Goal: Task Accomplishment & Management: Manage account settings

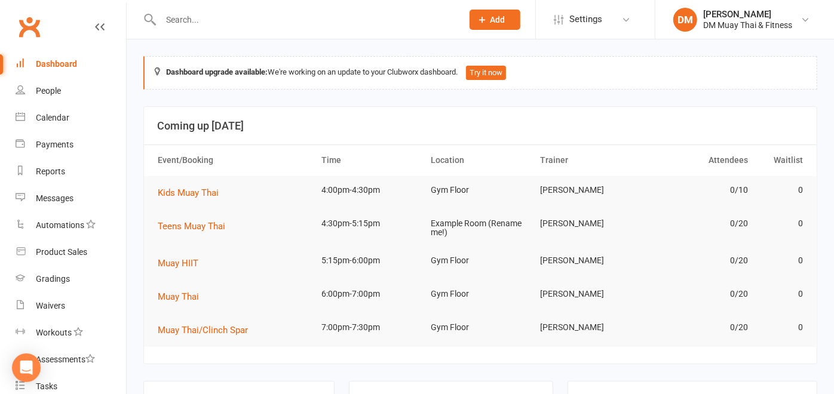
click at [194, 15] on input "text" at bounding box center [305, 19] width 297 height 17
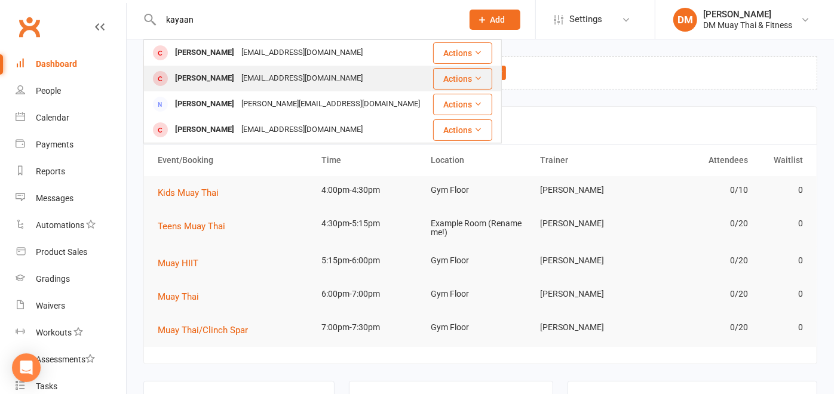
type input "kayaan"
click at [242, 84] on div "sundipghedia@gmail.com" at bounding box center [302, 78] width 128 height 17
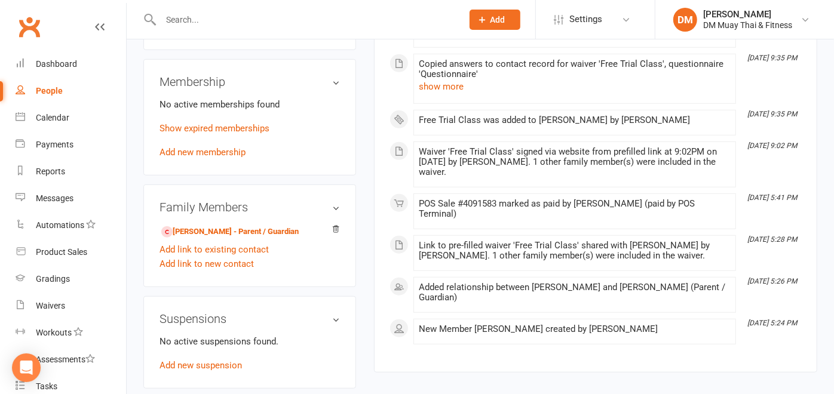
scroll to position [398, 0]
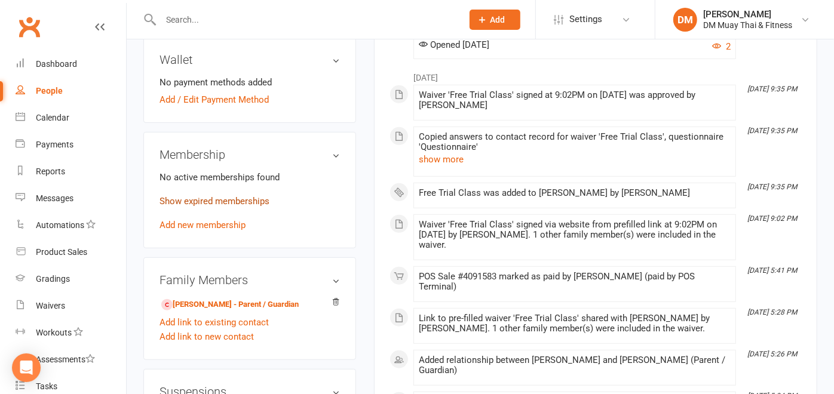
click at [253, 207] on link "Show expired memberships" at bounding box center [214, 201] width 110 height 11
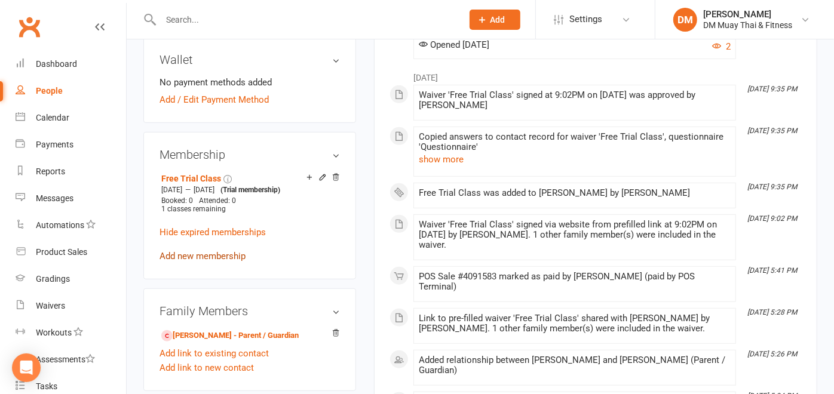
click at [225, 262] on link "Add new membership" at bounding box center [202, 256] width 86 height 11
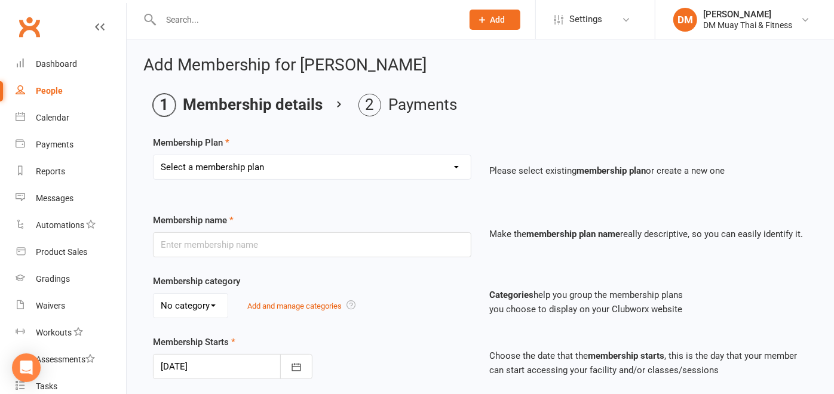
click at [359, 164] on select "Select a membership plan Create new Membership Plan 6 month sponsored 12 month …" at bounding box center [311, 167] width 317 height 24
select select "28"
click at [153, 155] on select "Select a membership plan Create new Membership Plan 6 month sponsored 12 month …" at bounding box center [311, 167] width 317 height 24
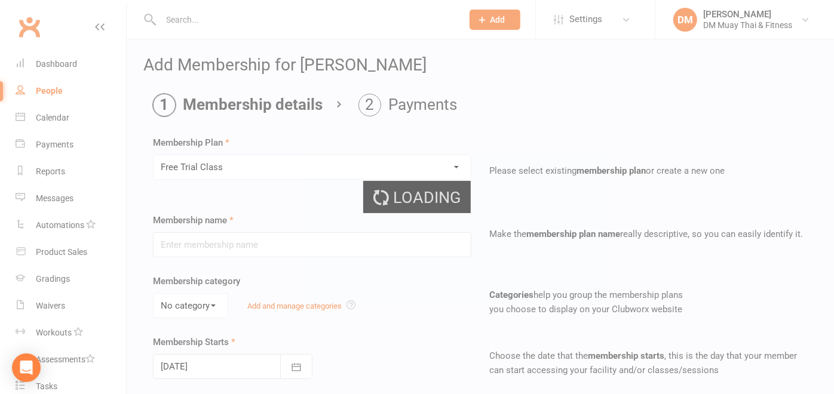
type input "Free Trial Class"
select select "7"
type input "1"
select select "1"
type input "1"
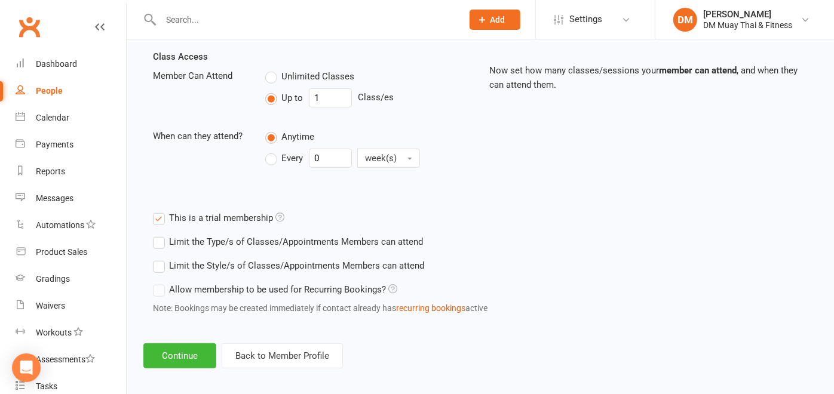
scroll to position [418, 0]
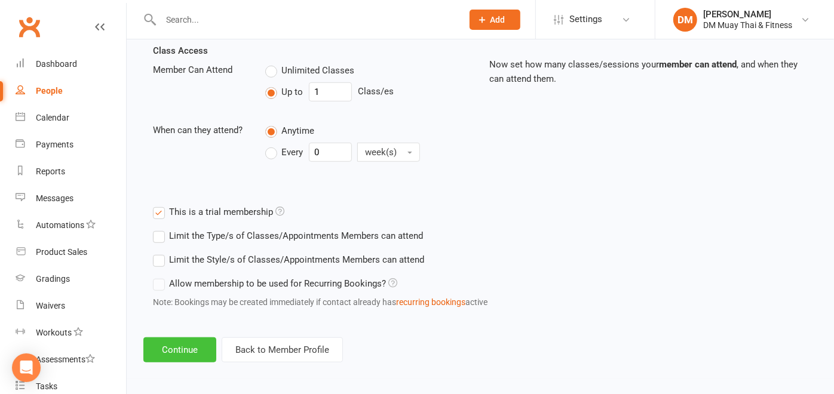
click at [175, 343] on button "Continue" at bounding box center [179, 349] width 73 height 25
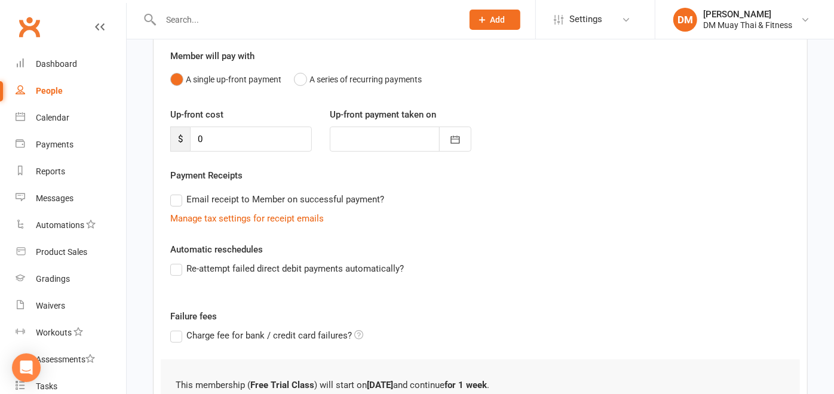
scroll to position [207, 0]
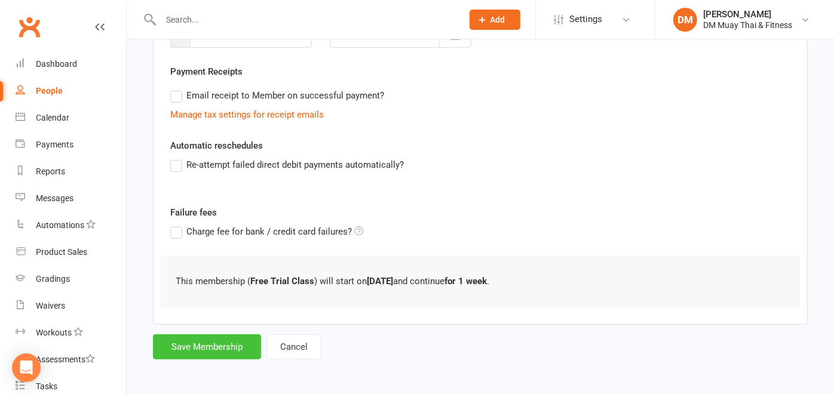
click at [218, 345] on button "Save Membership" at bounding box center [207, 346] width 108 height 25
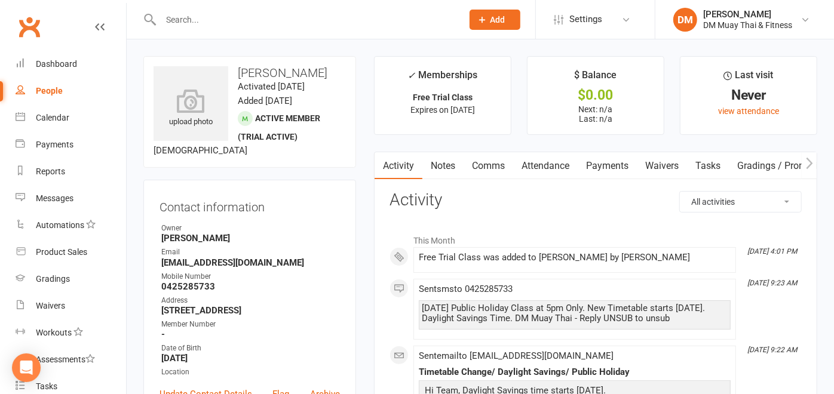
click at [277, 19] on input "text" at bounding box center [305, 19] width 297 height 17
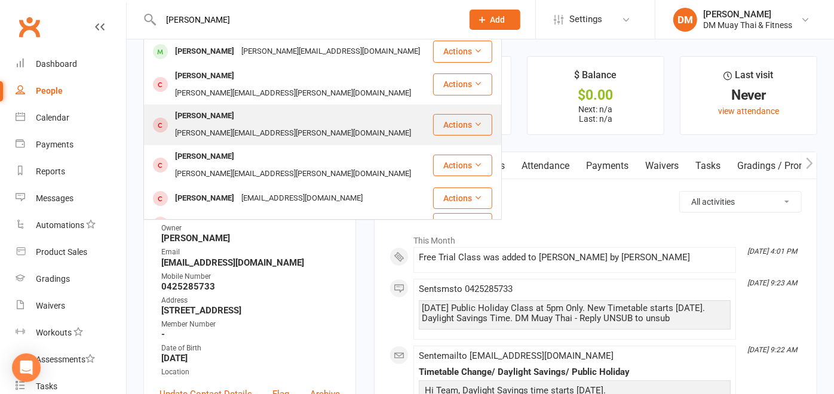
scroll to position [133, 0]
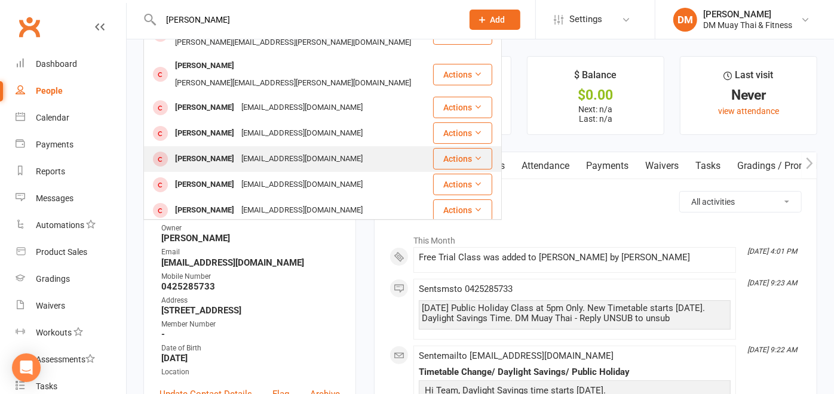
type input "jackson"
click at [245, 150] on div "roshietravelling@yahoo.com.au" at bounding box center [302, 158] width 128 height 17
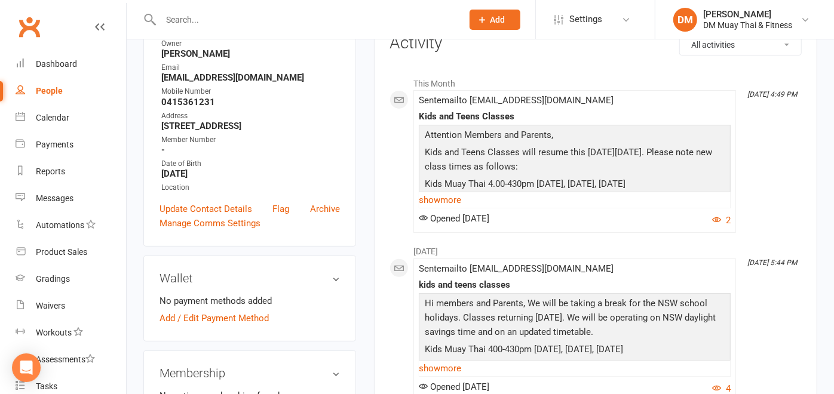
scroll to position [265, 0]
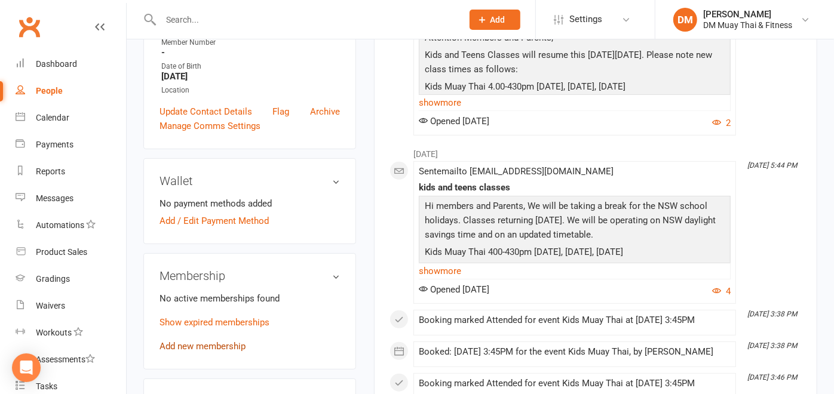
click at [192, 346] on link "Add new membership" at bounding box center [202, 346] width 86 height 11
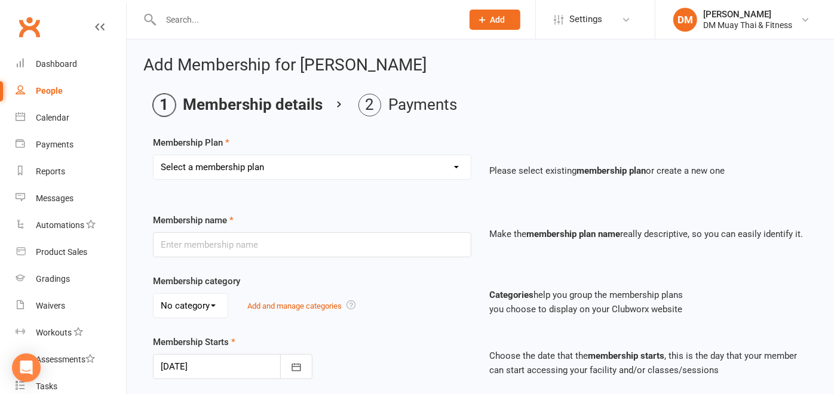
click at [429, 170] on select "Select a membership plan Create new Membership Plan 6 month sponsored 12 month …" at bounding box center [311, 167] width 317 height 24
select select "11"
click at [153, 155] on select "Select a membership plan Create new Membership Plan 6 month sponsored 12 month …" at bounding box center [311, 167] width 317 height 24
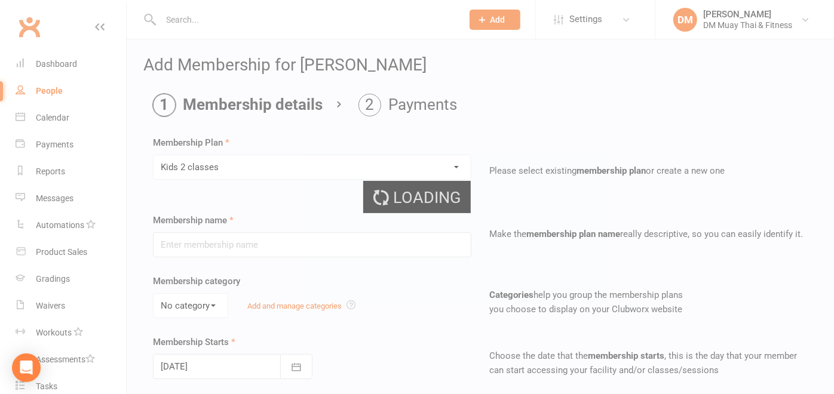
type input "Kids 2 classes"
select select "3"
type input "0"
type input "2"
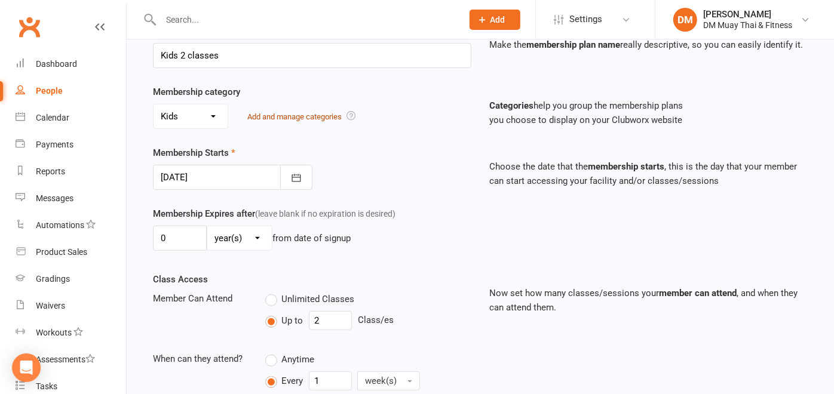
scroll to position [265, 0]
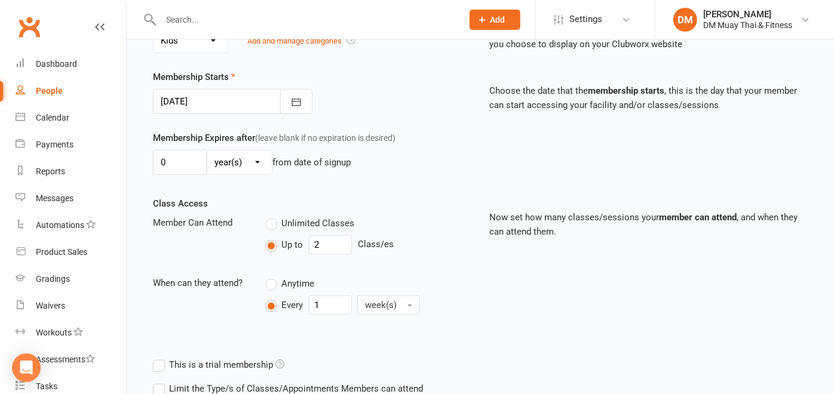
click at [263, 166] on select "day(s) week(s) month(s) year(s)" at bounding box center [239, 162] width 64 height 24
select select "1"
click at [207, 150] on select "day(s) week(s) month(s) year(s)" at bounding box center [239, 162] width 64 height 24
click at [195, 167] on input "0" at bounding box center [180, 162] width 54 height 25
type input "10"
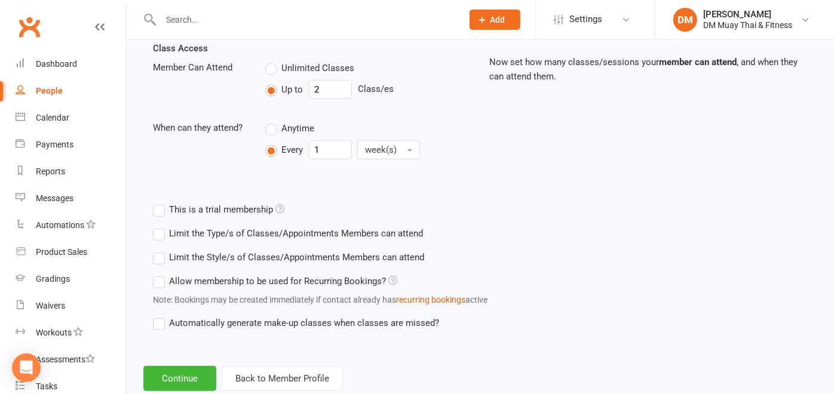
scroll to position [445, 0]
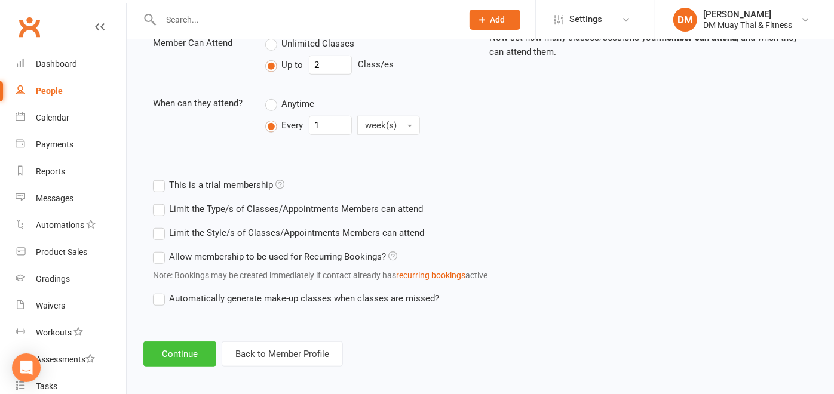
click at [177, 354] on button "Continue" at bounding box center [179, 354] width 73 height 25
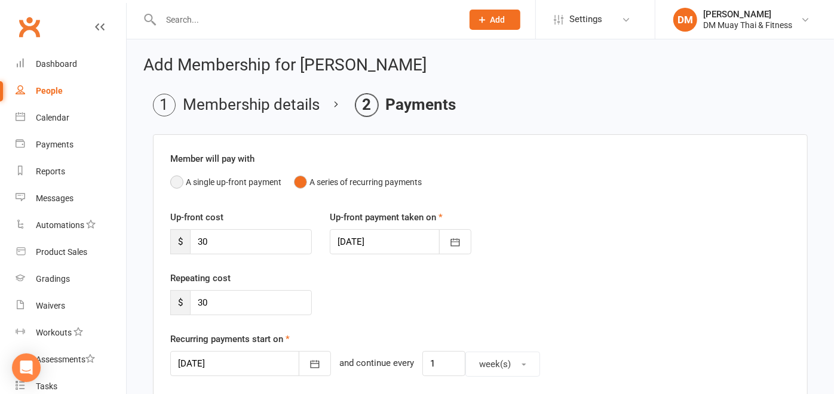
click at [177, 182] on button "A single up-front payment" at bounding box center [225, 182] width 111 height 23
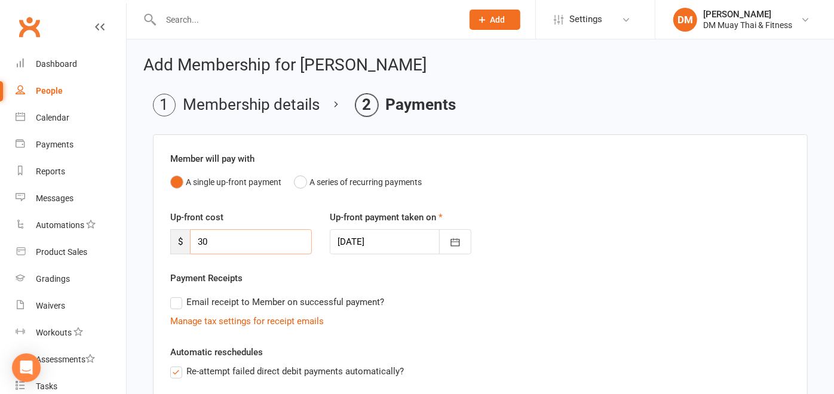
click at [225, 231] on input "30" at bounding box center [251, 241] width 122 height 25
type input "3"
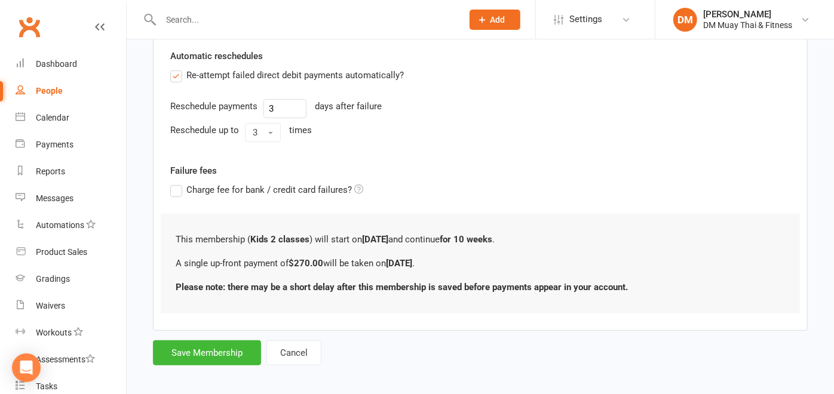
scroll to position [302, 0]
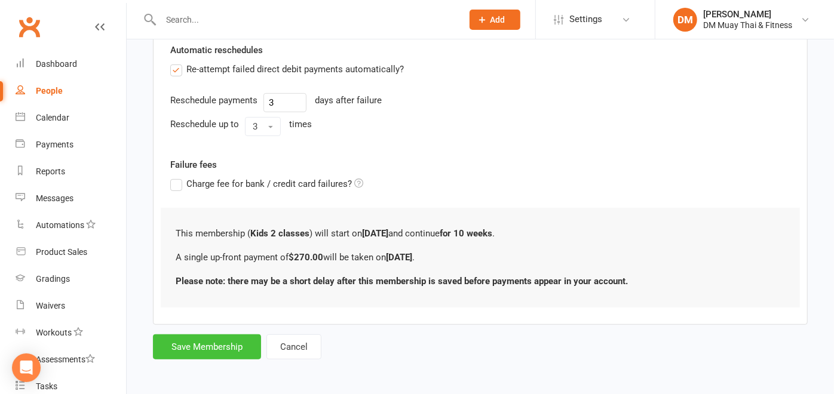
type input "270"
click at [189, 342] on button "Save Membership" at bounding box center [207, 346] width 108 height 25
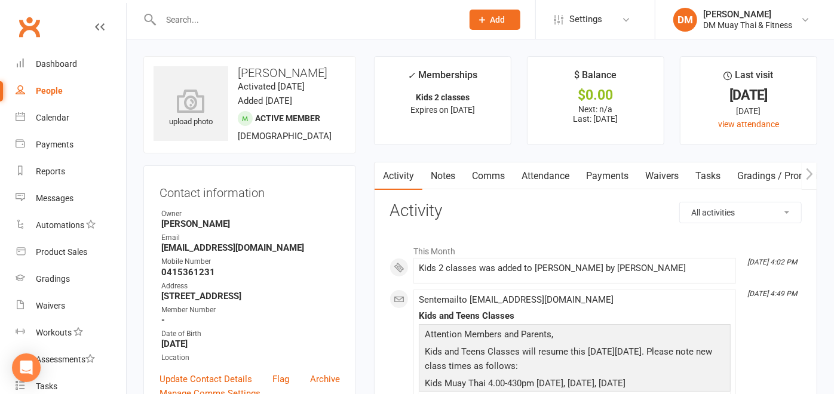
click at [622, 180] on link "Payments" at bounding box center [606, 175] width 59 height 27
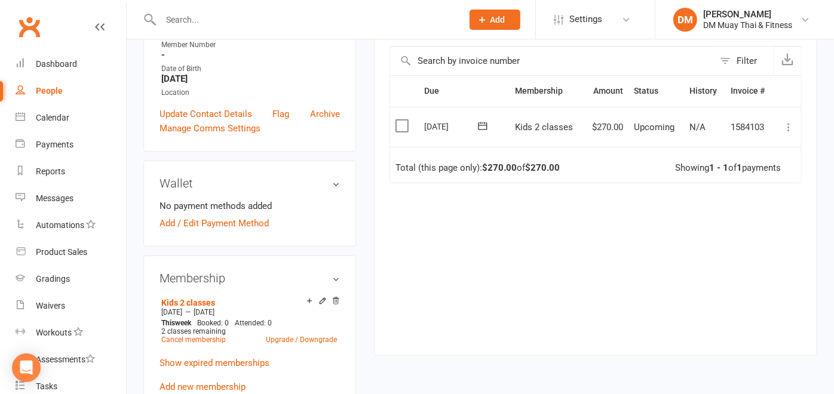
scroll to position [0, 35]
click at [793, 126] on icon at bounding box center [788, 127] width 12 height 12
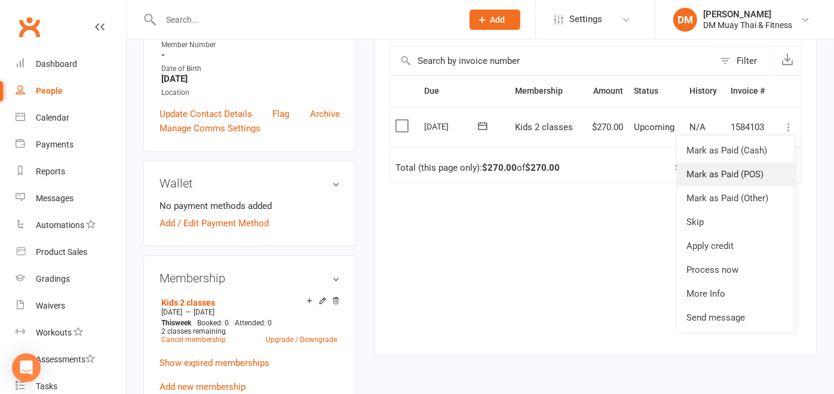
click at [741, 170] on link "Mark as Paid (POS)" at bounding box center [736, 174] width 118 height 24
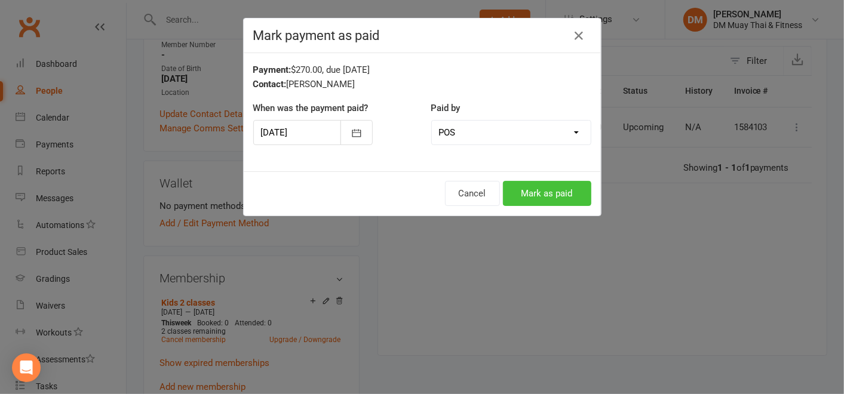
click at [545, 192] on button "Mark as paid" at bounding box center [547, 193] width 88 height 25
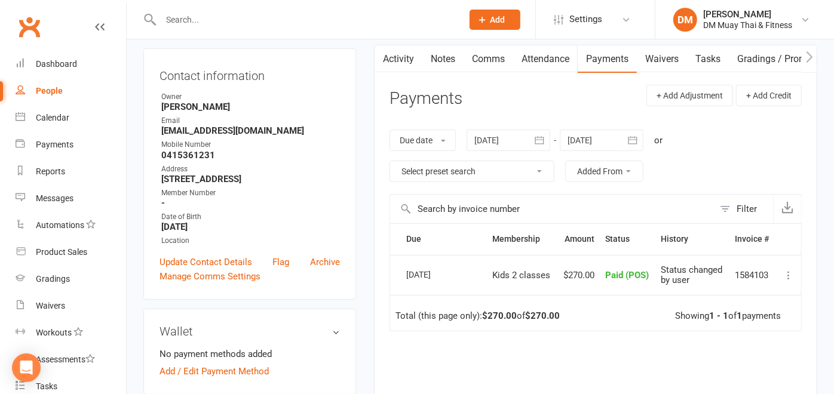
scroll to position [0, 0]
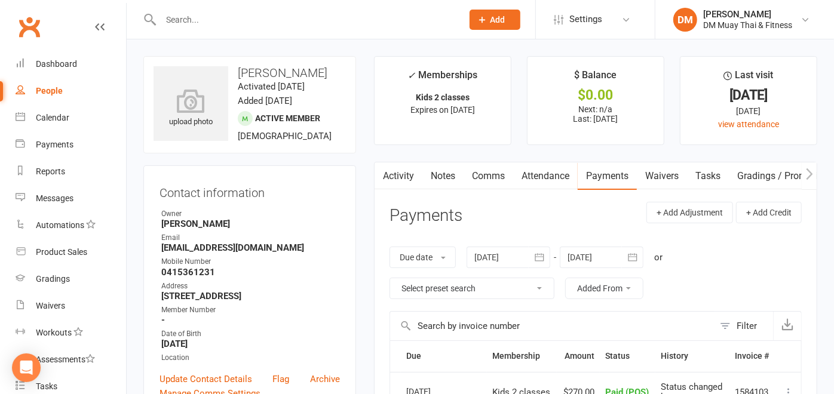
click at [285, 17] on input "text" at bounding box center [305, 19] width 297 height 17
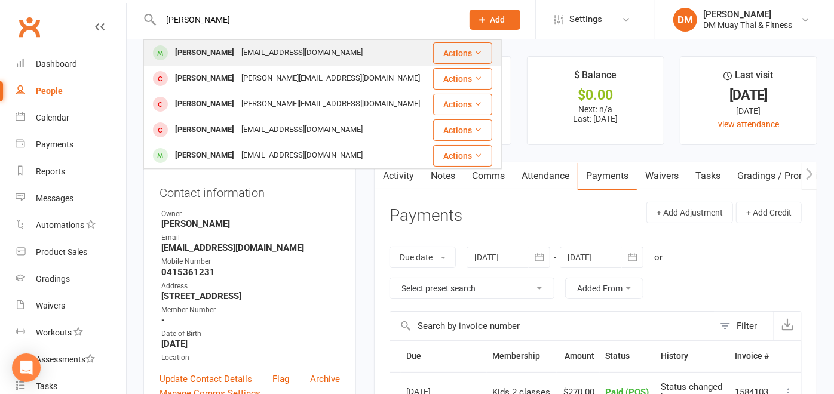
type input "kristi"
click at [278, 45] on div "Kristimort@hotmail.com" at bounding box center [302, 52] width 128 height 17
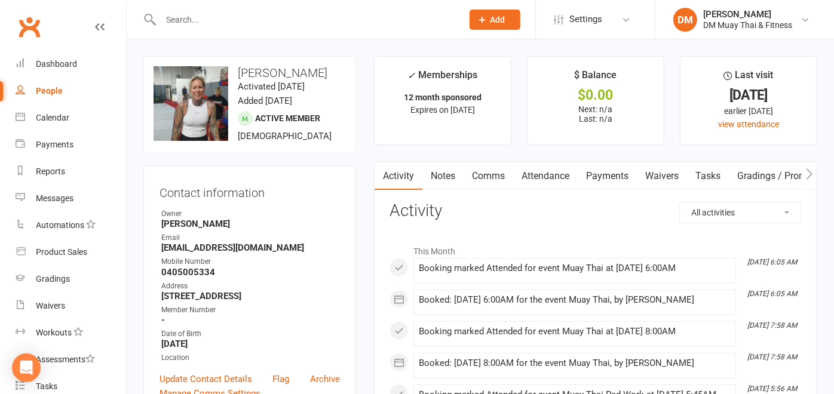
click at [683, 172] on link "Waivers" at bounding box center [662, 175] width 50 height 27
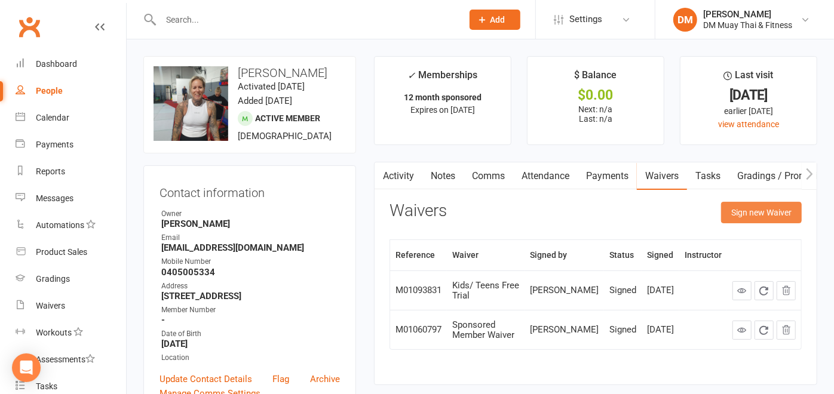
click at [747, 202] on button "Sign new Waiver" at bounding box center [761, 212] width 81 height 21
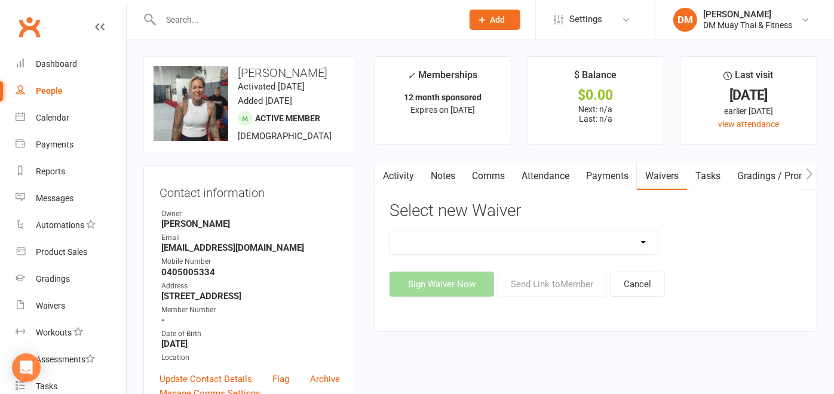
click at [637, 239] on select "10 Class Pass 10 Class Pass (1) 2 class weekly fortnightly payments no contract…" at bounding box center [524, 243] width 268 height 24
select select "12016"
click at [390, 231] on select "10 Class Pass 10 Class Pass (1) 2 class weekly fortnightly payments no contract…" at bounding box center [524, 243] width 268 height 24
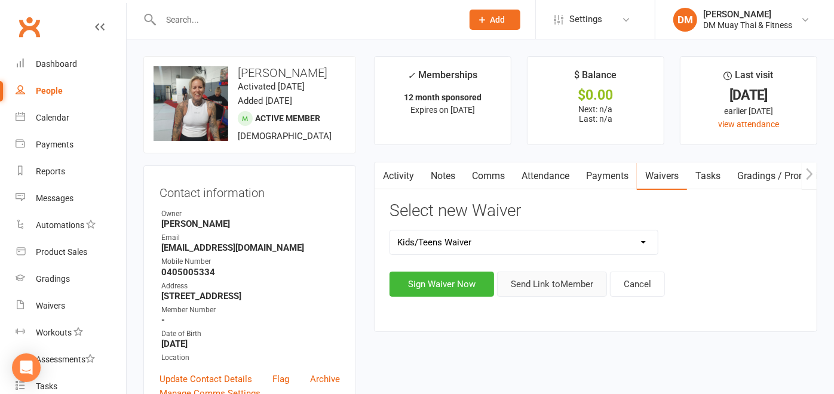
click at [566, 287] on button "Send Link to Member" at bounding box center [552, 284] width 110 height 25
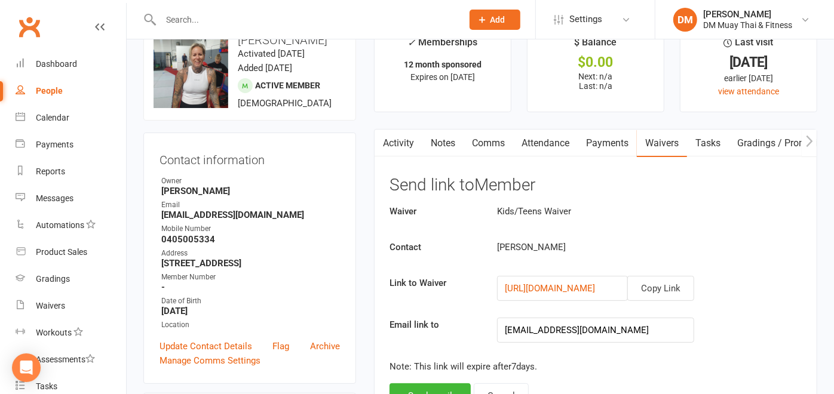
scroll to position [133, 0]
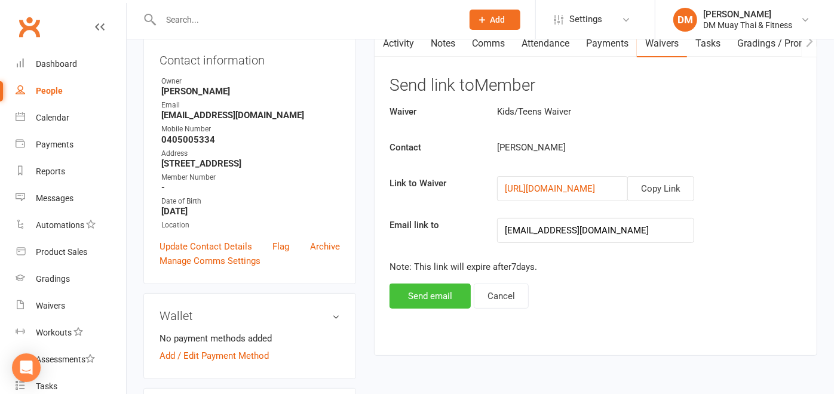
click at [429, 294] on button "Send email" at bounding box center [429, 296] width 81 height 25
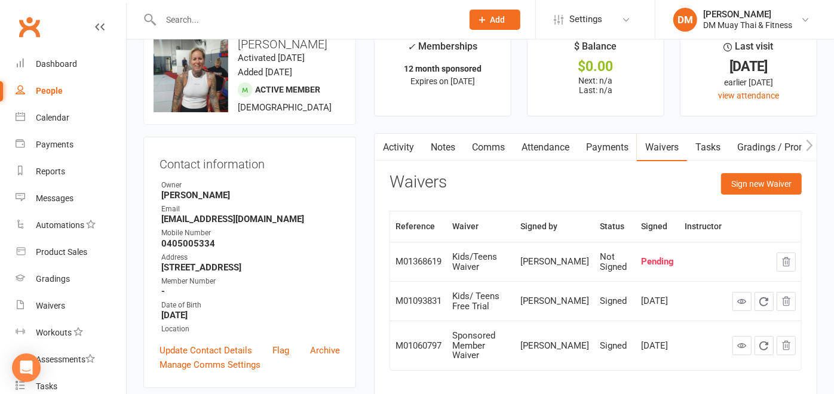
scroll to position [0, 0]
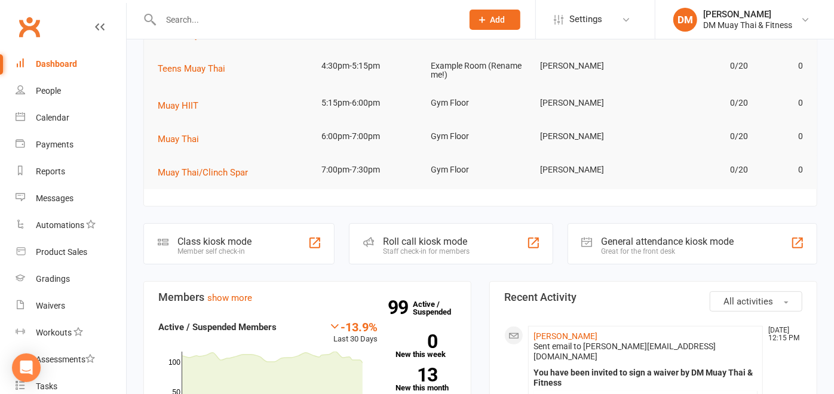
scroll to position [265, 0]
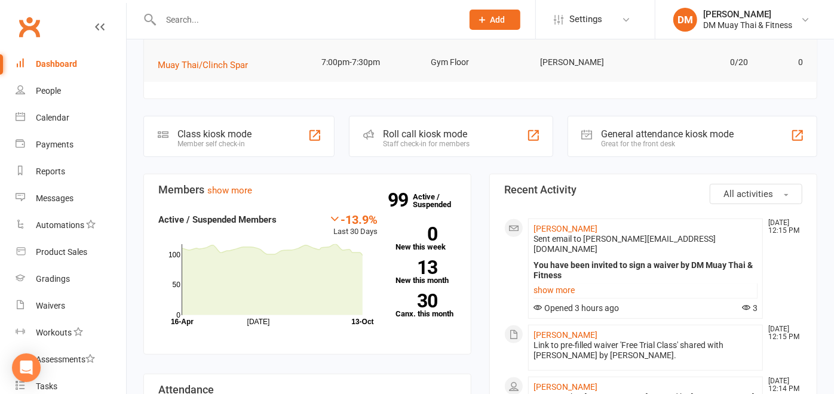
click at [455, 135] on div "Roll call kiosk mode" at bounding box center [426, 133] width 87 height 11
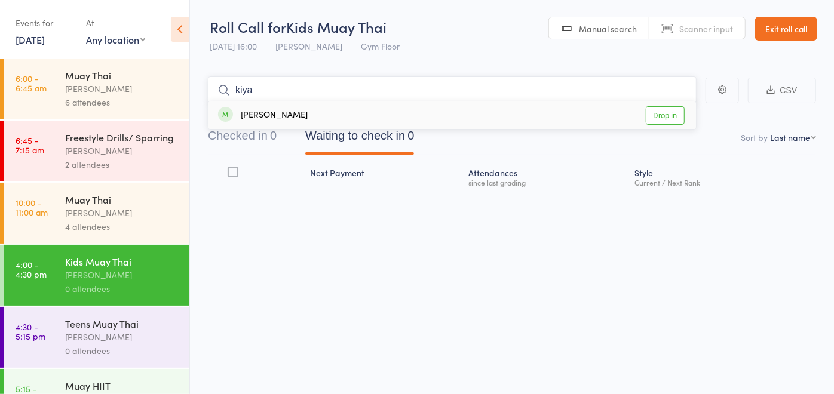
type input "kiya"
click at [333, 116] on div "Kiyaan Ghedia Drop in" at bounding box center [451, 115] width 487 height 27
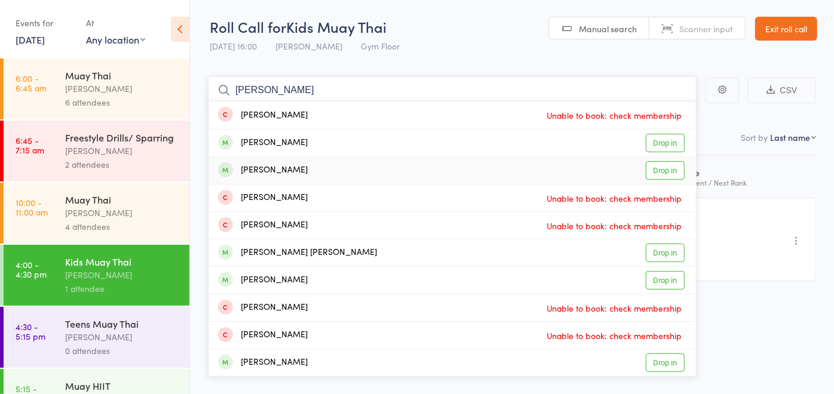
type input "[PERSON_NAME]"
click at [315, 167] on div "Jackson Hubery Drop in" at bounding box center [451, 170] width 487 height 27
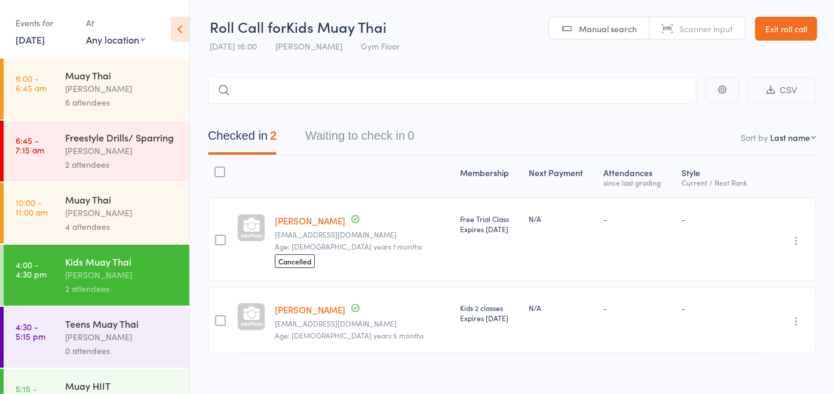
click at [84, 330] on div "Teens Muay Thai" at bounding box center [122, 323] width 114 height 13
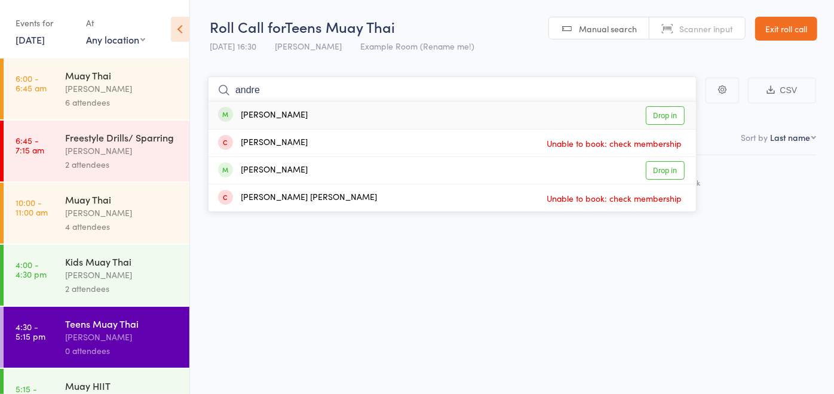
type input "andre"
click at [345, 115] on div "Andre McIntosh Drop in" at bounding box center [451, 115] width 487 height 27
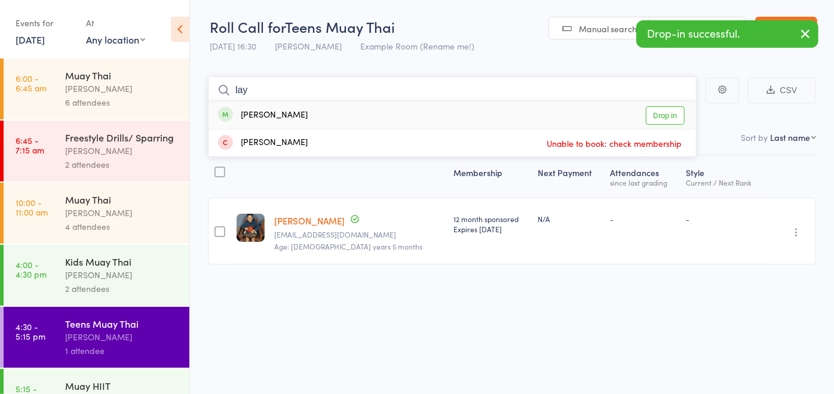
type input "lay"
click at [347, 112] on div "Laylah McIntosh Drop in" at bounding box center [451, 115] width 487 height 27
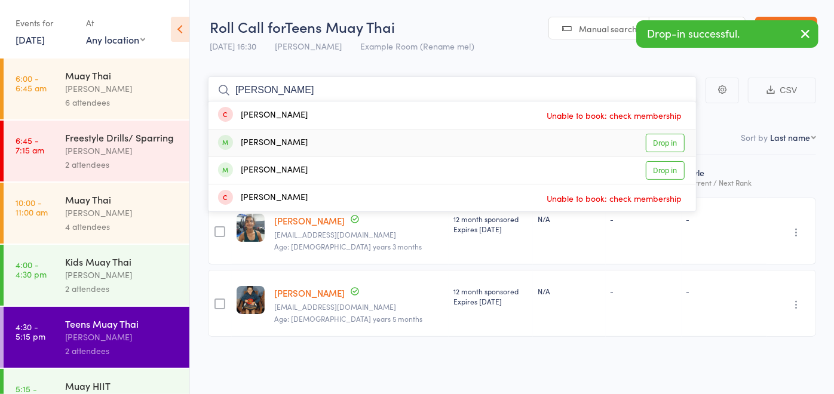
type input "[PERSON_NAME]"
click at [306, 142] on div "Lucas Towers Drop in" at bounding box center [451, 143] width 487 height 27
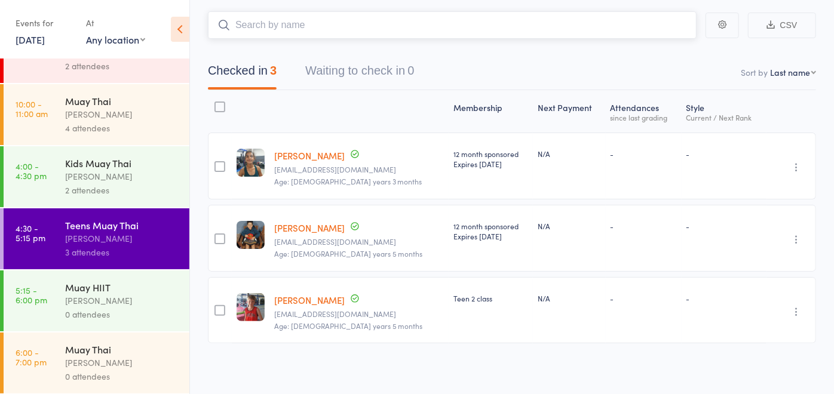
scroll to position [179, 0]
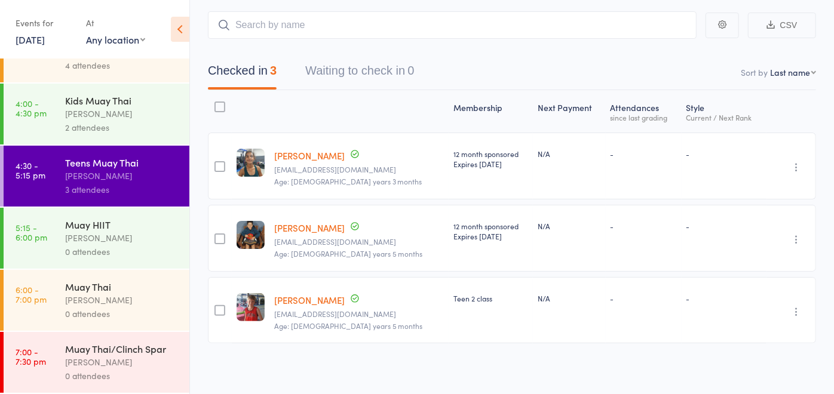
click at [130, 219] on div "Muay HIIT" at bounding box center [122, 224] width 114 height 13
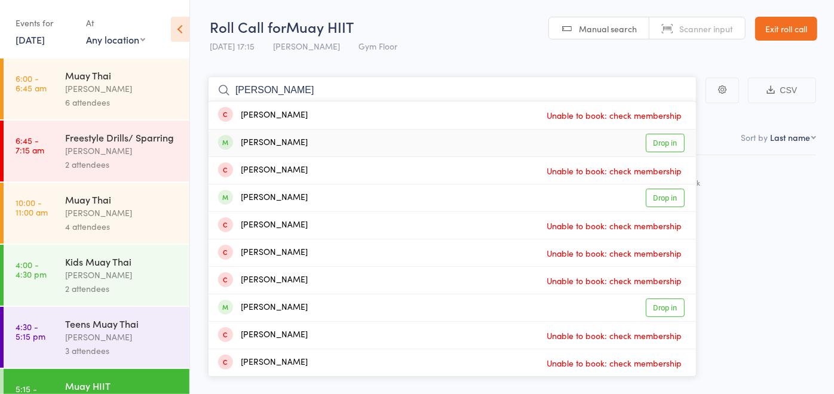
type input "jake"
click at [317, 139] on div "Jake Oldham Drop in" at bounding box center [451, 143] width 487 height 27
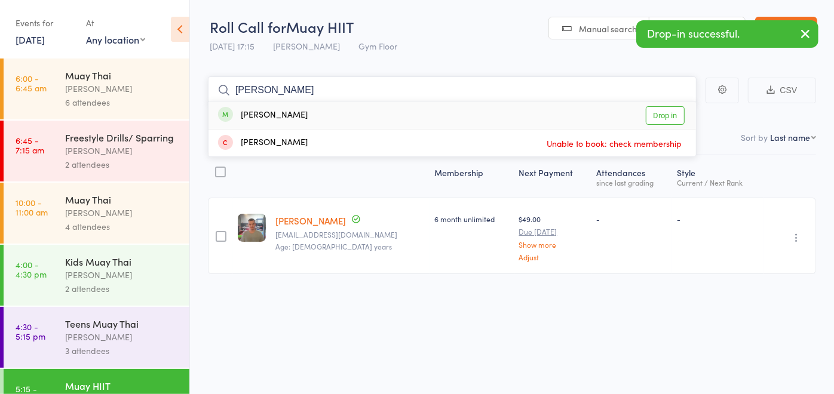
type input "liam"
click at [311, 119] on div "Liam Hanna Drop in" at bounding box center [451, 115] width 487 height 27
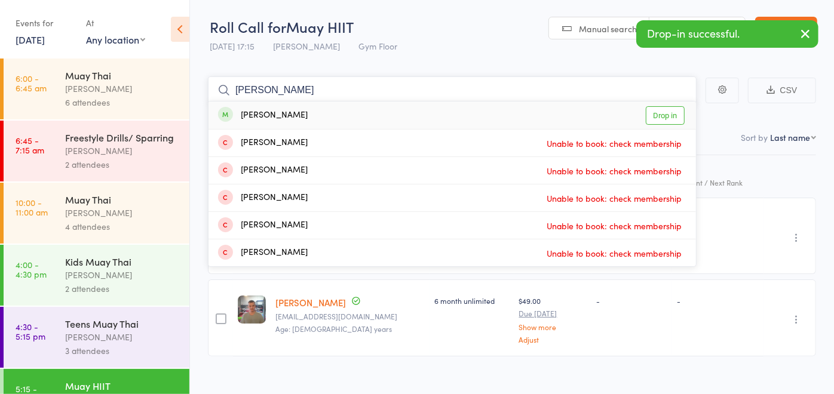
type input "benny"
click at [302, 124] on div "Benny Smith Drop in" at bounding box center [451, 115] width 487 height 27
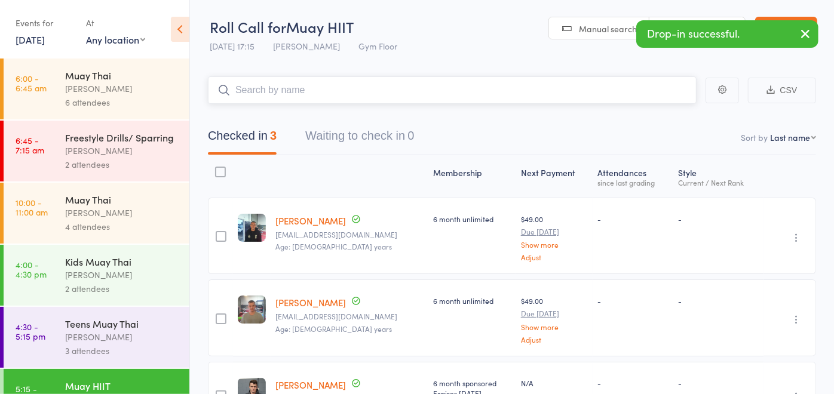
click at [386, 76] on input "search" at bounding box center [452, 89] width 489 height 27
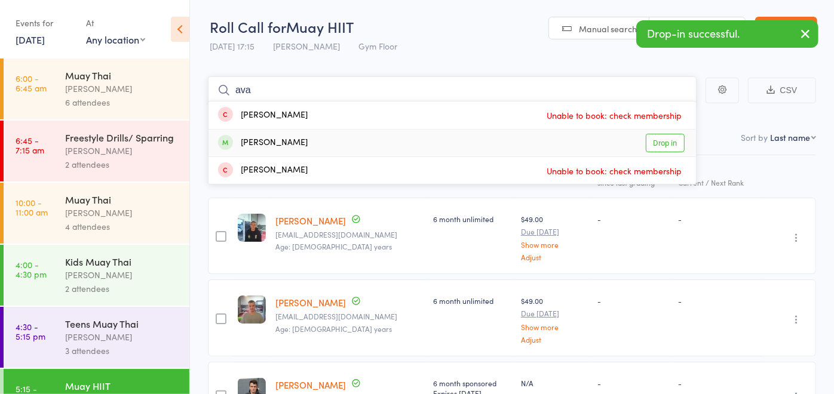
type input "ava"
click at [300, 142] on div "Ava Dusan-Muir" at bounding box center [263, 143] width 90 height 14
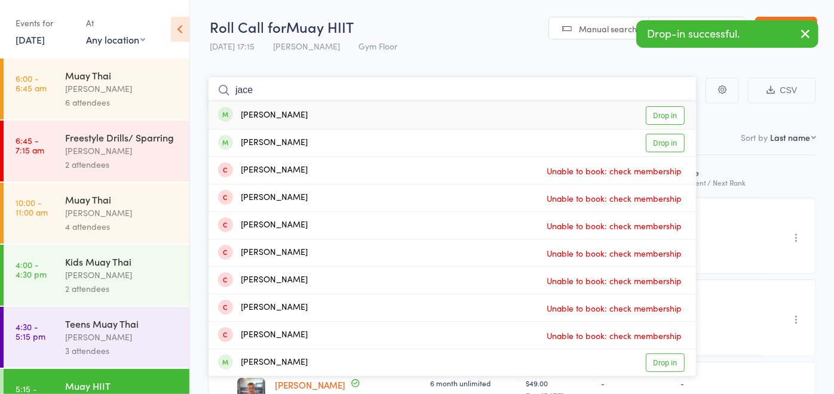
type input "jace"
click at [303, 116] on div "Jace Thomas Drop in" at bounding box center [451, 115] width 487 height 27
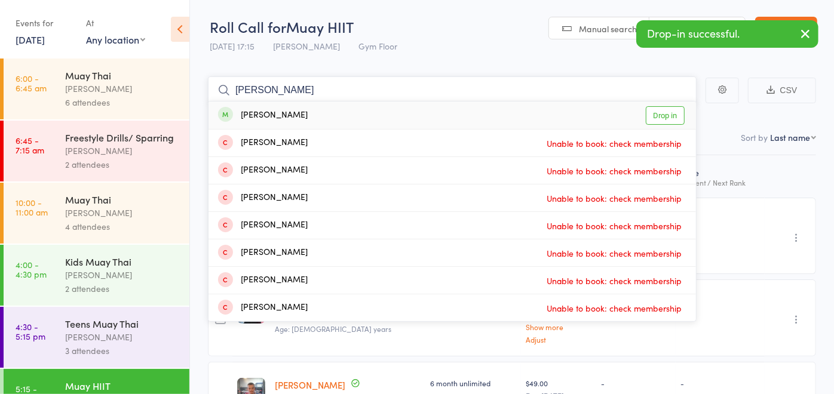
type input "ella"
click at [302, 116] on div "Ella Matlock Drop in" at bounding box center [451, 115] width 487 height 27
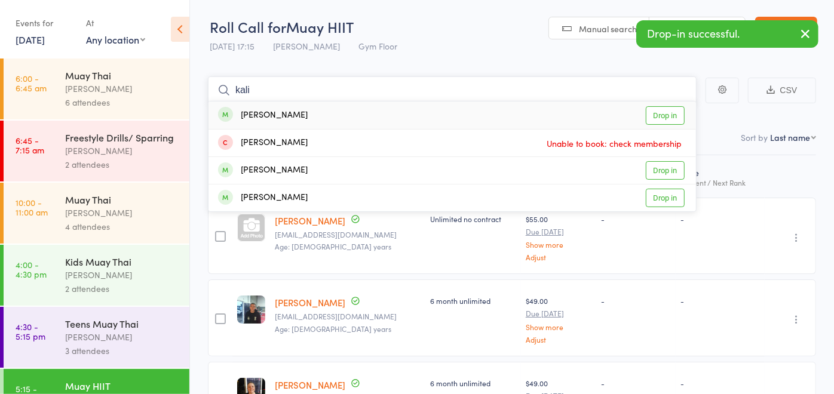
type input "kali"
click at [298, 115] on div "Kalila Zylstra Drop in" at bounding box center [451, 115] width 487 height 27
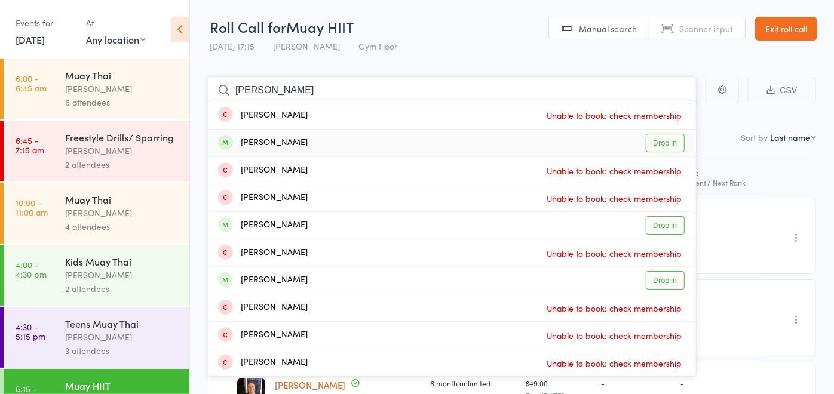
type input "joe"
click at [288, 140] on div "Joe Taylor Drop in" at bounding box center [451, 143] width 487 height 27
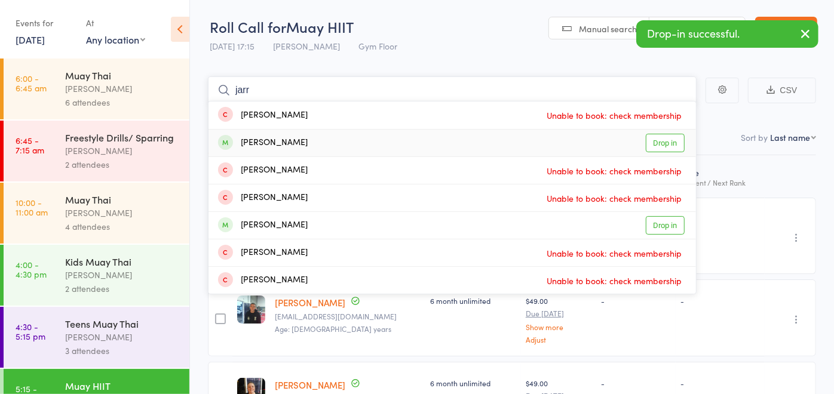
type input "jarr"
click at [290, 142] on div "Jarrod Colwell" at bounding box center [263, 143] width 90 height 14
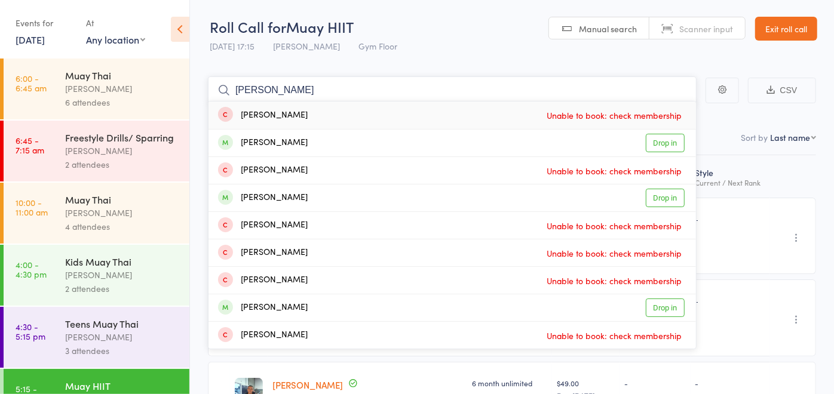
type input "carlos"
click at [296, 116] on div "Carlos Farra Unable to book: check membership" at bounding box center [451, 115] width 487 height 27
type input "carlos"
click at [288, 119] on div "Carlos Farra Drop in" at bounding box center [451, 115] width 487 height 27
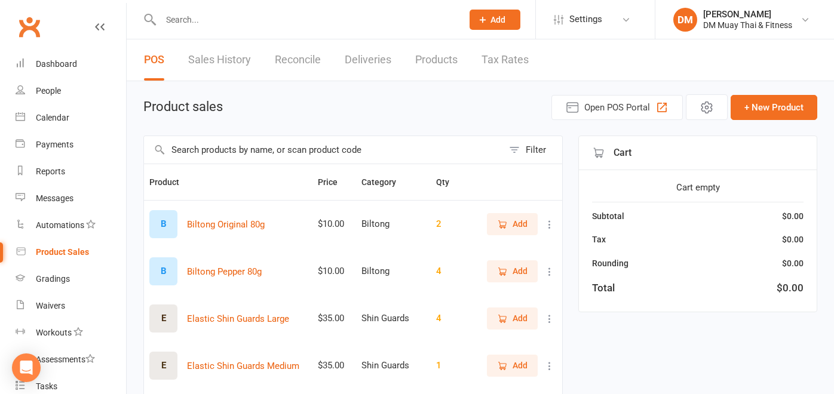
select select "100"
click at [763, 107] on button "+ New Product" at bounding box center [773, 107] width 87 height 25
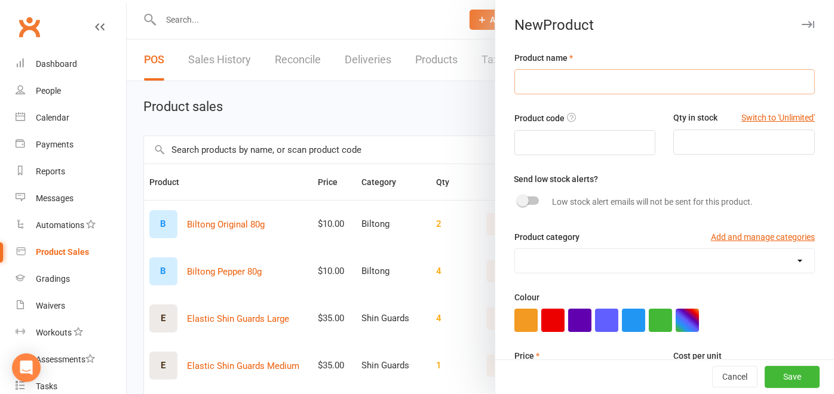
click at [612, 88] on input "text" at bounding box center [664, 81] width 300 height 25
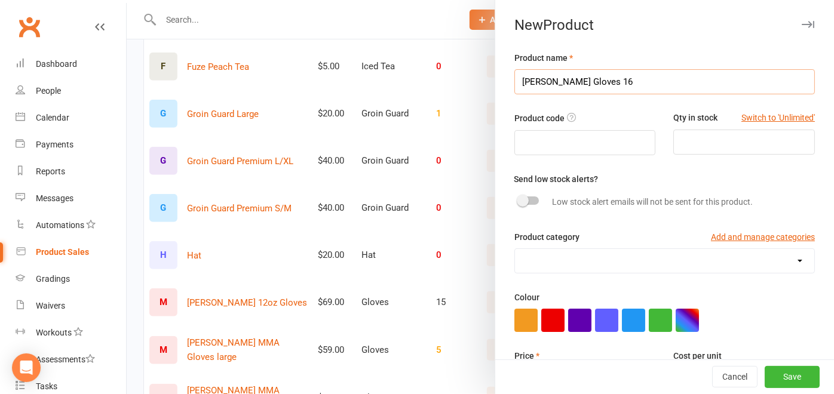
scroll to position [331, 0]
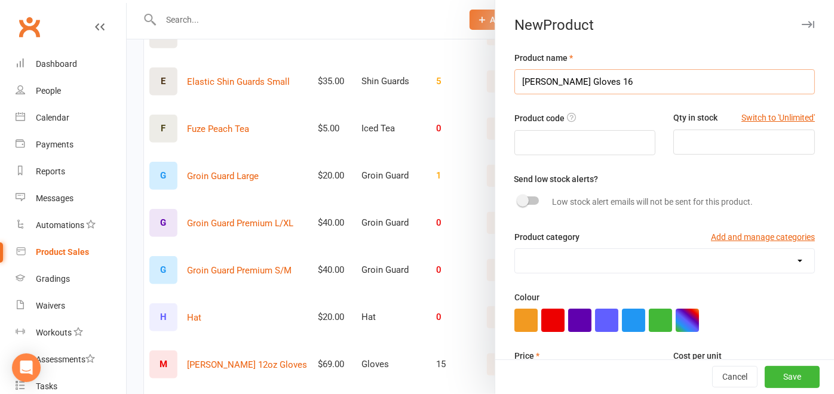
click at [575, 91] on input "Morgan Gloves 16" at bounding box center [664, 81] width 300 height 25
click at [575, 91] on input "Morgan 16" at bounding box center [664, 81] width 300 height 25
type input "Morgan 16oz Gloves"
click at [673, 136] on input "number" at bounding box center [744, 142] width 142 height 25
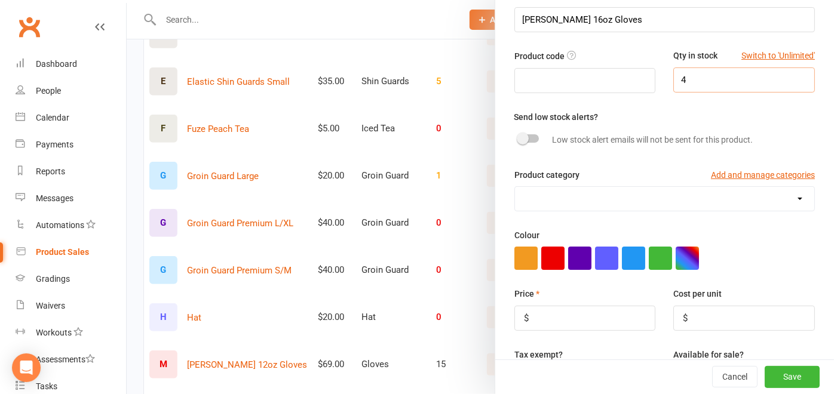
scroll to position [133, 0]
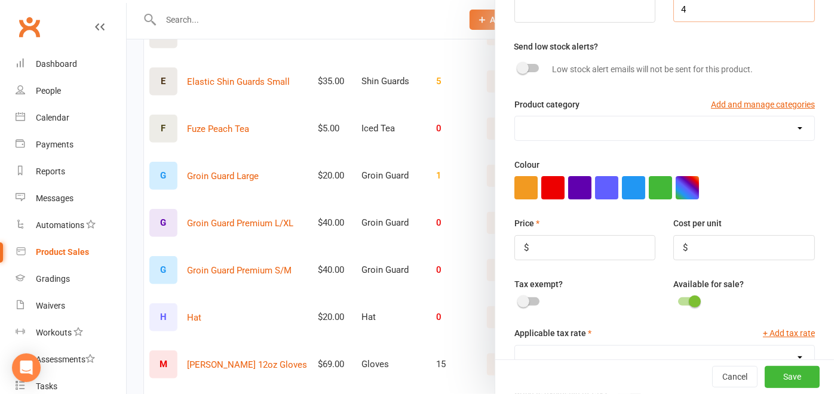
type input "4"
click at [690, 127] on select "Biltong Flavoured water Gloves Groin Guard Hat Iced Tea Personal Training Power…" at bounding box center [664, 128] width 299 height 24
select select "3621"
click at [515, 116] on select "Biltong Flavoured water Gloves Groin Guard Hat Iced Tea Personal Training Power…" at bounding box center [664, 128] width 299 height 24
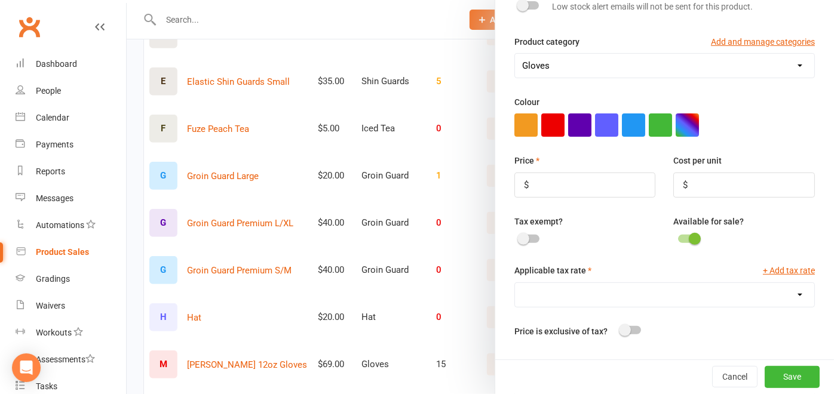
scroll to position [265, 0]
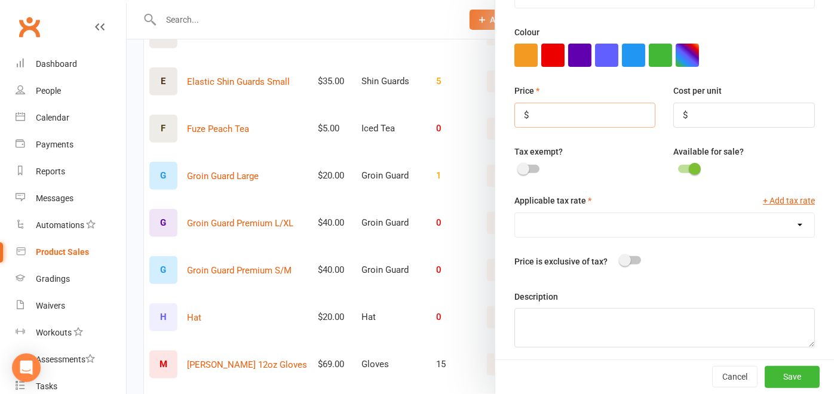
click at [554, 114] on input "number" at bounding box center [585, 115] width 142 height 25
type input "69"
click at [679, 105] on input "number" at bounding box center [744, 115] width 142 height 25
type input "27.42"
click at [763, 215] on select "GST (10.0%) No tax (0.0%)" at bounding box center [664, 225] width 299 height 24
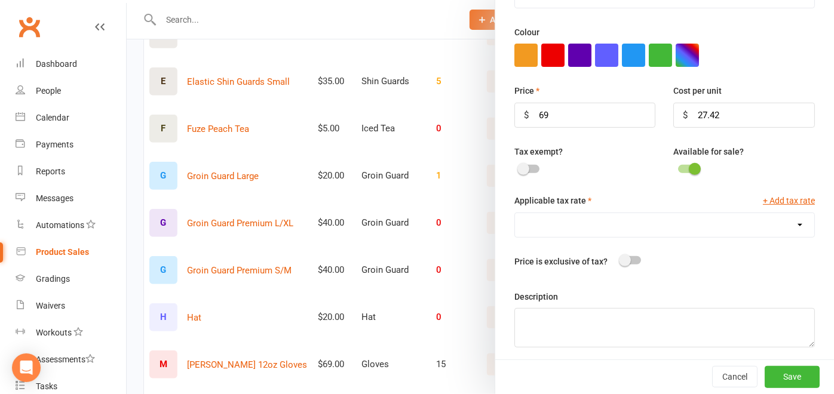
select select "1453"
click at [515, 213] on select "GST (10.0%) No tax (0.0%)" at bounding box center [664, 225] width 299 height 24
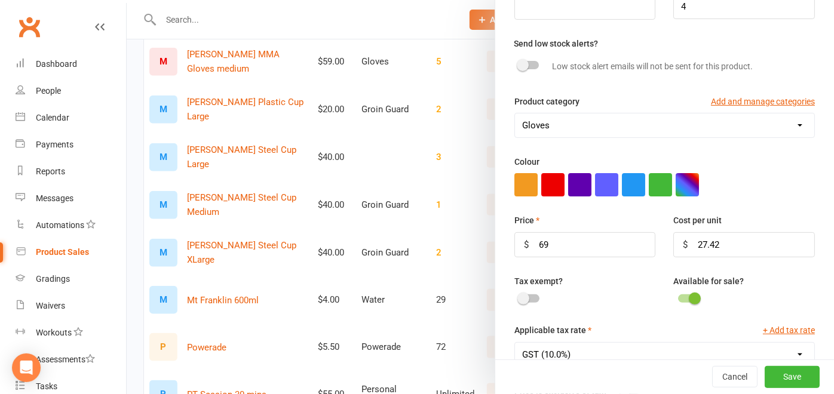
scroll to position [70, 0]
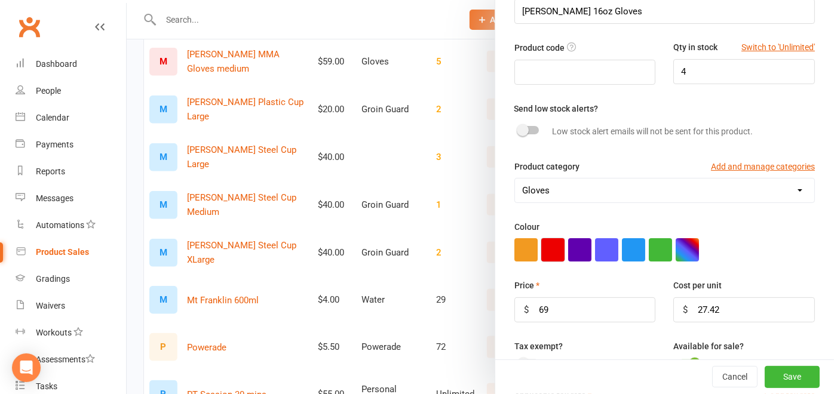
click at [553, 245] on button "button" at bounding box center [552, 249] width 23 height 23
click at [776, 371] on button "Save" at bounding box center [791, 377] width 55 height 21
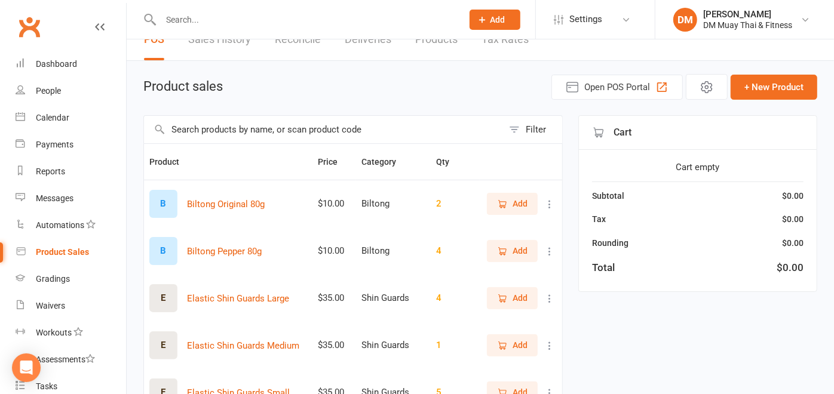
scroll to position [0, 0]
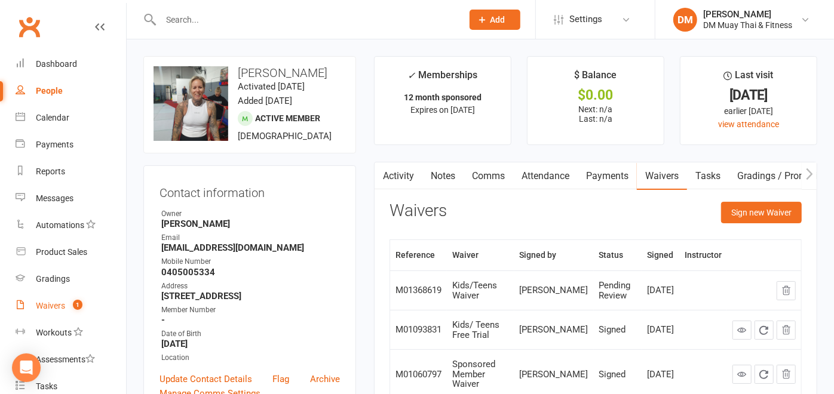
click at [60, 306] on div "Waivers" at bounding box center [50, 306] width 29 height 10
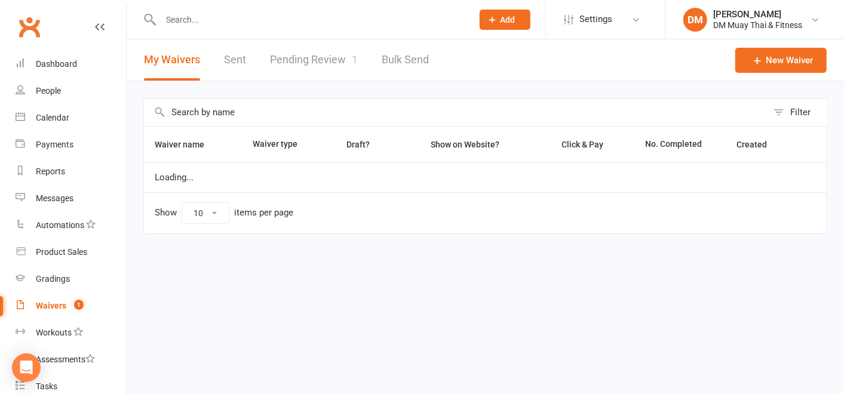
select select "25"
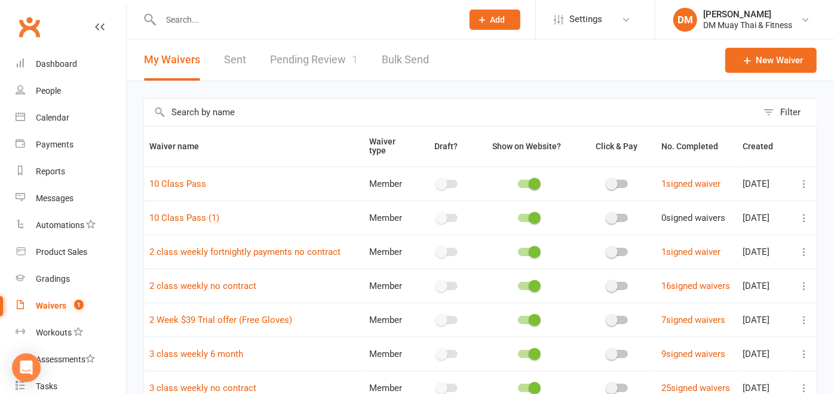
click at [317, 58] on link "Pending Review 1" at bounding box center [314, 59] width 88 height 41
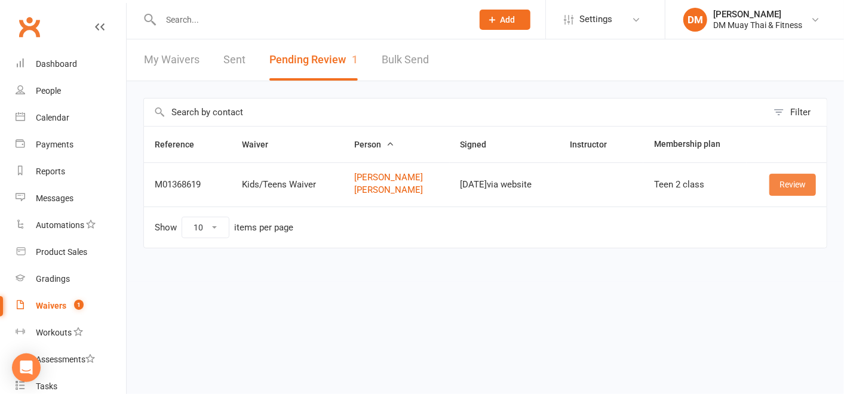
click at [793, 188] on link "Review" at bounding box center [792, 184] width 47 height 21
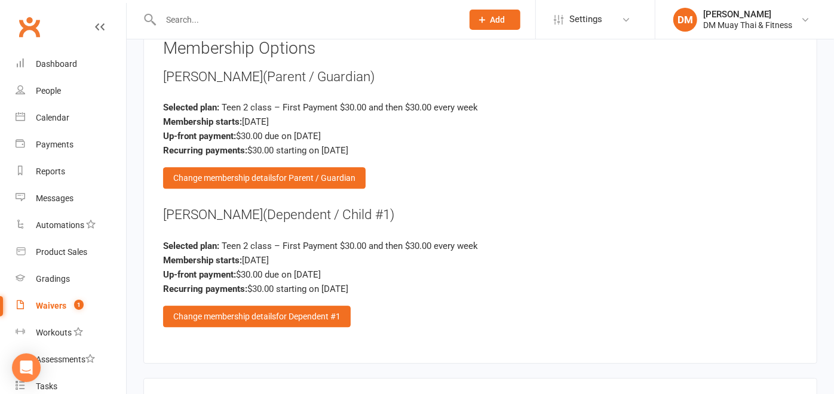
scroll to position [1983, 0]
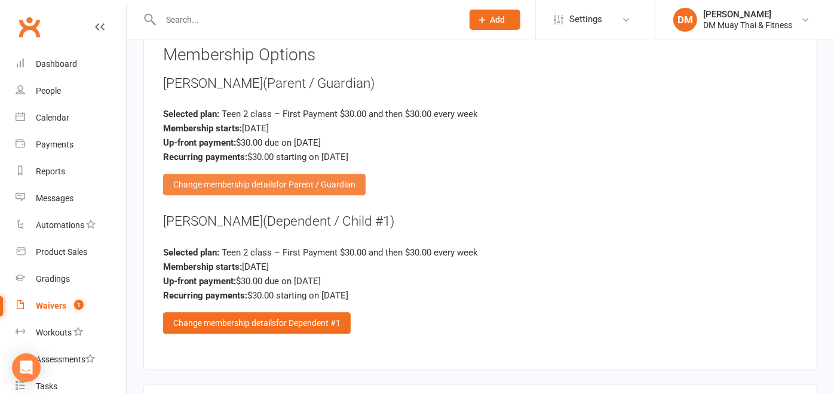
click at [346, 180] on span "for Parent / Guardian" at bounding box center [315, 185] width 79 height 10
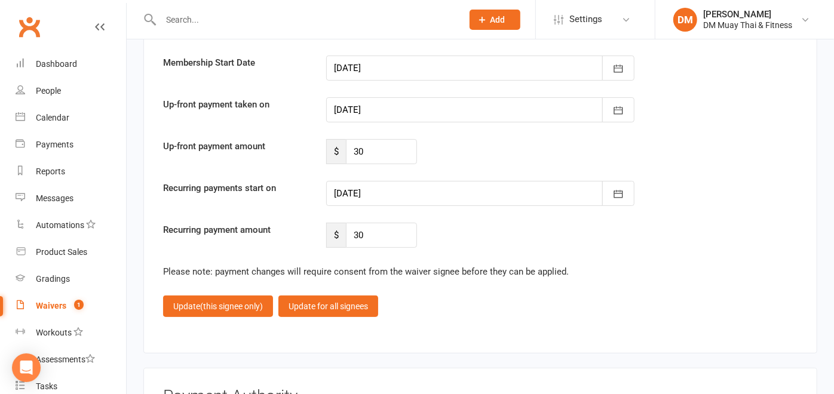
scroll to position [2779, 0]
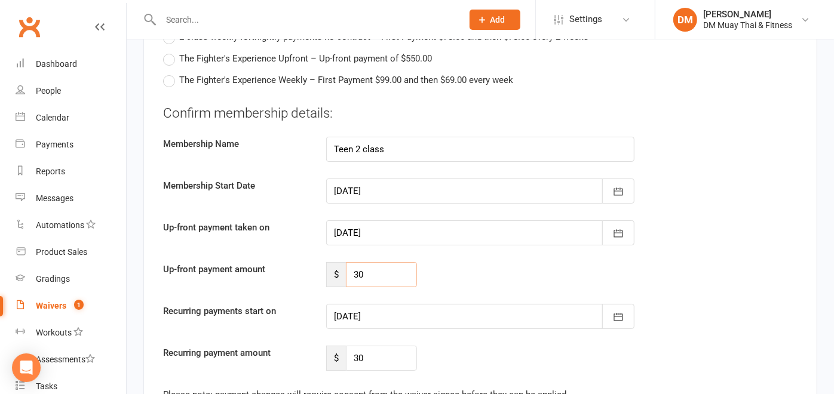
click at [394, 262] on input "30" at bounding box center [381, 274] width 71 height 25
type input "3"
click at [370, 351] on input "30" at bounding box center [381, 358] width 71 height 25
type input "3"
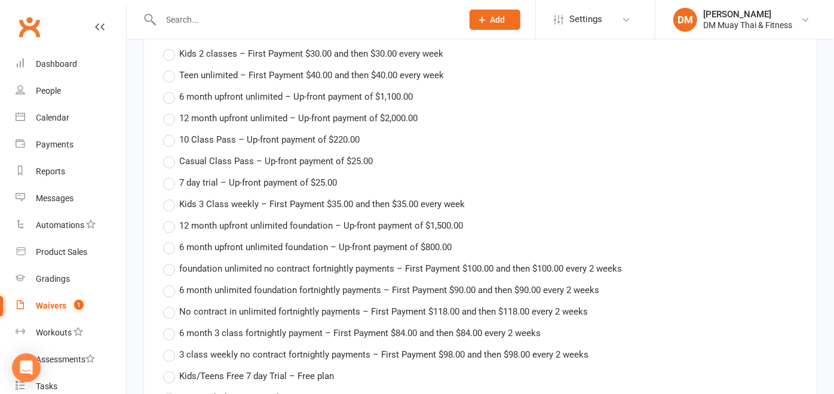
scroll to position [2322, 0]
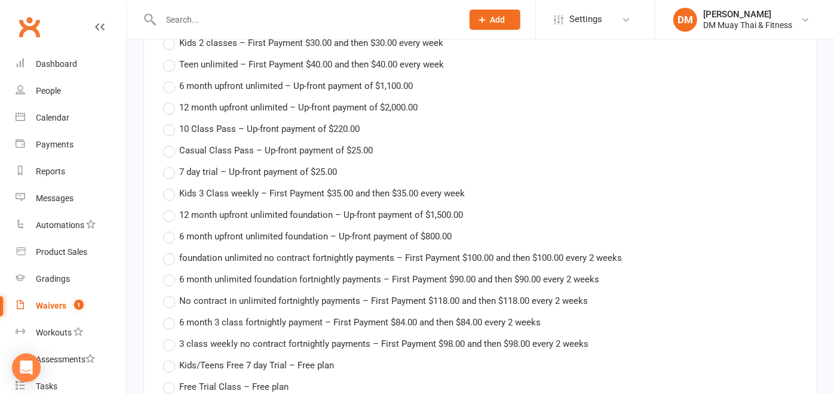
click at [173, 143] on label "Casual Class Pass – Up-front payment of $25.00" at bounding box center [268, 150] width 210 height 14
click at [171, 143] on input "Casual Class Pass – Up-front payment of $25.00" at bounding box center [167, 143] width 8 height 0
type input "Casual Class Pass"
click at [171, 143] on label "Casual Class Pass – Up-front payment of $25.00" at bounding box center [268, 150] width 210 height 14
click at [171, 143] on input "Casual Class Pass – Up-front payment of $25.00" at bounding box center [167, 143] width 8 height 0
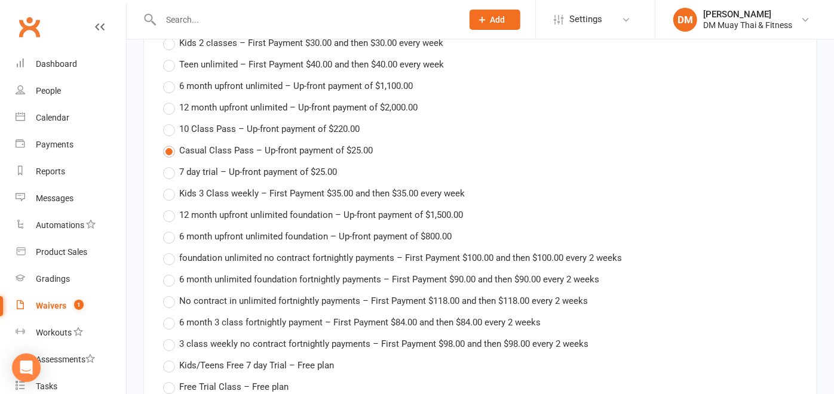
type input "25"
click at [178, 380] on label "Free Trial Class – Free plan" at bounding box center [225, 387] width 125 height 14
click at [171, 380] on input "Free Trial Class – Free plan" at bounding box center [167, 380] width 8 height 0
type input "Free Trial Class"
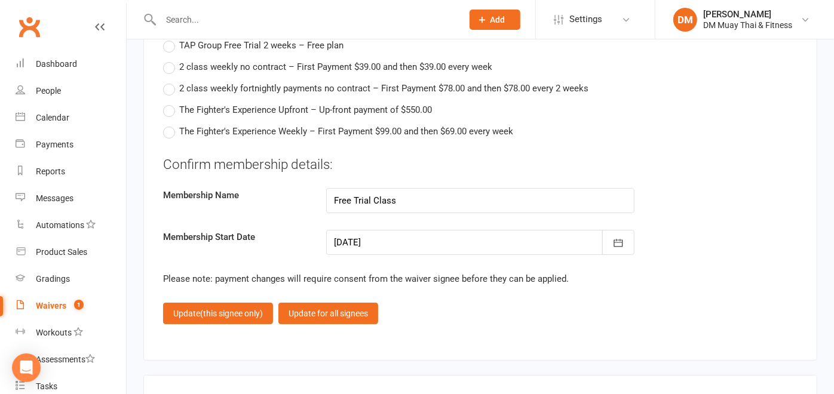
scroll to position [2787, 0]
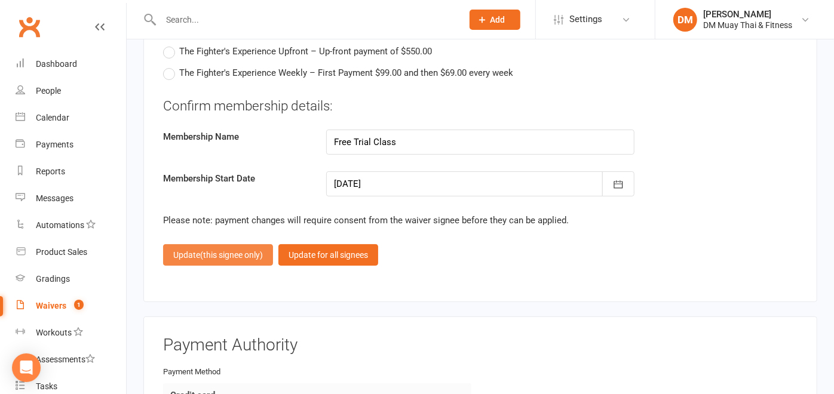
click at [242, 250] on span "(this signee only)" at bounding box center [231, 255] width 63 height 10
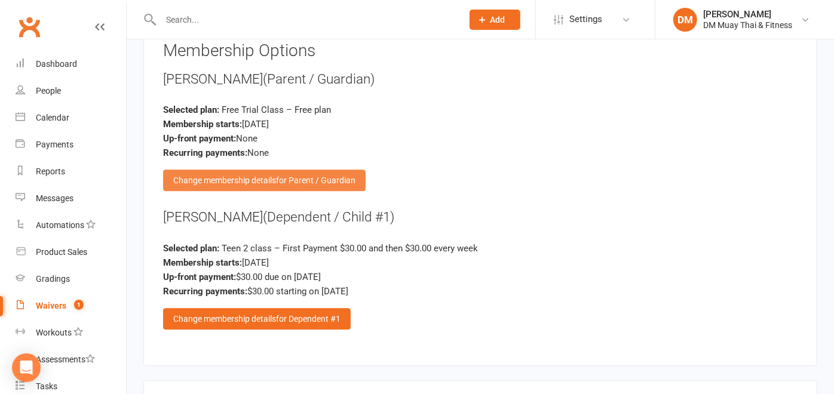
scroll to position [2049, 0]
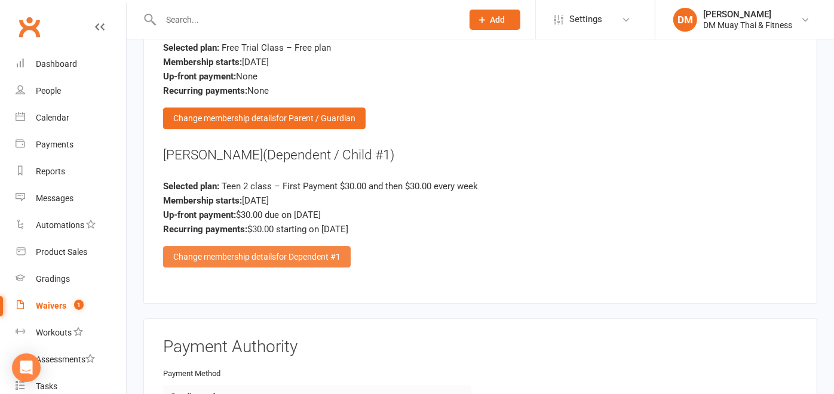
click at [260, 246] on div "Change membership details for Dependent #1" at bounding box center [257, 256] width 188 height 21
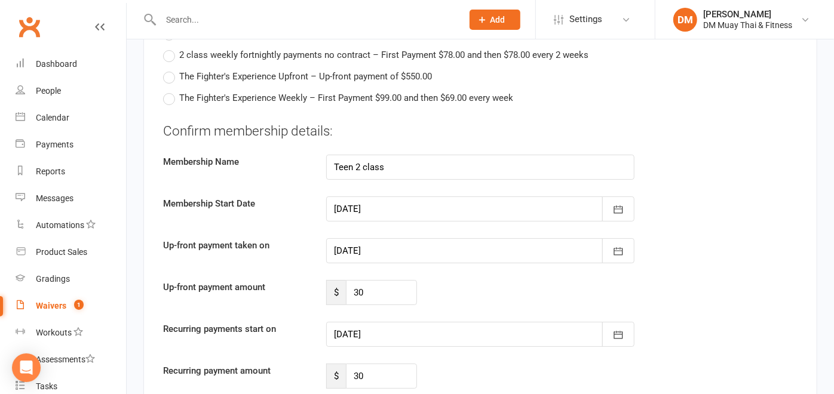
scroll to position [2779, 0]
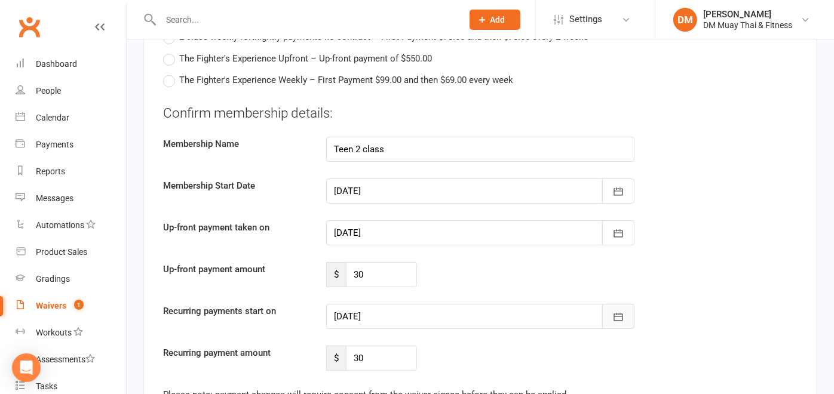
click at [623, 311] on icon "button" at bounding box center [618, 317] width 12 height 12
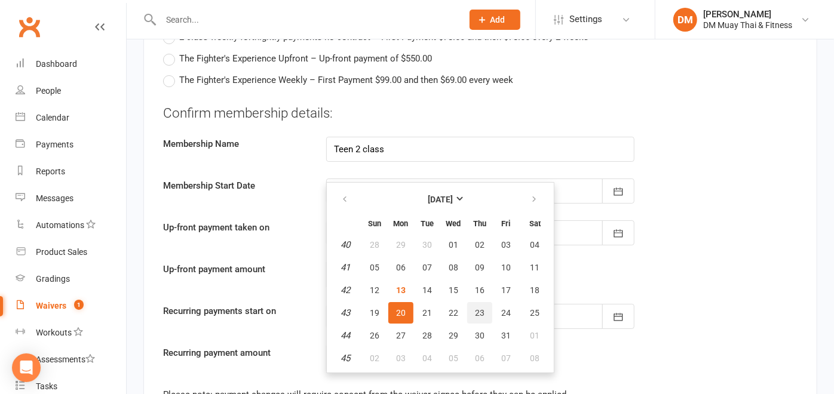
click at [484, 302] on button "23" at bounding box center [479, 312] width 25 height 21
type input "23 Oct 2025"
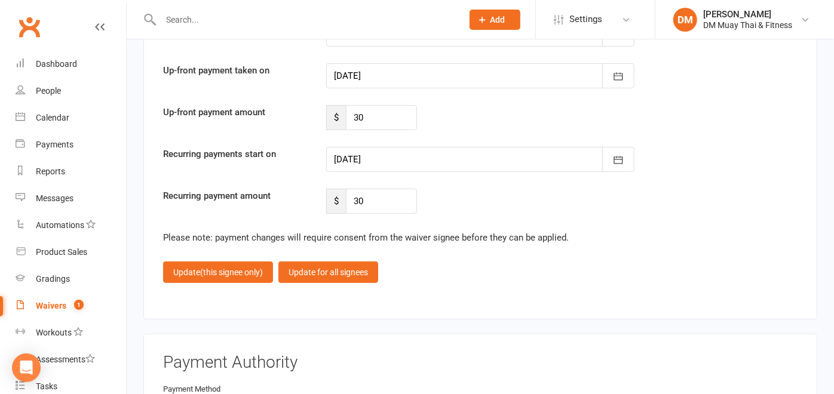
scroll to position [2978, 0]
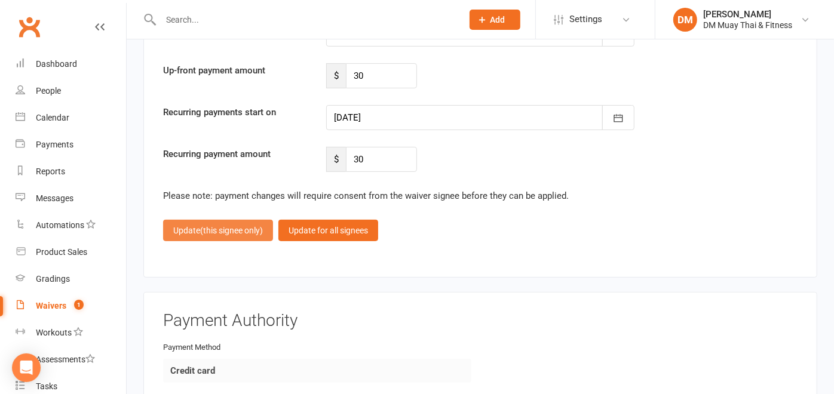
click at [227, 225] on button "Update (this signee only)" at bounding box center [218, 230] width 110 height 21
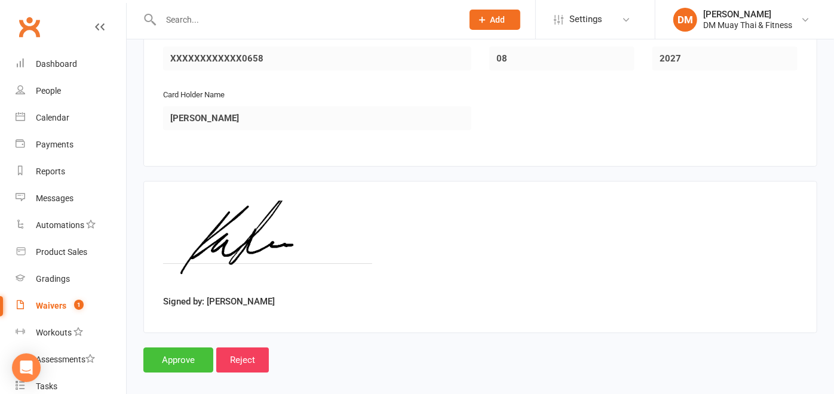
click at [178, 348] on input "Approve" at bounding box center [178, 360] width 70 height 25
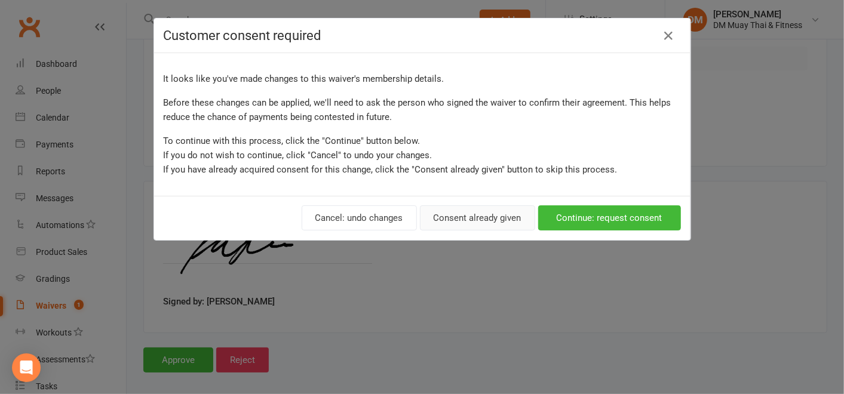
click at [450, 218] on button "Consent already given" at bounding box center [477, 217] width 115 height 25
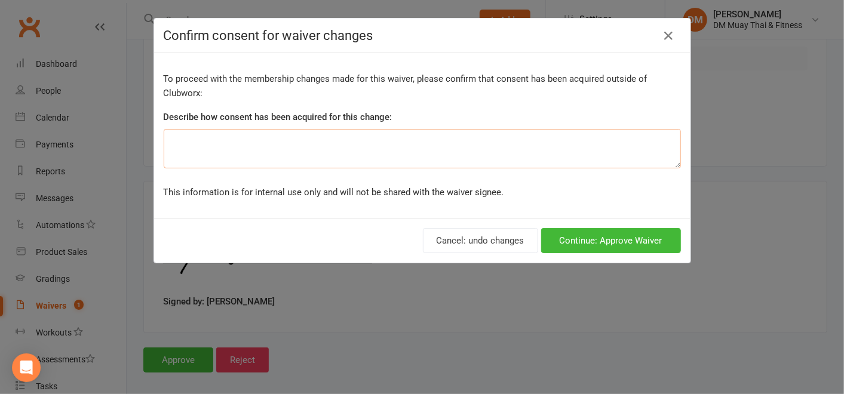
click at [347, 147] on textarea at bounding box center [422, 148] width 517 height 39
type textarea "verbal"
click at [607, 234] on button "Continue: Approve Waiver" at bounding box center [611, 240] width 140 height 25
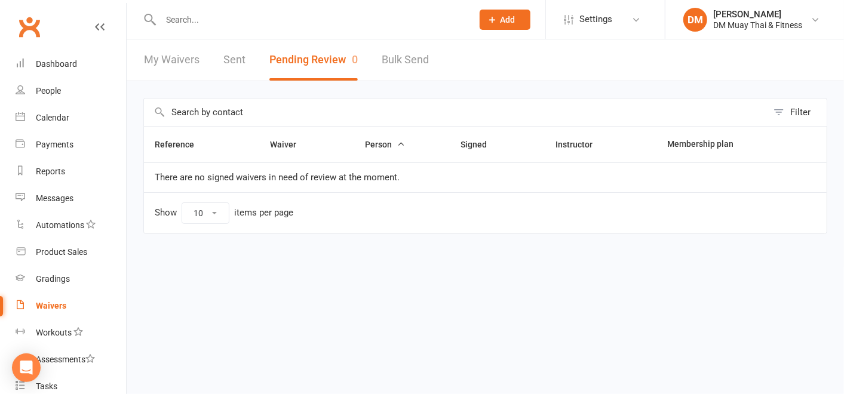
click at [223, 19] on input "text" at bounding box center [310, 19] width 307 height 17
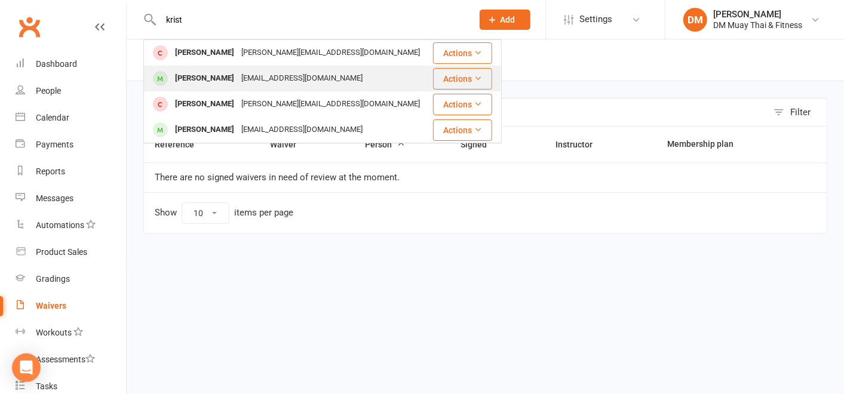
type input "krist"
click at [213, 80] on div "Kristi Mortimer" at bounding box center [204, 78] width 66 height 17
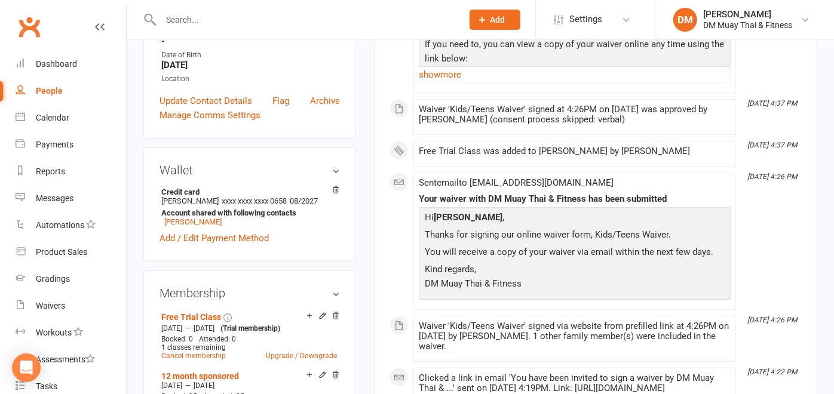
scroll to position [331, 0]
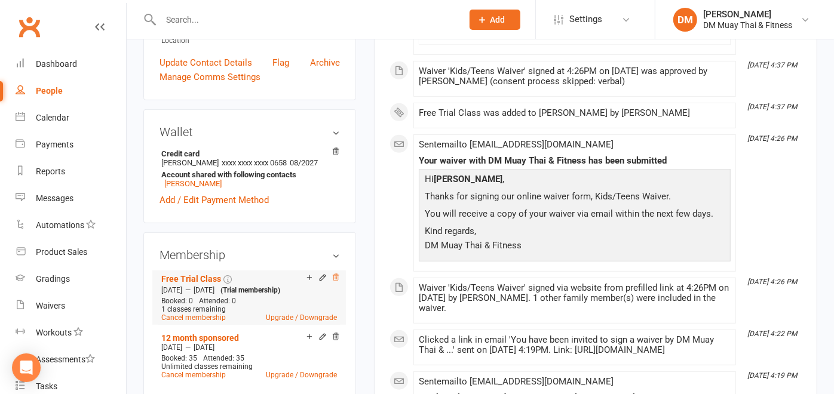
click at [337, 277] on icon at bounding box center [335, 278] width 8 height 8
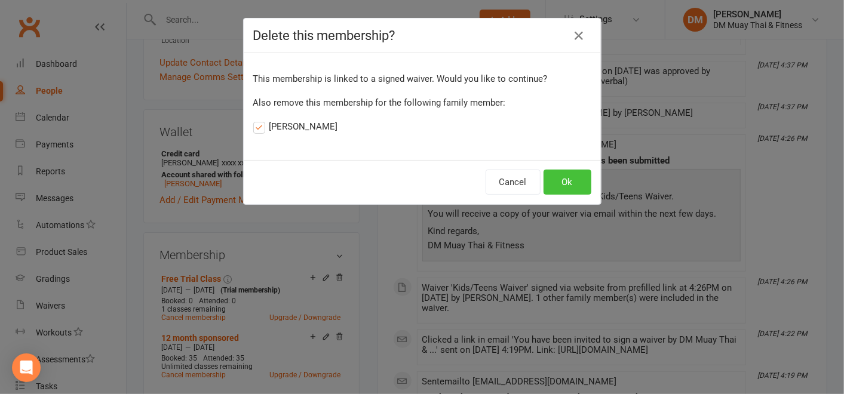
click at [559, 180] on button "Ok" at bounding box center [567, 182] width 48 height 25
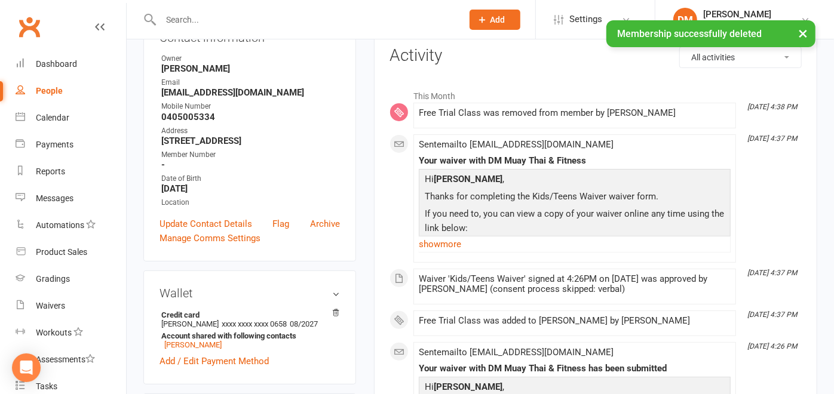
scroll to position [0, 0]
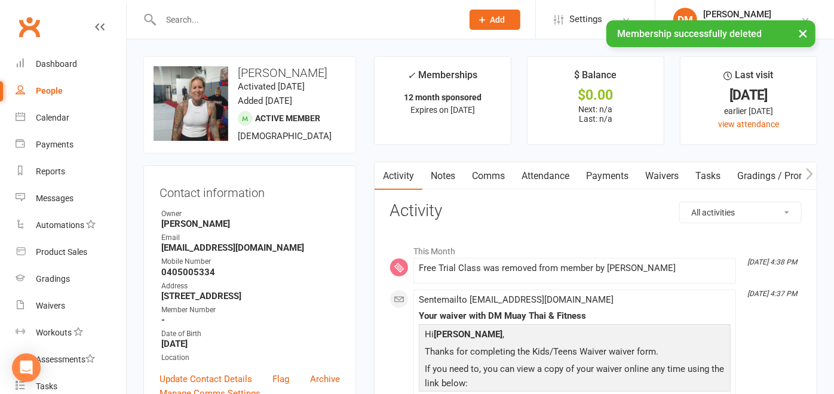
click at [212, 17] on input "text" at bounding box center [305, 19] width 297 height 17
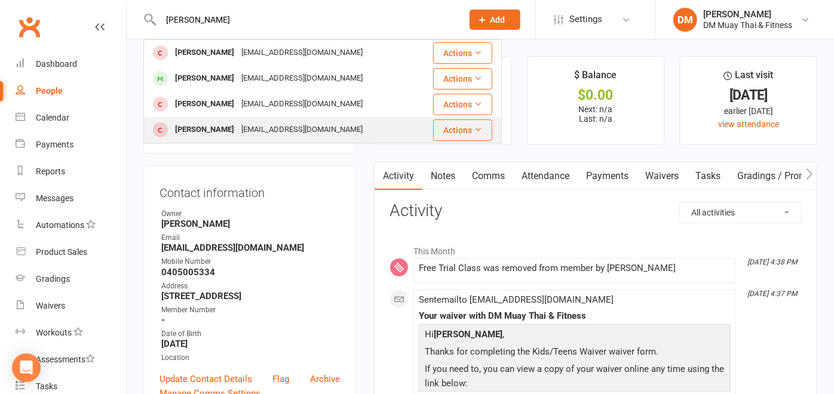
type input "lucas"
click at [196, 126] on div "Lucas Towers" at bounding box center [204, 129] width 66 height 17
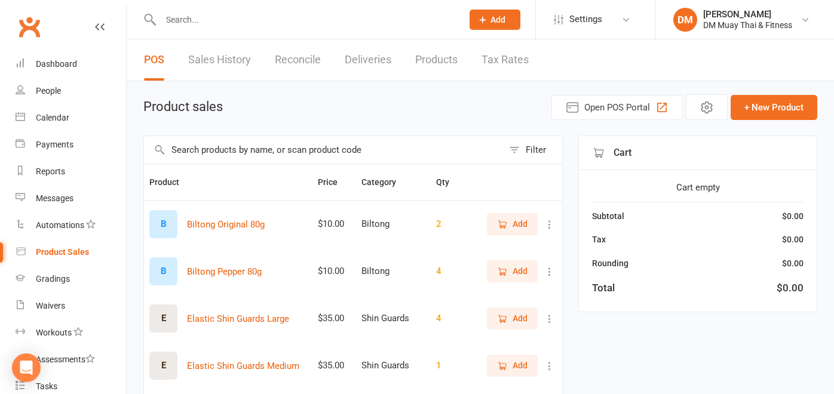
select select "100"
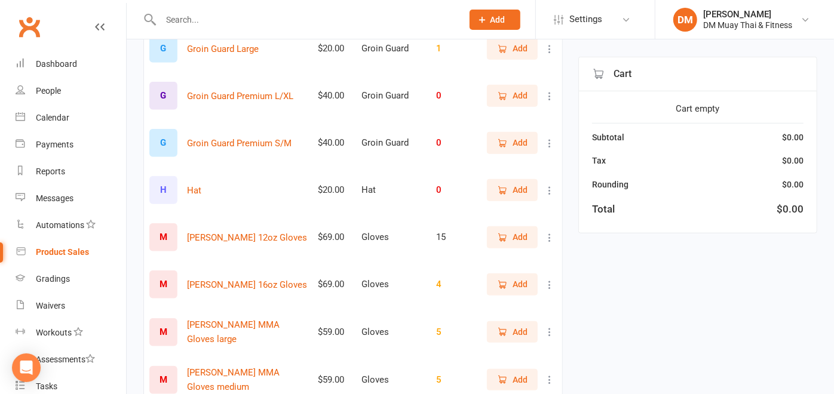
scroll to position [530, 0]
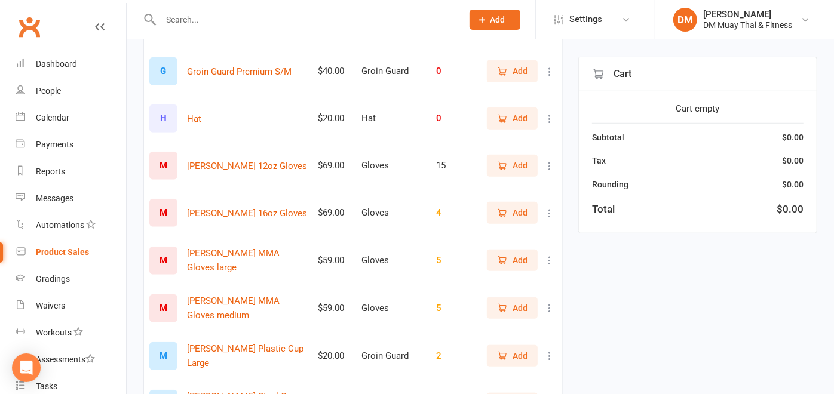
click at [508, 159] on button "Add" at bounding box center [512, 165] width 51 height 21
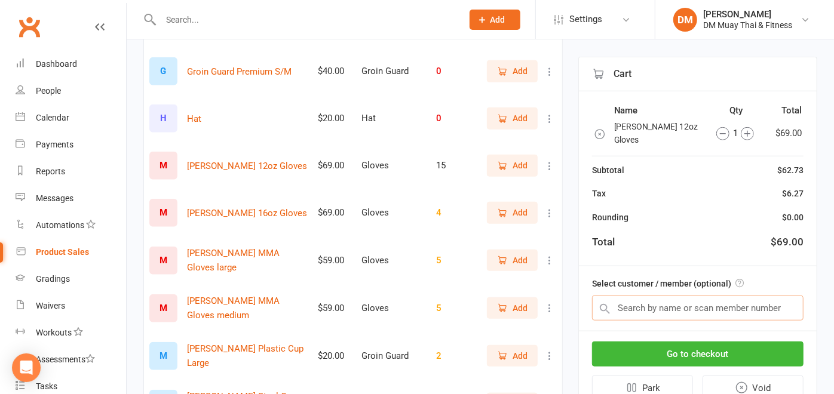
click at [655, 296] on input "text" at bounding box center [697, 308] width 211 height 25
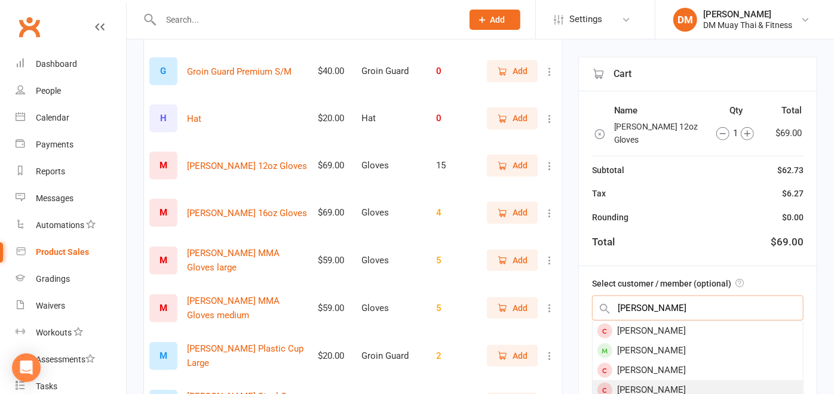
type input "[PERSON_NAME]"
click at [638, 380] on div "[PERSON_NAME]" at bounding box center [697, 390] width 210 height 20
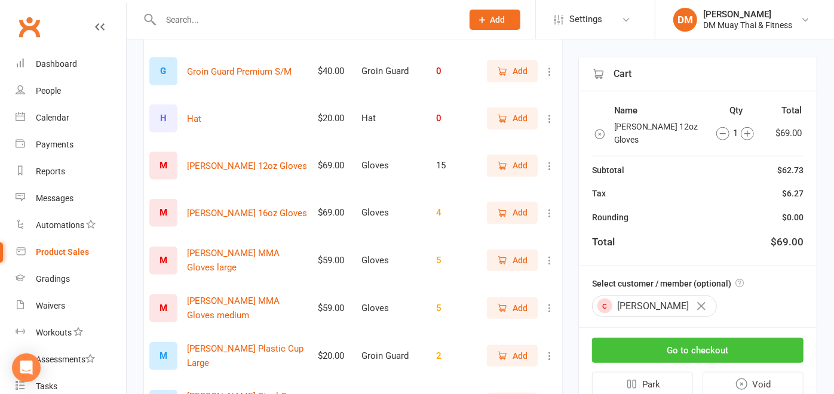
click at [699, 338] on button "Go to checkout" at bounding box center [697, 350] width 211 height 25
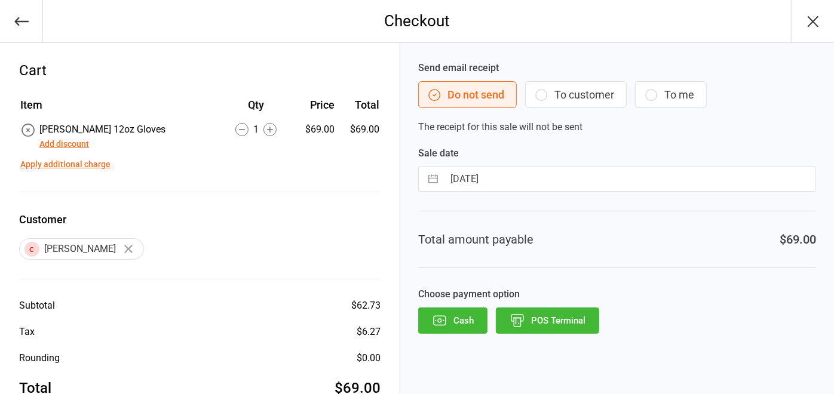
click at [571, 317] on button "POS Terminal" at bounding box center [547, 321] width 103 height 26
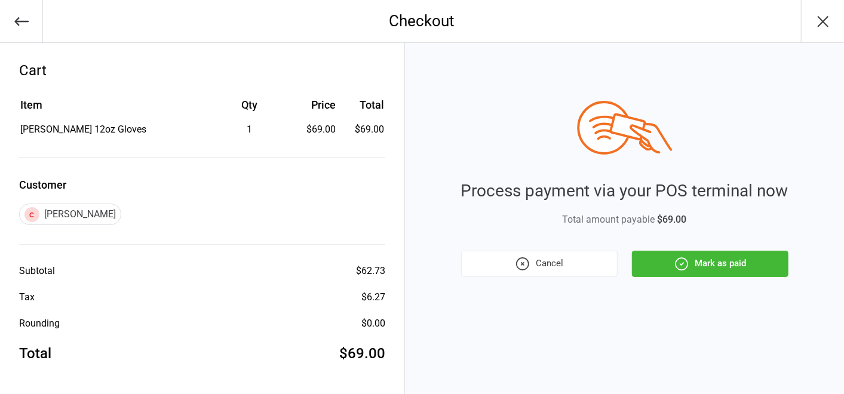
drag, startPoint x: 686, startPoint y: 262, endPoint x: 675, endPoint y: 266, distance: 11.5
click at [681, 265] on icon "button" at bounding box center [682, 264] width 16 height 16
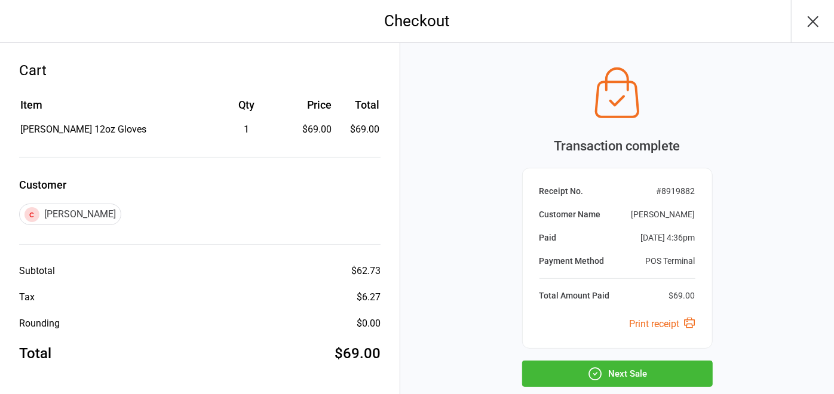
click at [655, 371] on button "Next Sale" at bounding box center [617, 374] width 191 height 26
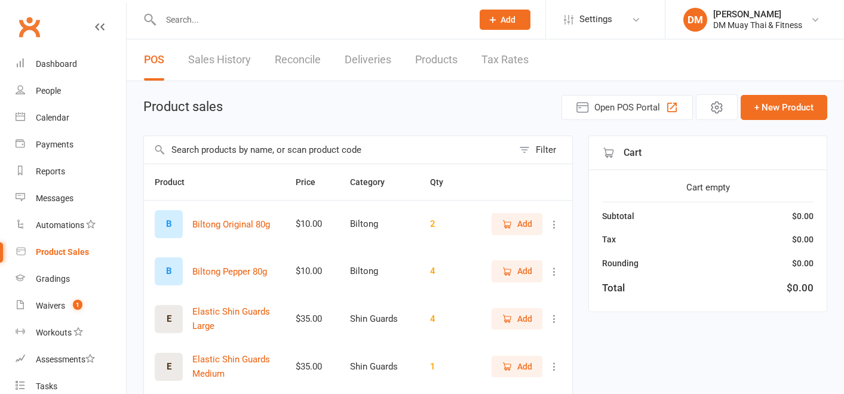
select select "100"
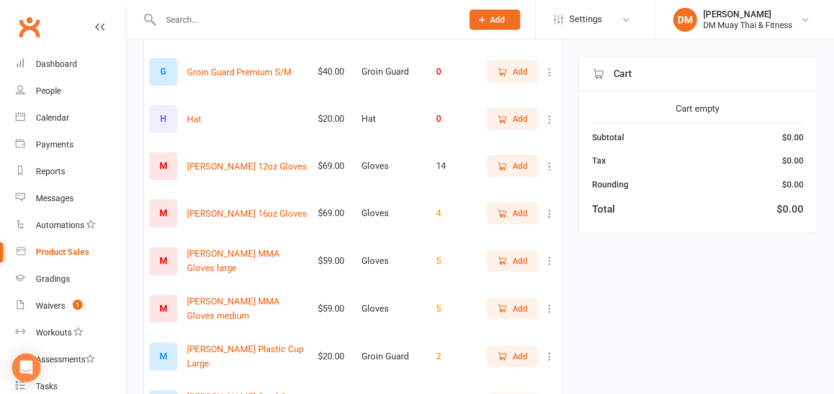
scroll to position [530, 0]
click at [497, 212] on icon "button" at bounding box center [502, 213] width 11 height 11
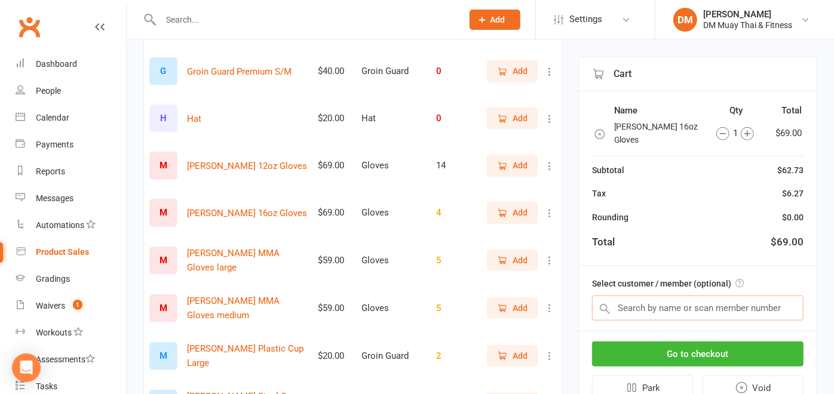
click at [638, 296] on input "text" at bounding box center [697, 308] width 211 height 25
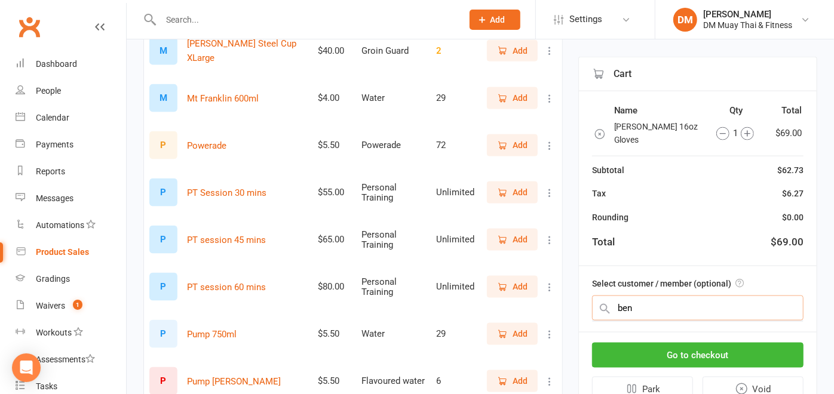
scroll to position [995, 0]
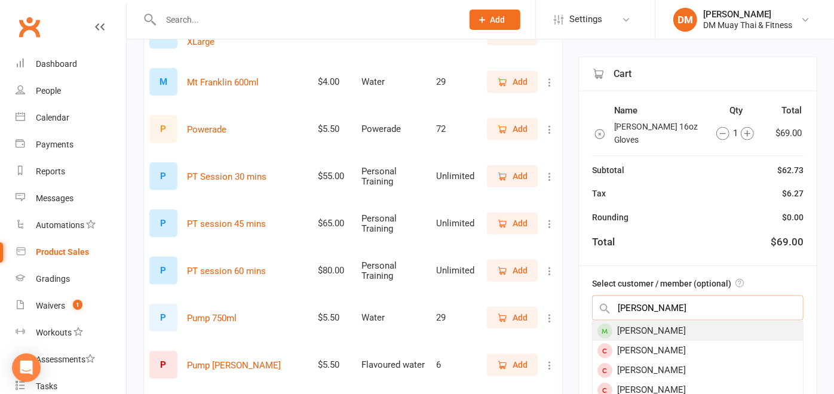
type input "ben smith"
click at [687, 321] on div "[PERSON_NAME]" at bounding box center [697, 331] width 210 height 20
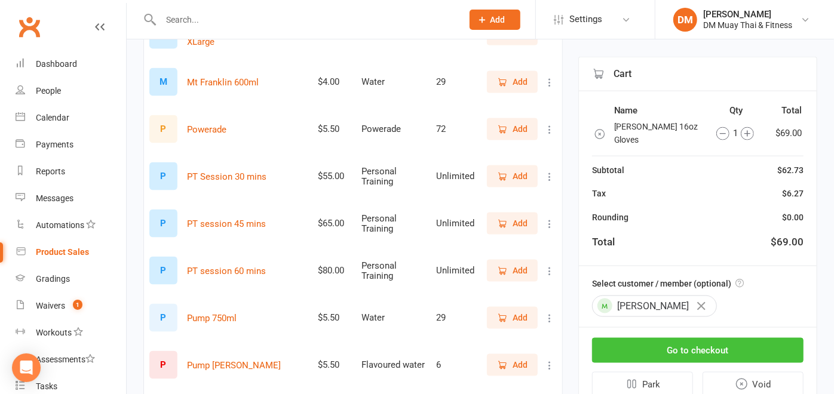
click at [677, 338] on button "Go to checkout" at bounding box center [697, 350] width 211 height 25
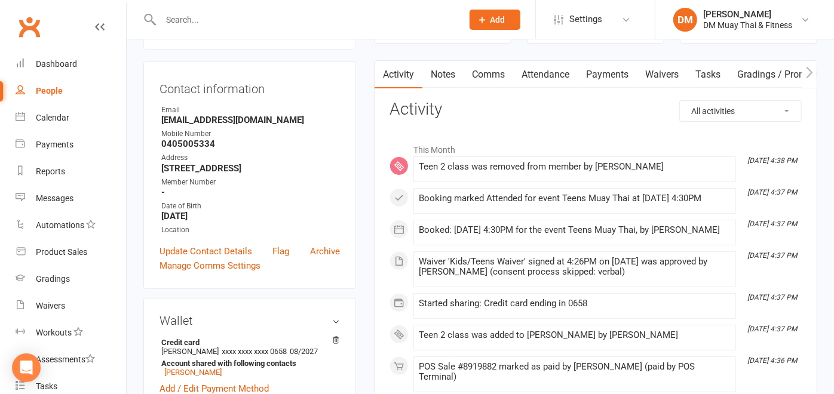
scroll to position [66, 0]
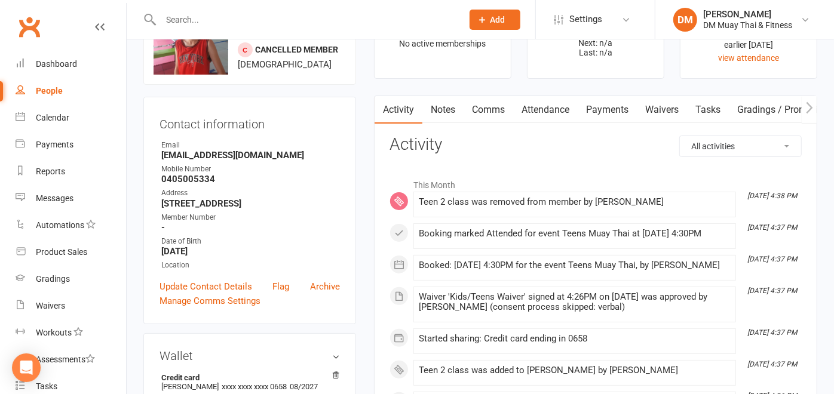
click at [210, 15] on input "text" at bounding box center [305, 19] width 297 height 17
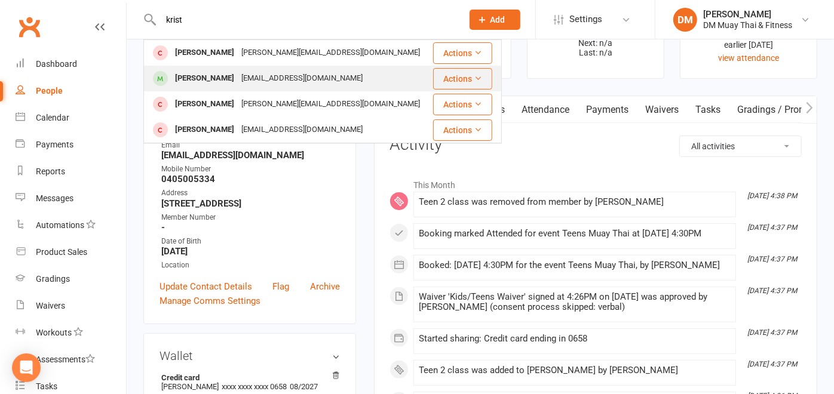
type input "krist"
click at [201, 75] on div "Kristi Mortimer" at bounding box center [204, 78] width 66 height 17
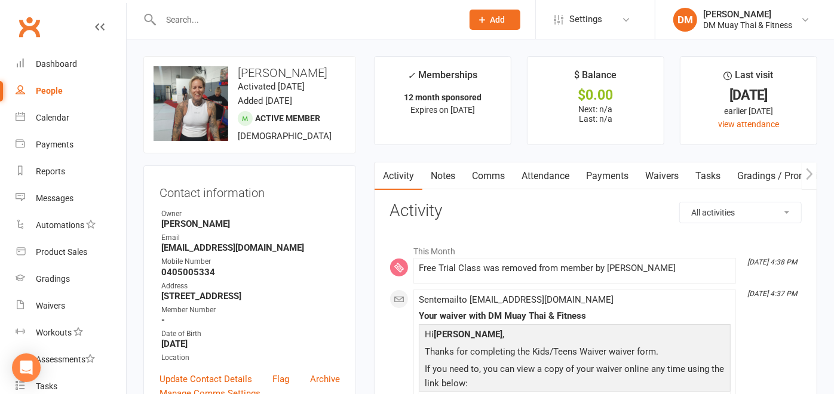
click at [647, 179] on link "Waivers" at bounding box center [662, 175] width 50 height 27
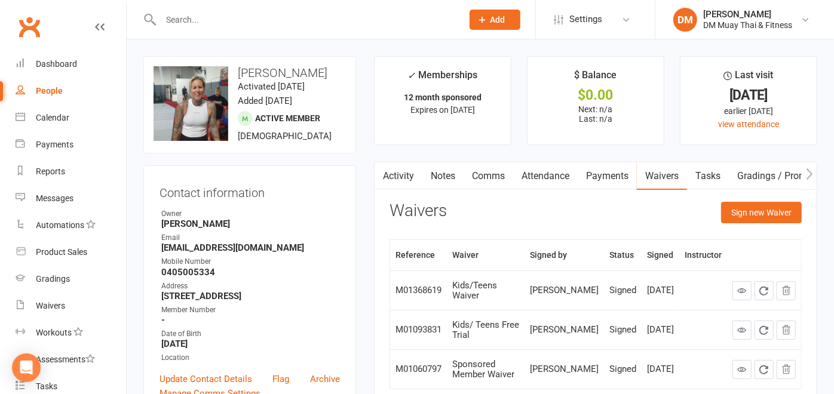
click at [196, 11] on input "text" at bounding box center [305, 19] width 297 height 17
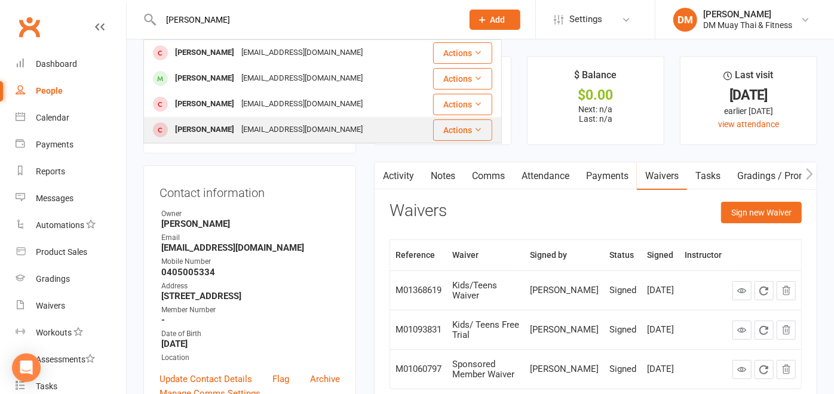
type input "lucas"
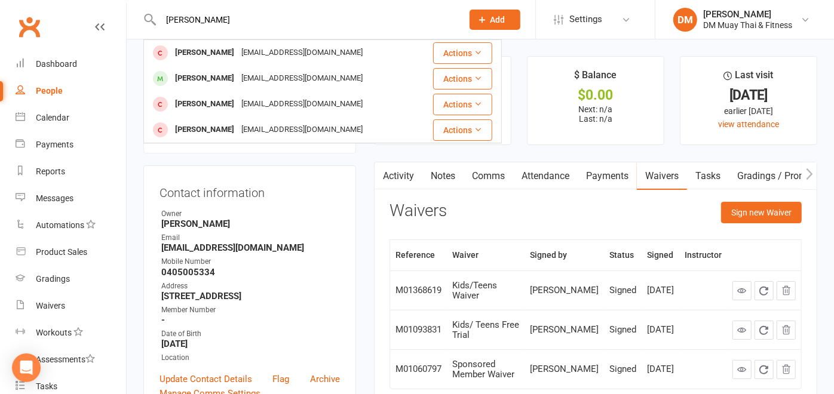
click at [202, 129] on div "Lucas Towers" at bounding box center [204, 129] width 66 height 17
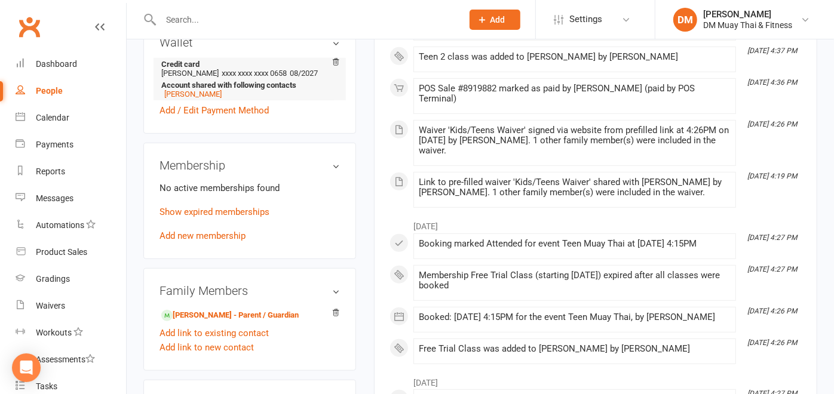
scroll to position [398, 0]
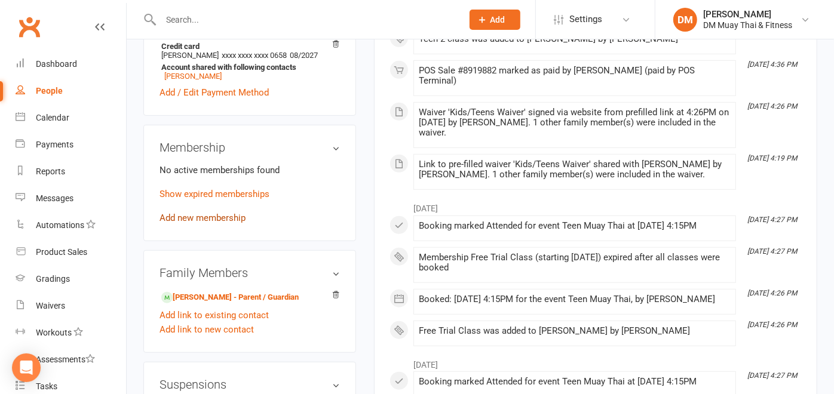
click at [192, 216] on link "Add new membership" at bounding box center [202, 218] width 86 height 11
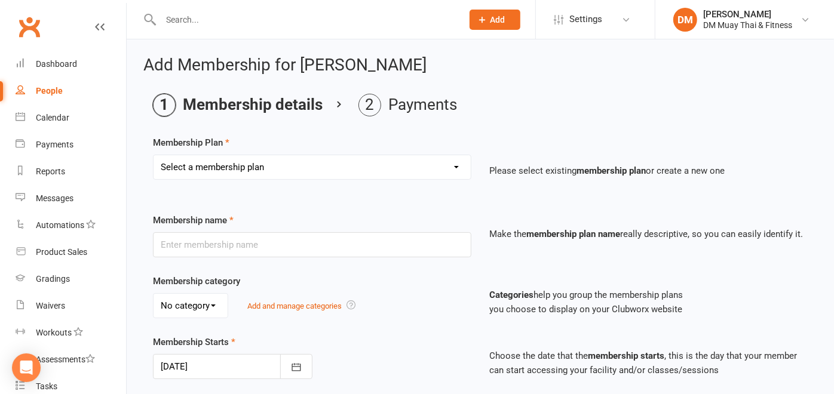
click at [321, 160] on select "Select a membership plan Create new Membership Plan 6 month sponsored 12 month …" at bounding box center [311, 167] width 317 height 24
select select "12"
click at [153, 155] on select "Select a membership plan Create new Membership Plan 6 month sponsored 12 month …" at bounding box center [311, 167] width 317 height 24
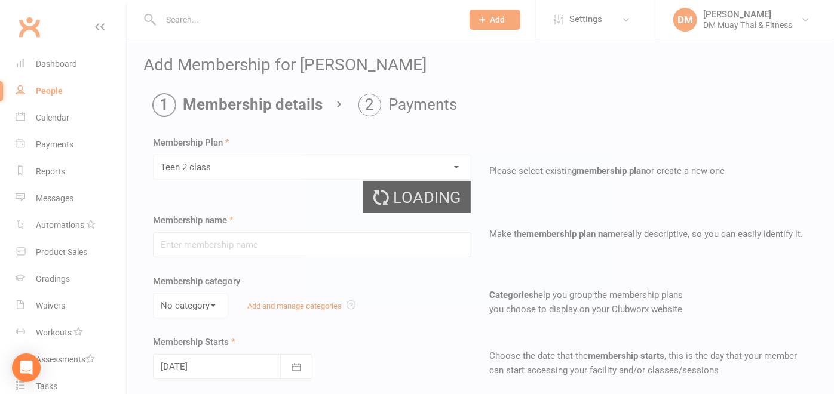
type input "Teen 2 class"
select select "6"
type input "0"
type input "2"
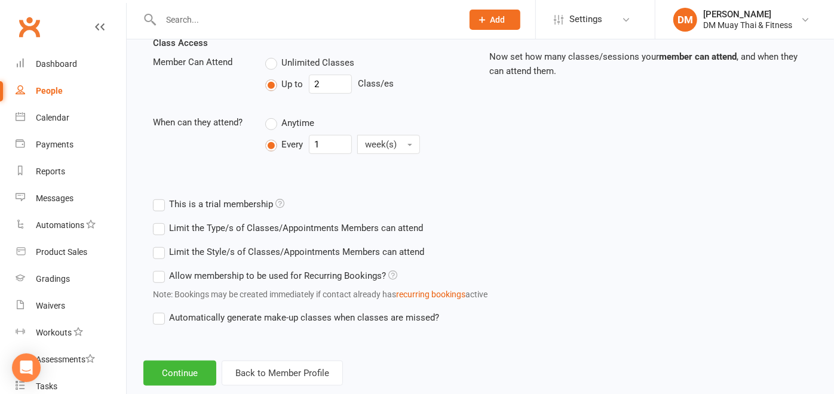
scroll to position [449, 0]
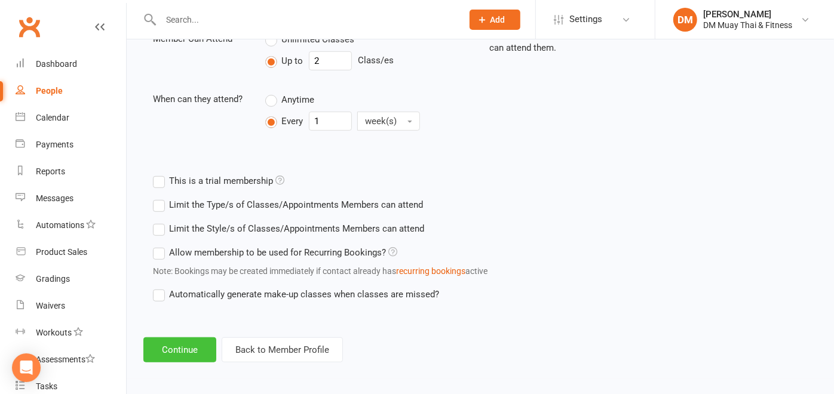
click at [177, 345] on button "Continue" at bounding box center [179, 349] width 73 height 25
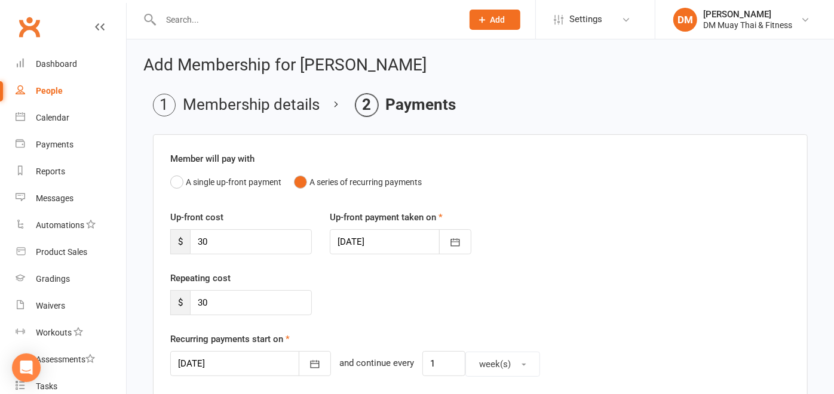
scroll to position [66, 0]
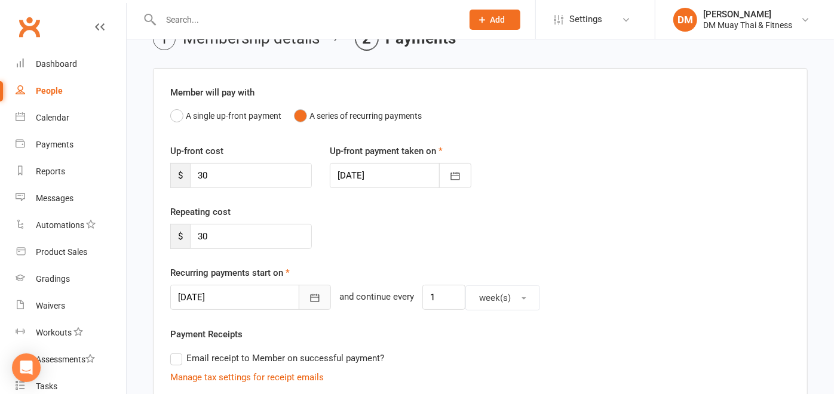
click at [309, 293] on icon "button" at bounding box center [315, 298] width 12 height 12
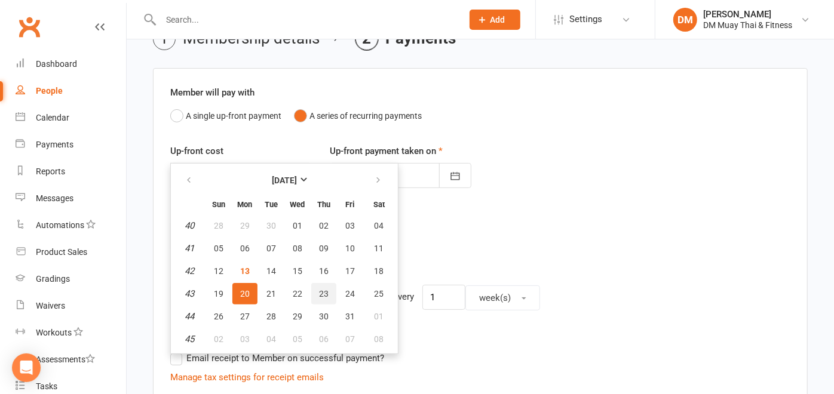
click at [319, 289] on span "23" at bounding box center [324, 294] width 10 height 10
type input "23 Oct 2025"
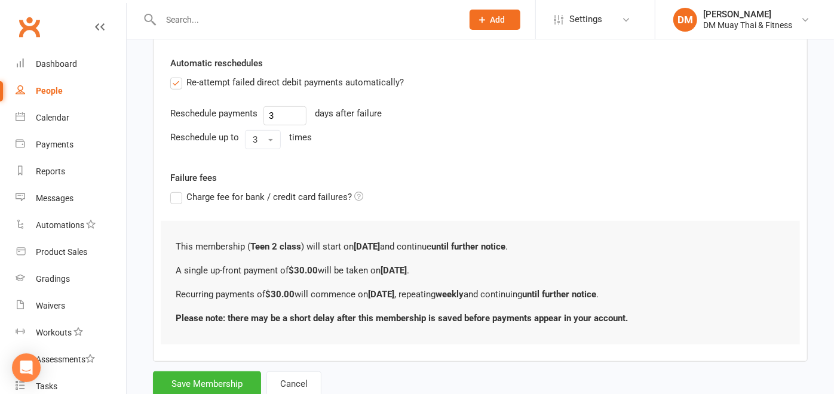
scroll to position [448, 0]
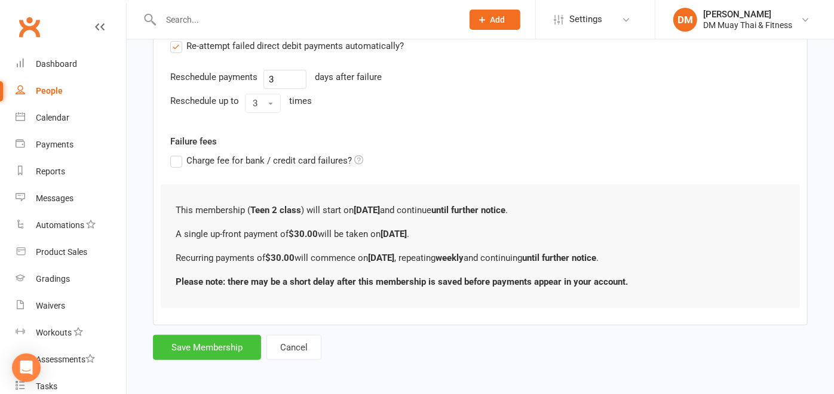
click at [213, 339] on button "Save Membership" at bounding box center [207, 347] width 108 height 25
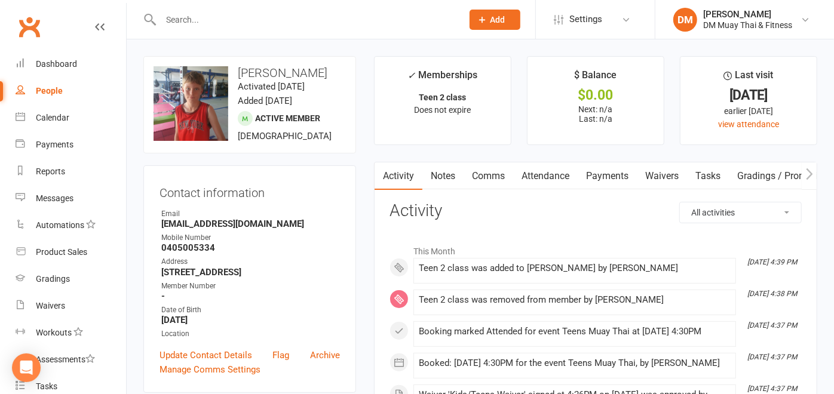
click at [592, 170] on link "Payments" at bounding box center [606, 175] width 59 height 27
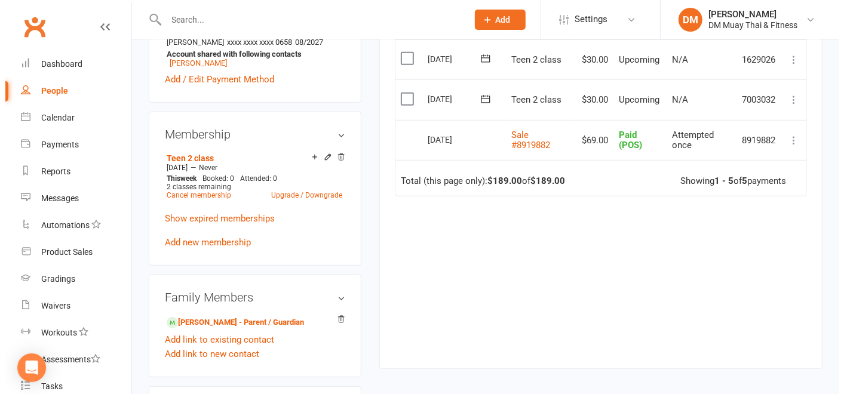
scroll to position [398, 0]
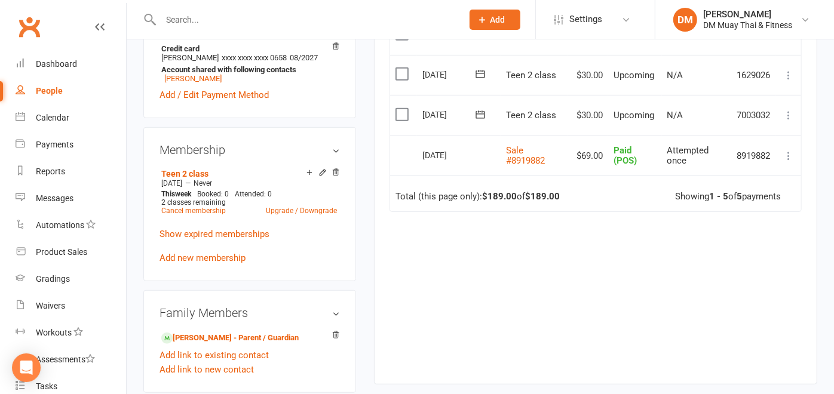
click at [782, 110] on icon at bounding box center [788, 115] width 12 height 12
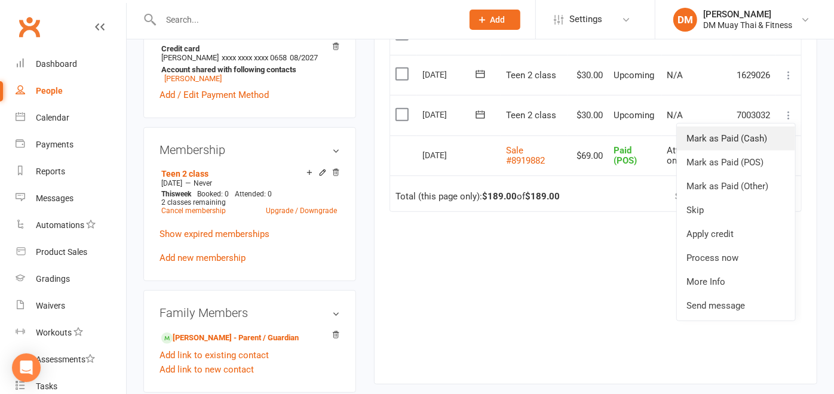
click at [730, 139] on link "Mark as Paid (Cash)" at bounding box center [736, 139] width 118 height 24
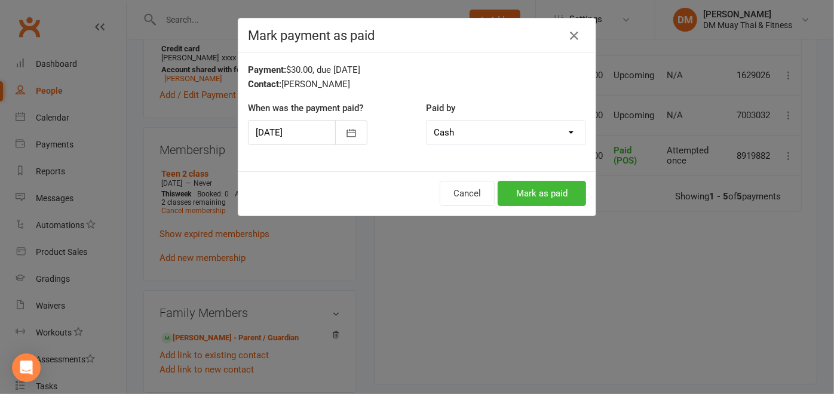
scroll to position [0, 51]
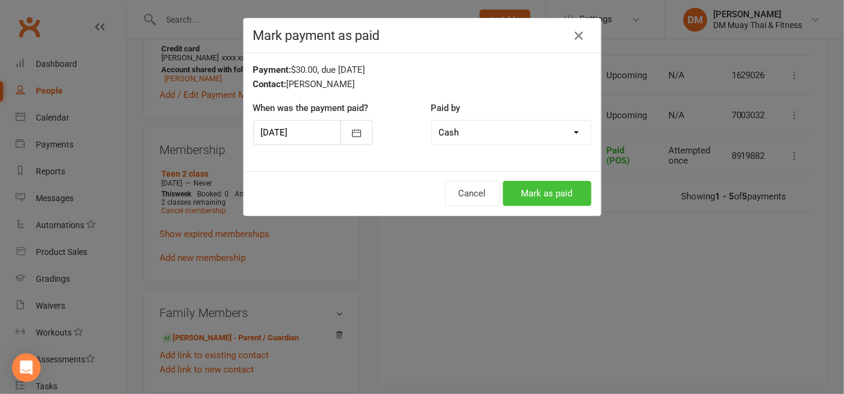
click at [558, 194] on button "Mark as paid" at bounding box center [547, 193] width 88 height 25
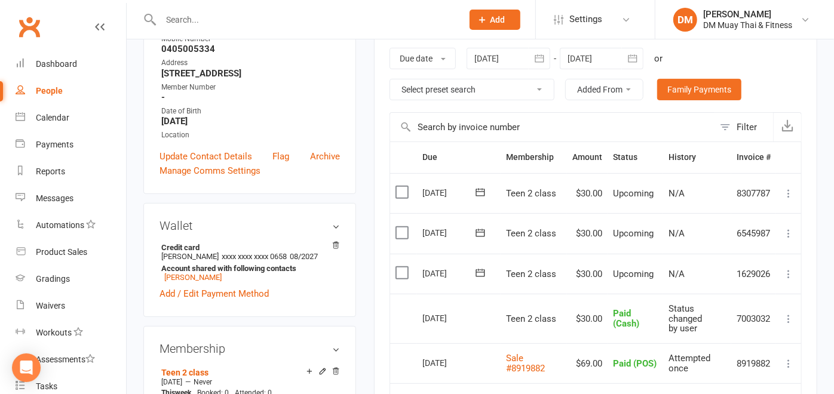
scroll to position [0, 0]
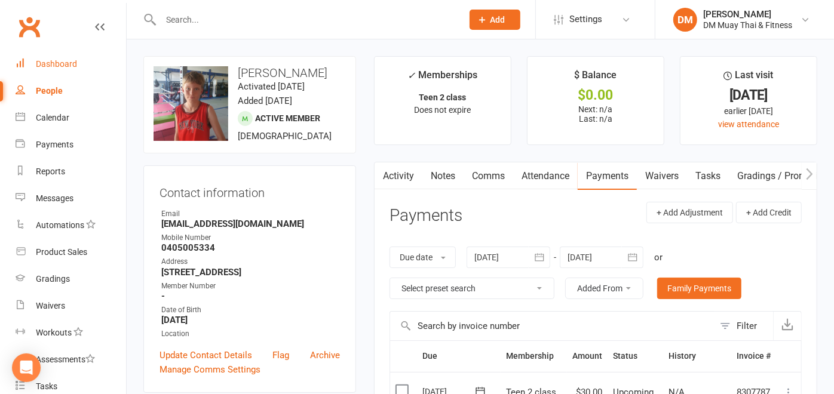
click at [42, 69] on link "Dashboard" at bounding box center [71, 64] width 110 height 27
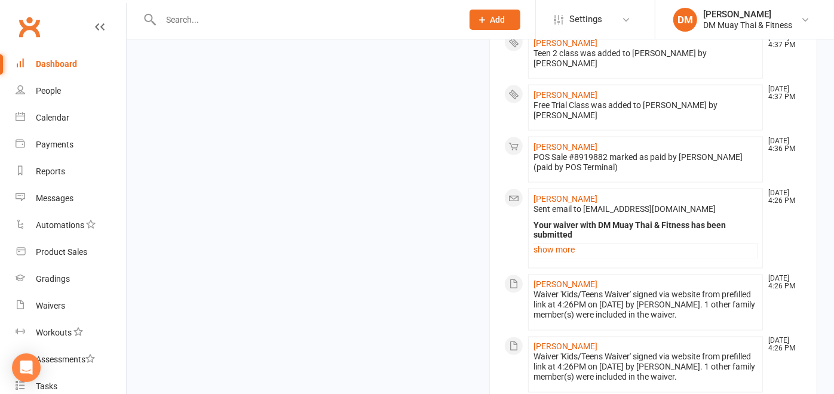
scroll to position [1234, 0]
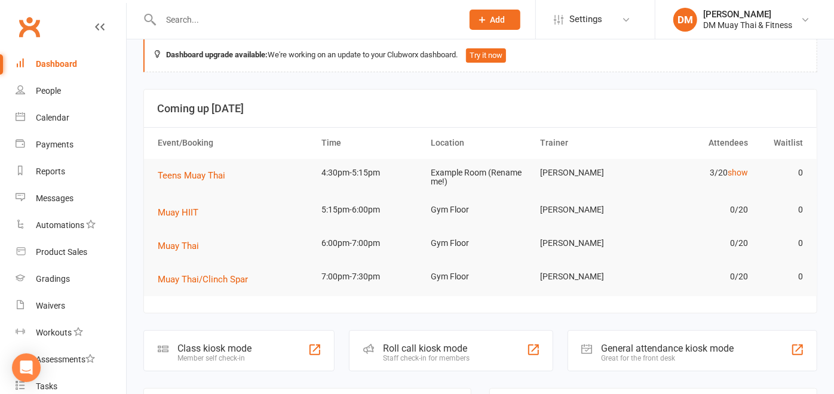
scroll to position [0, 0]
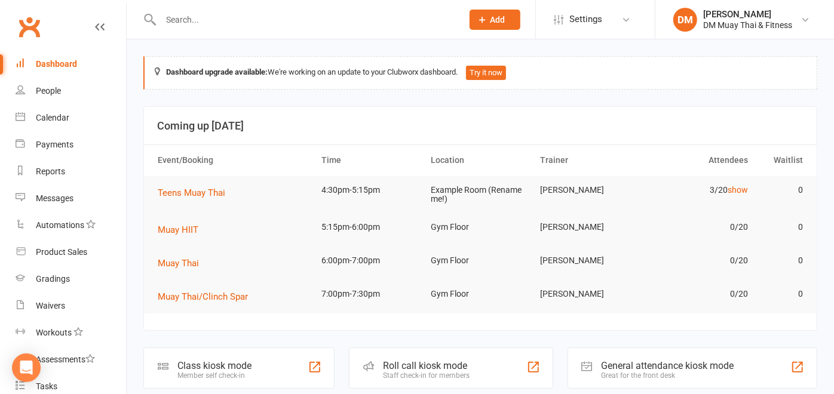
click at [269, 17] on input "text" at bounding box center [305, 19] width 297 height 17
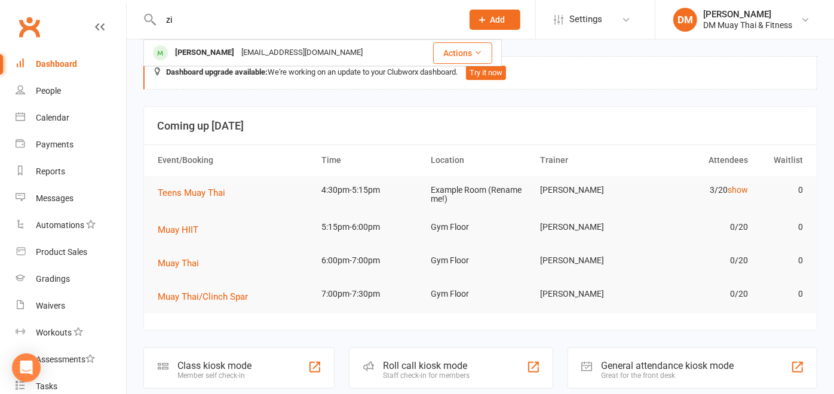
type input "z"
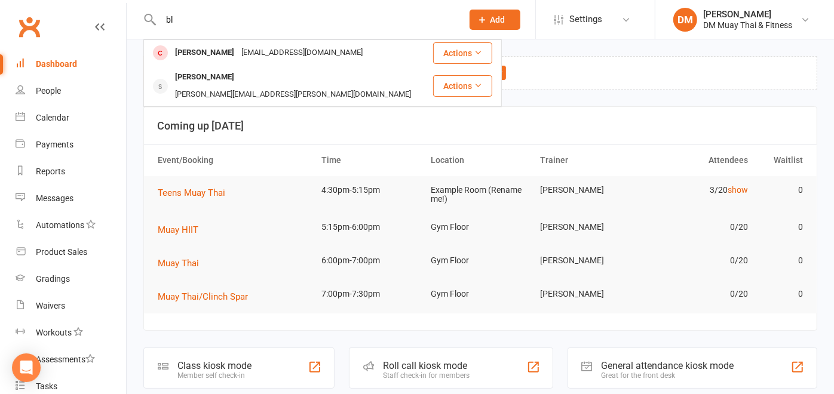
type input "b"
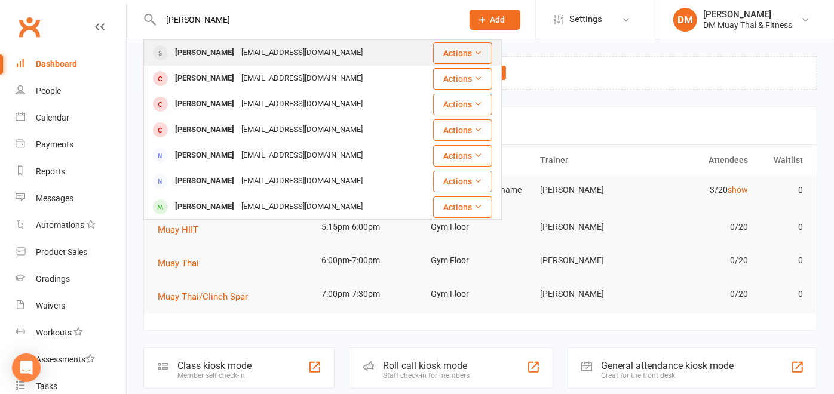
type input "marlin"
click at [253, 50] on div "info@studio153.com.au" at bounding box center [302, 52] width 128 height 17
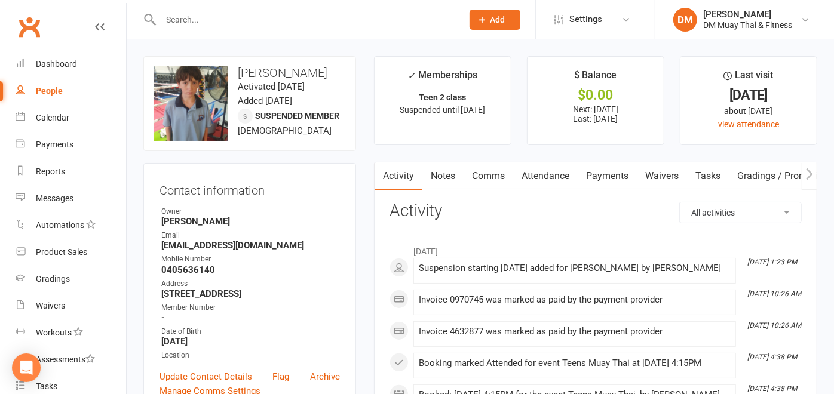
click at [305, 14] on input "text" at bounding box center [305, 19] width 297 height 17
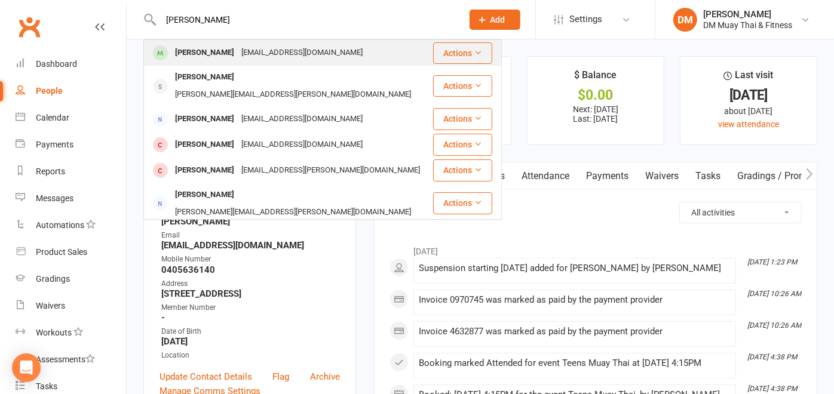
type input "[PERSON_NAME]"
click at [279, 51] on div "[EMAIL_ADDRESS][DOMAIN_NAME]" at bounding box center [302, 52] width 128 height 17
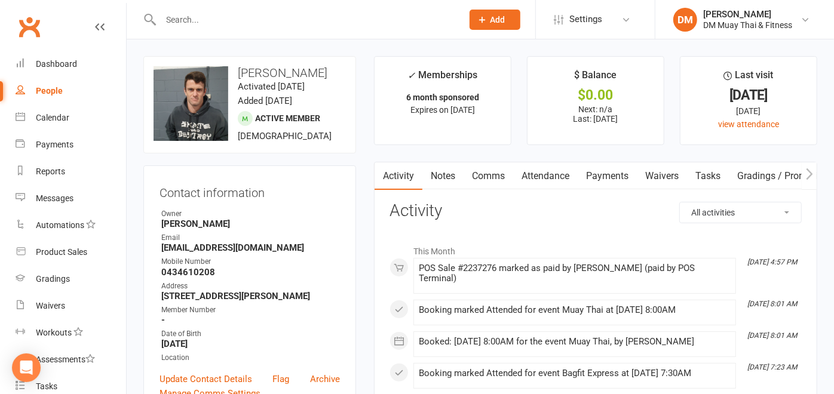
click at [609, 173] on link "Payments" at bounding box center [606, 175] width 59 height 27
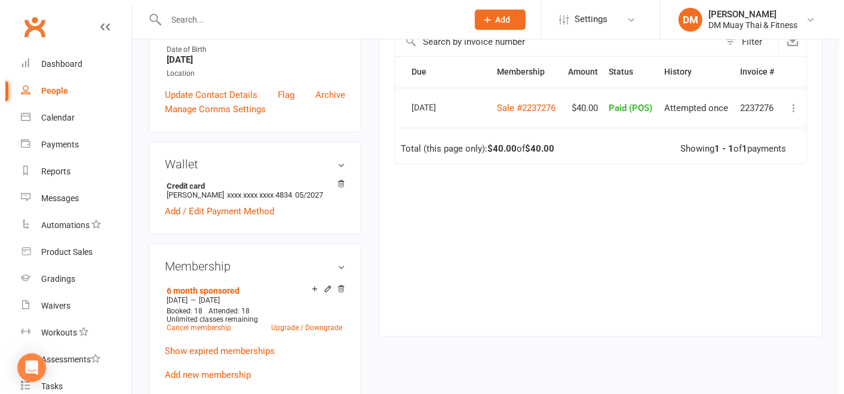
scroll to position [265, 0]
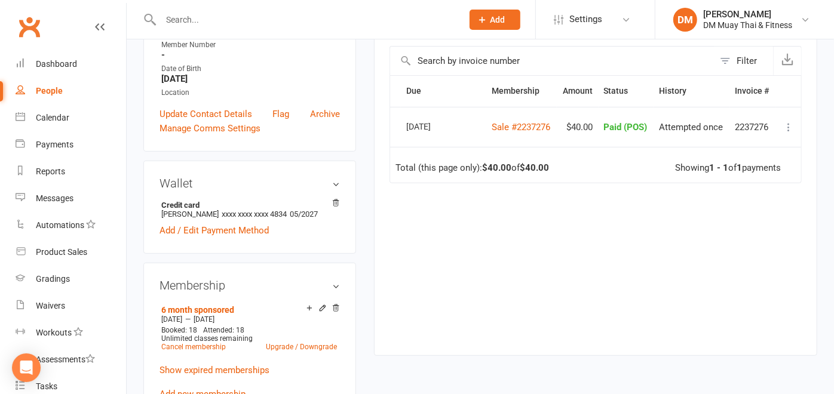
click at [782, 124] on icon at bounding box center [788, 127] width 12 height 12
click at [757, 168] on link "Re-send POS Sale receipt" at bounding box center [734, 174] width 119 height 24
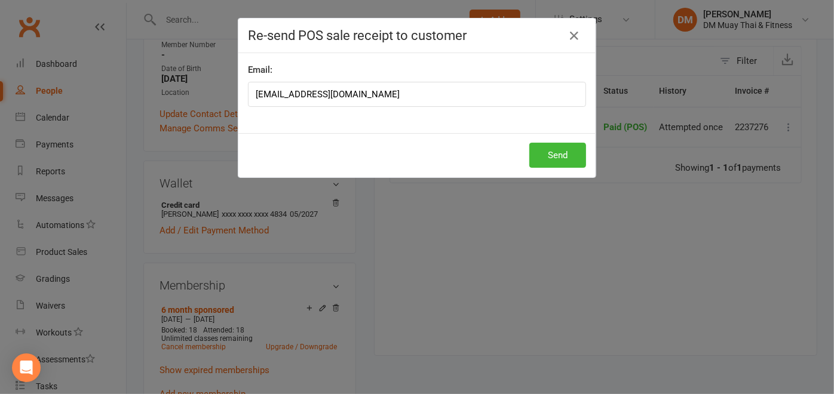
scroll to position [0, 19]
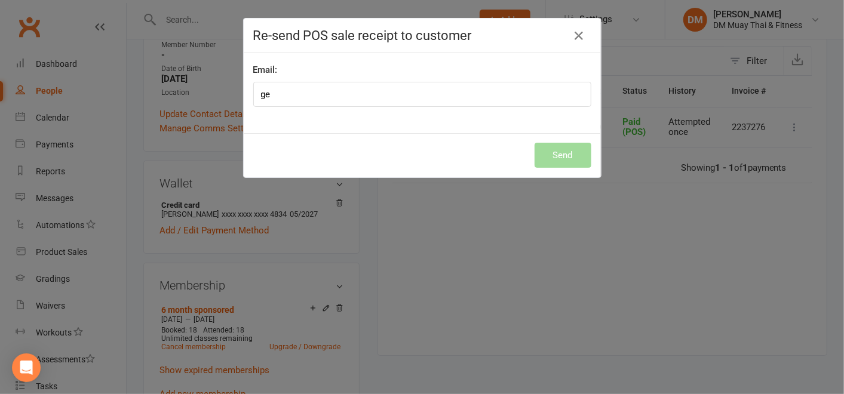
type input "g"
click at [578, 39] on icon "button" at bounding box center [579, 36] width 14 height 14
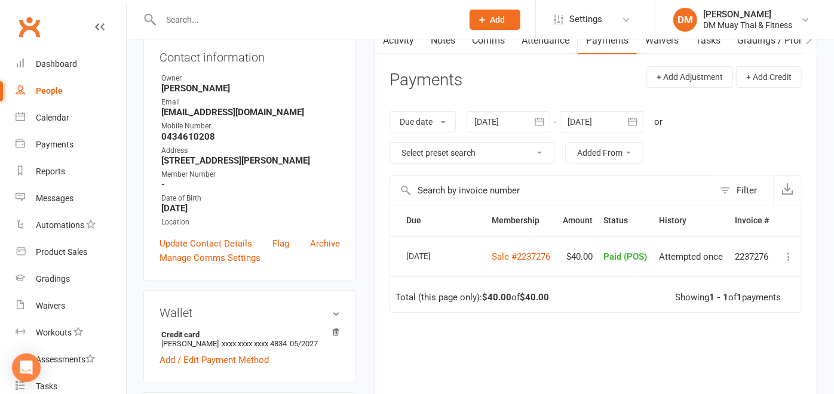
scroll to position [133, 0]
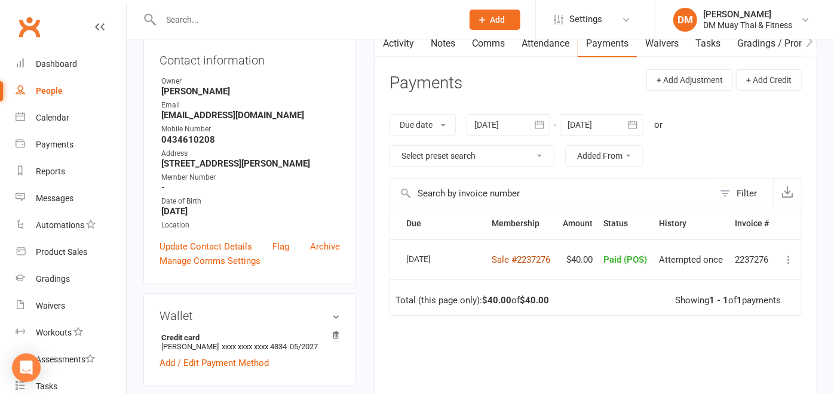
click at [515, 259] on link "Sale #2237276" at bounding box center [521, 259] width 59 height 11
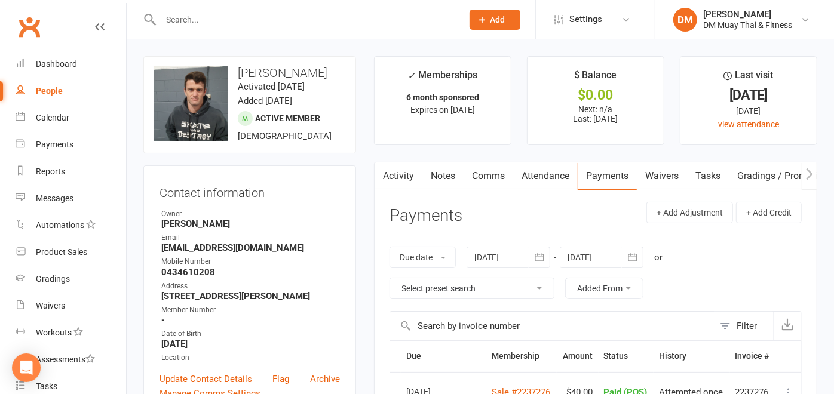
click at [248, 23] on input "text" at bounding box center [305, 19] width 297 height 17
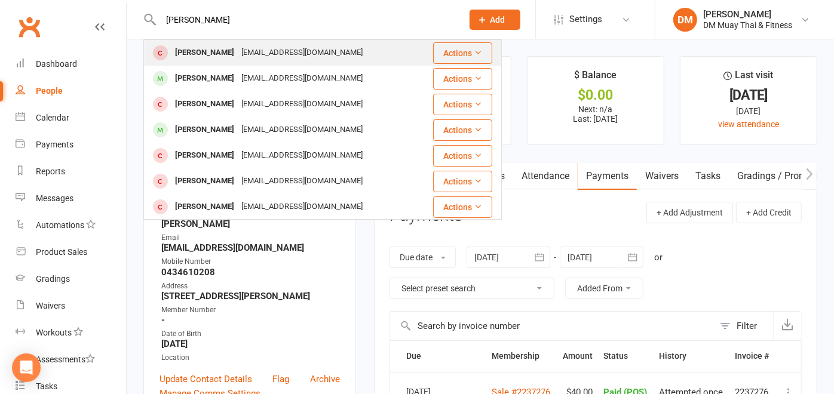
type input "[PERSON_NAME]"
click at [216, 58] on div "[PERSON_NAME]" at bounding box center [204, 52] width 66 height 17
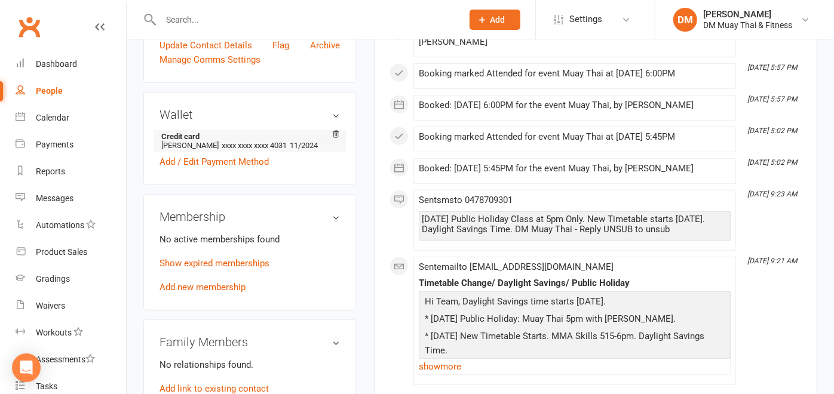
scroll to position [464, 0]
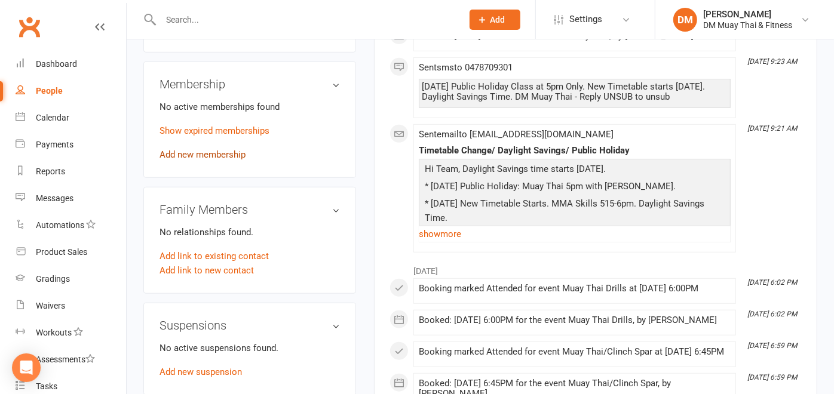
click at [230, 160] on link "Add new membership" at bounding box center [202, 154] width 86 height 11
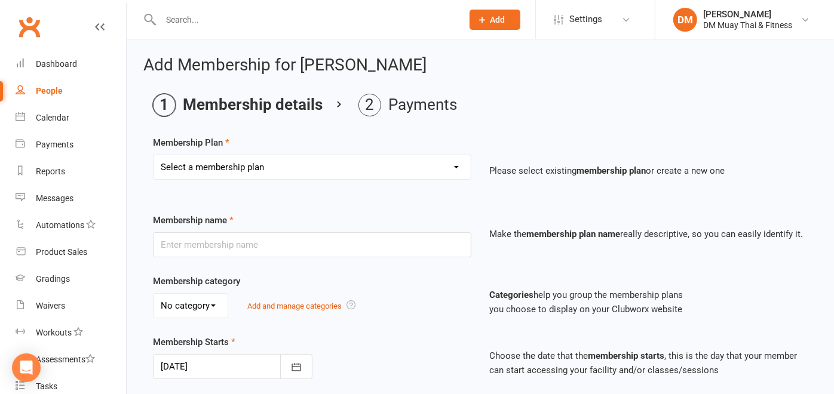
click at [331, 174] on select "Select a membership plan Create new Membership Plan 6 month sponsored 12 month …" at bounding box center [311, 167] width 317 height 24
select select "1"
click at [153, 155] on select "Select a membership plan Create new Membership Plan 6 month sponsored 12 month …" at bounding box center [311, 167] width 317 height 24
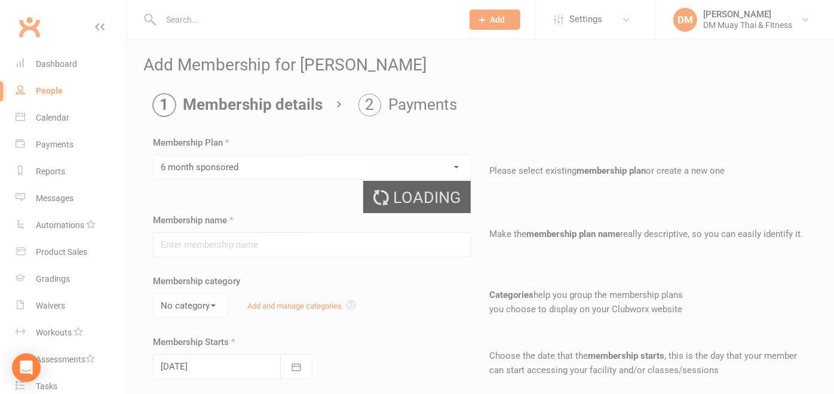
type input "6 month sponsored"
select select "5"
type input "6"
select select "2"
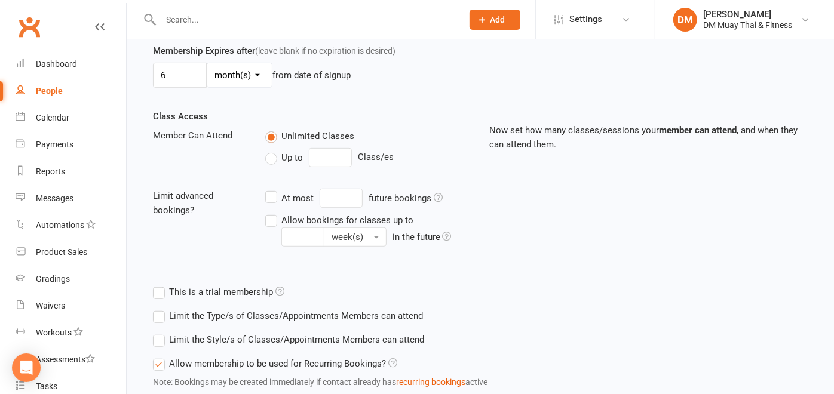
scroll to position [432, 0]
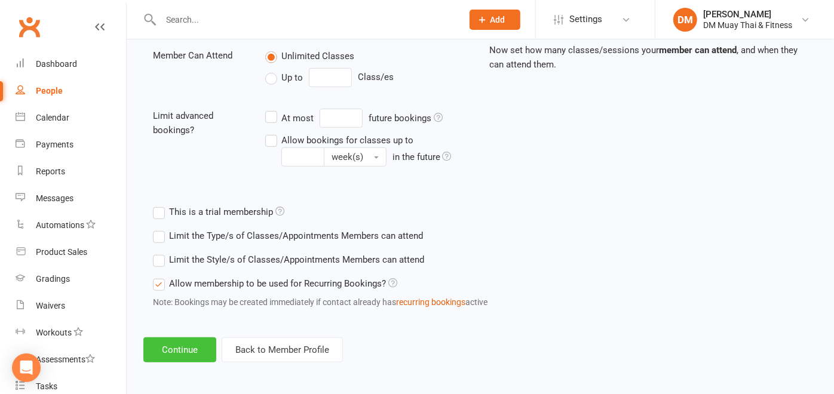
click at [188, 349] on button "Continue" at bounding box center [179, 349] width 73 height 25
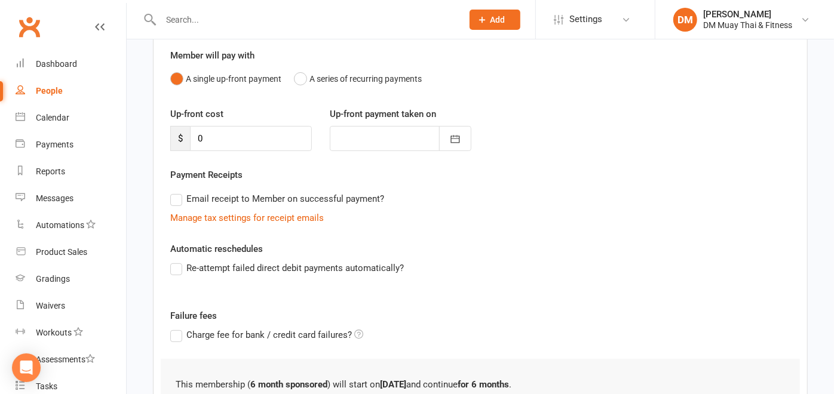
scroll to position [207, 0]
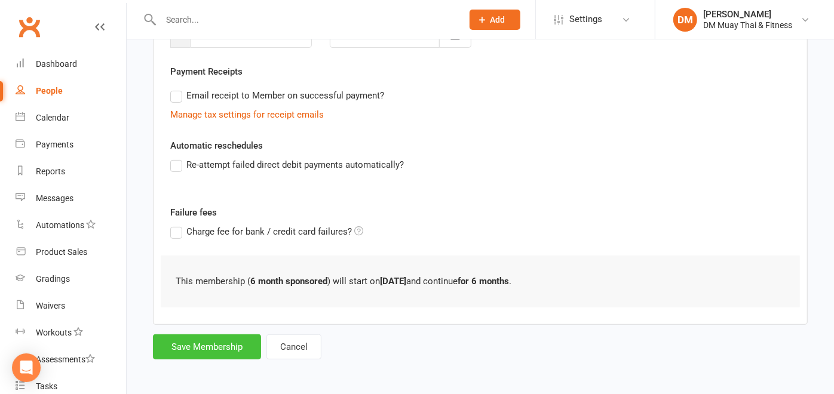
click at [214, 342] on button "Save Membership" at bounding box center [207, 346] width 108 height 25
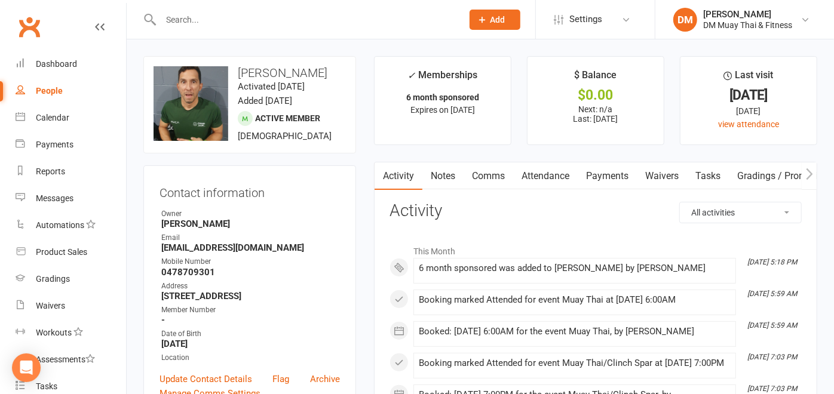
click at [221, 17] on input "text" at bounding box center [305, 19] width 297 height 17
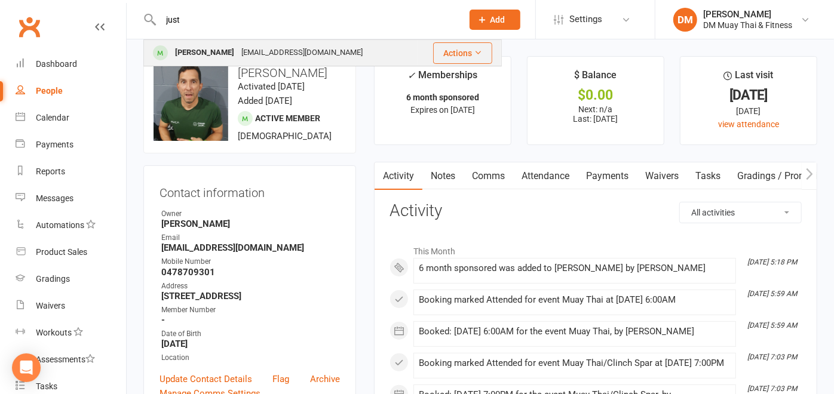
type input "just"
click at [219, 51] on div "Justin Godson" at bounding box center [204, 52] width 66 height 17
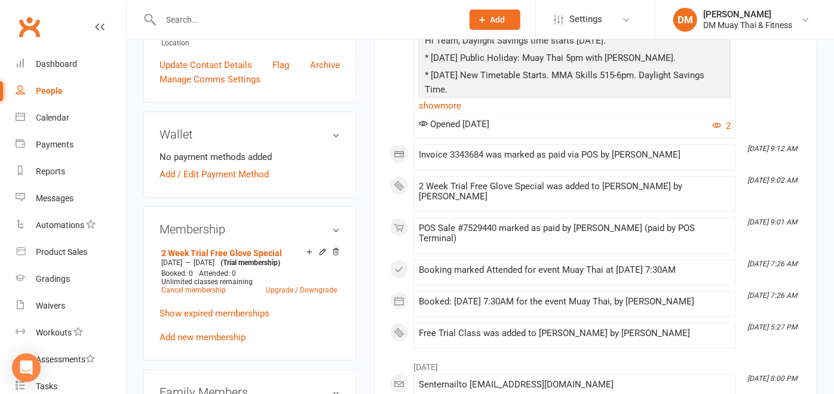
scroll to position [398, 0]
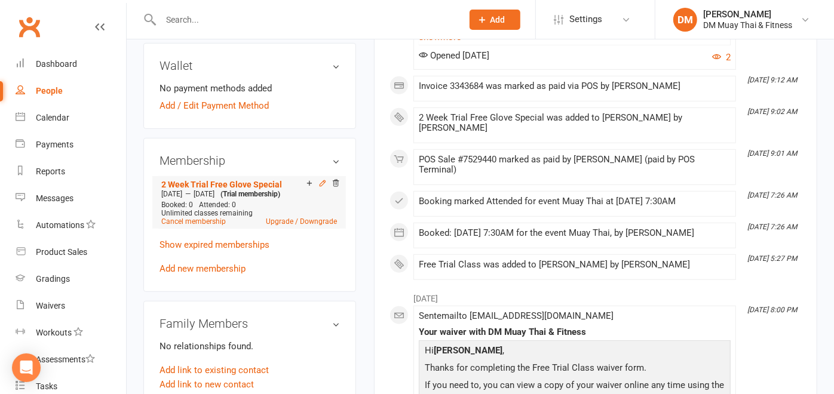
click at [322, 186] on icon at bounding box center [322, 182] width 5 height 5
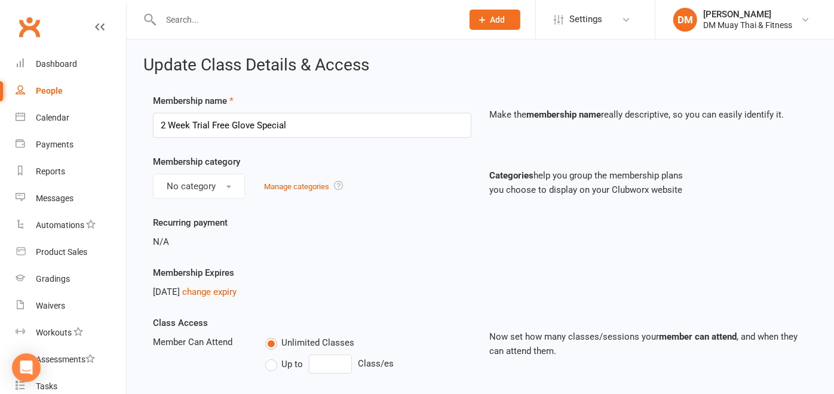
scroll to position [133, 0]
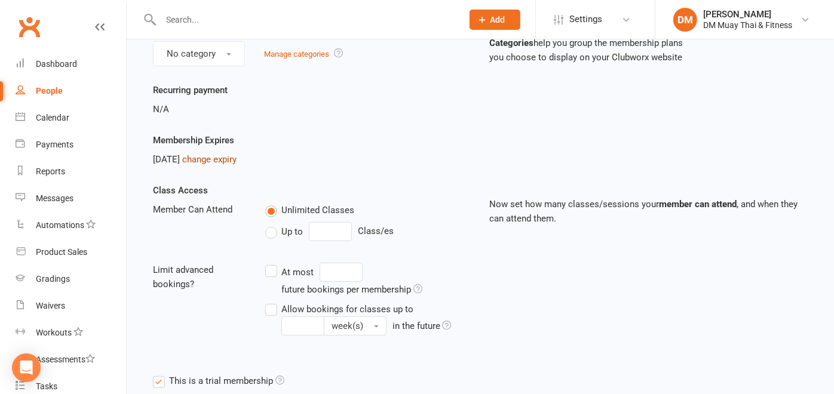
click at [230, 159] on link "change expiry" at bounding box center [209, 159] width 54 height 11
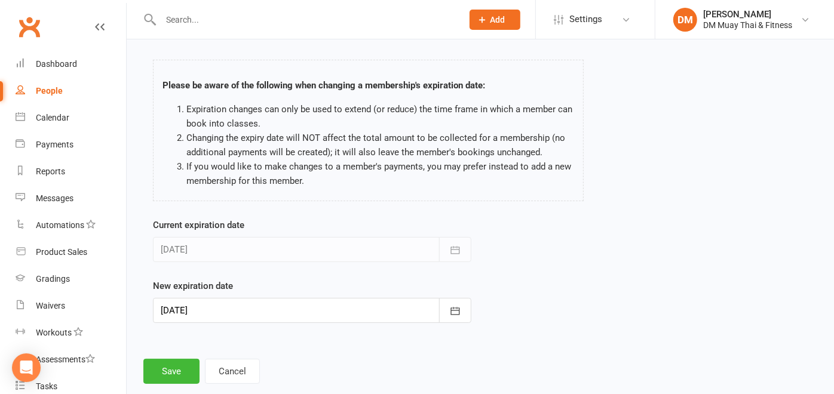
scroll to position [66, 0]
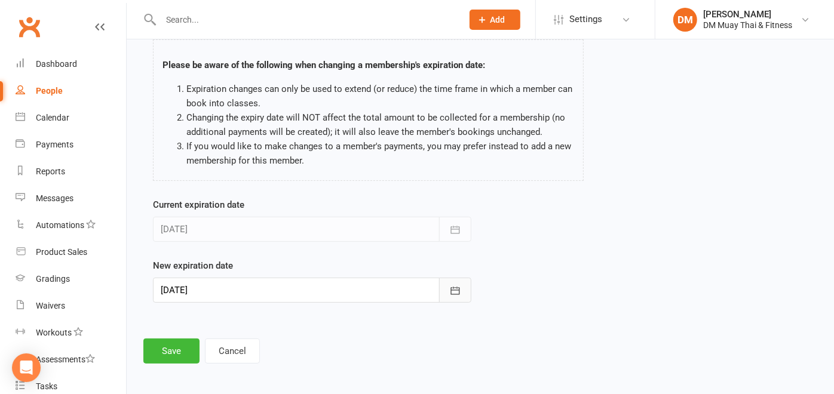
click at [448, 285] on button "button" at bounding box center [455, 290] width 32 height 25
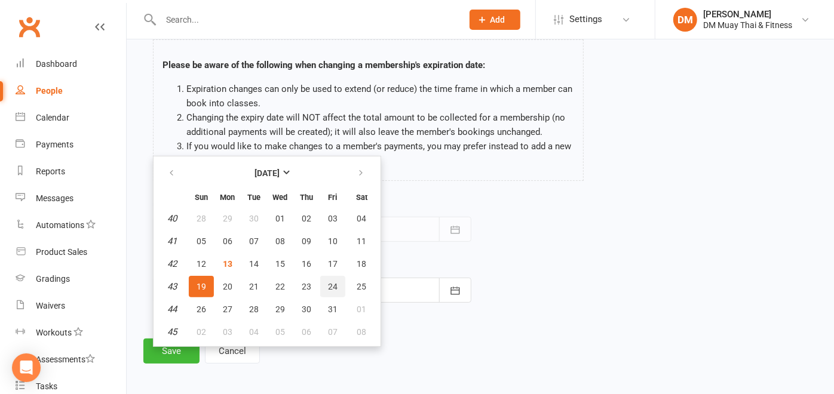
click at [328, 282] on span "24" at bounding box center [333, 287] width 10 height 10
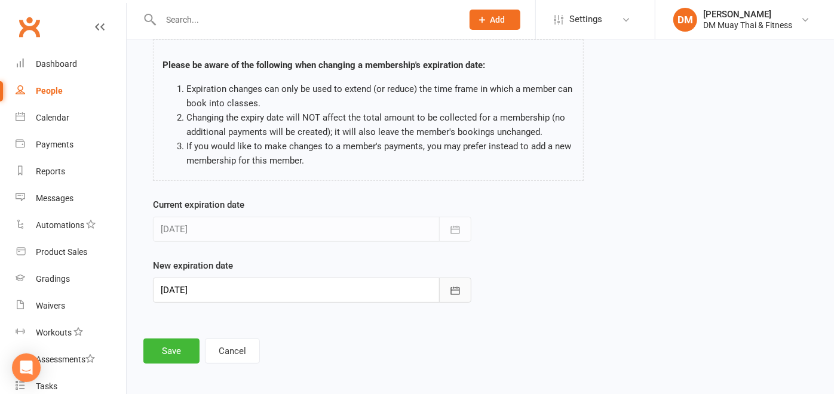
click at [449, 288] on icon "button" at bounding box center [455, 291] width 12 height 12
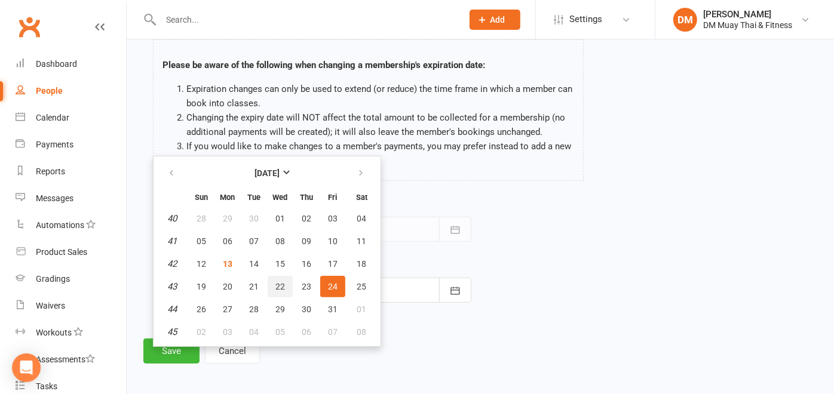
click at [278, 282] on span "22" at bounding box center [280, 287] width 10 height 10
type input "22 Oct 2025"
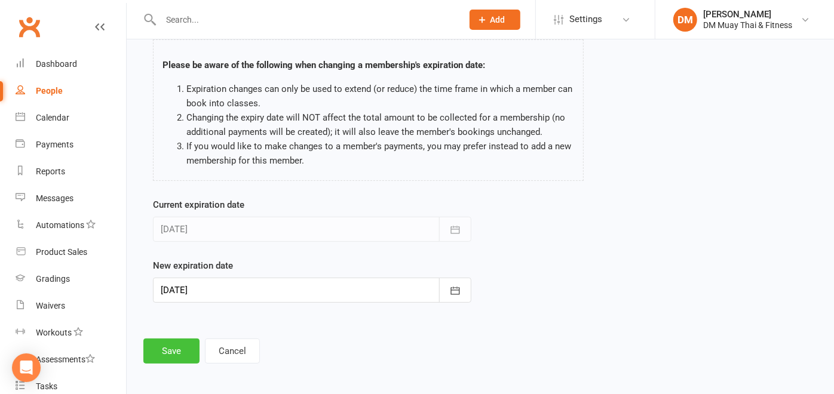
click at [172, 347] on button "Save" at bounding box center [171, 351] width 56 height 25
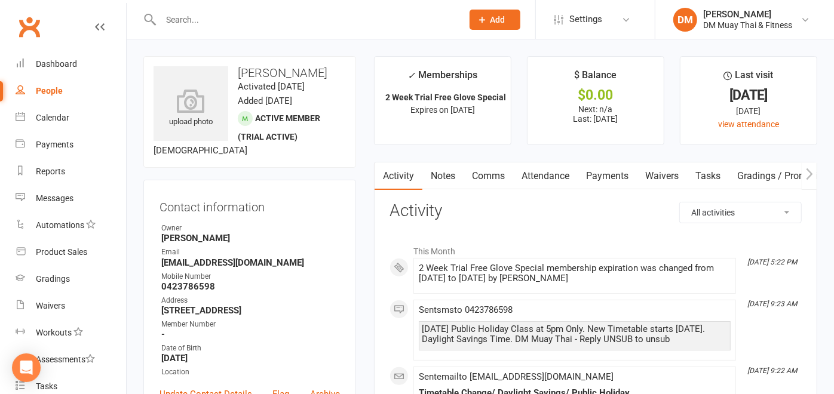
click at [288, 168] on div "upload photo Justin Godson Activated 15 September, 2025 Added 15 September, 202…" at bounding box center [249, 112] width 213 height 112
click at [74, 64] on div "Dashboard" at bounding box center [56, 64] width 41 height 10
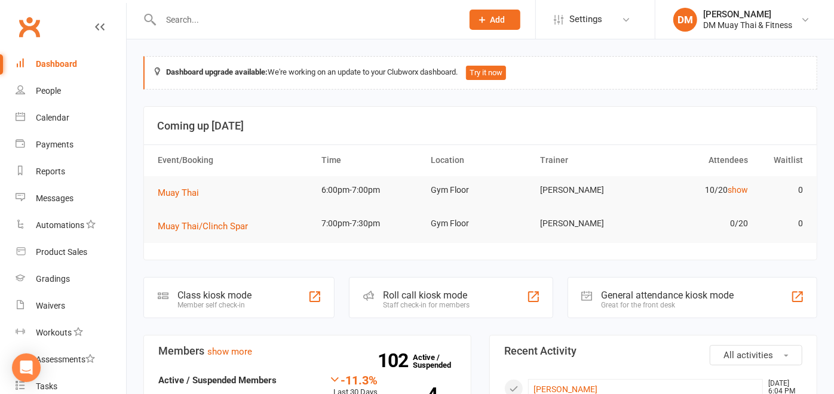
click at [217, 23] on input "text" at bounding box center [305, 19] width 297 height 17
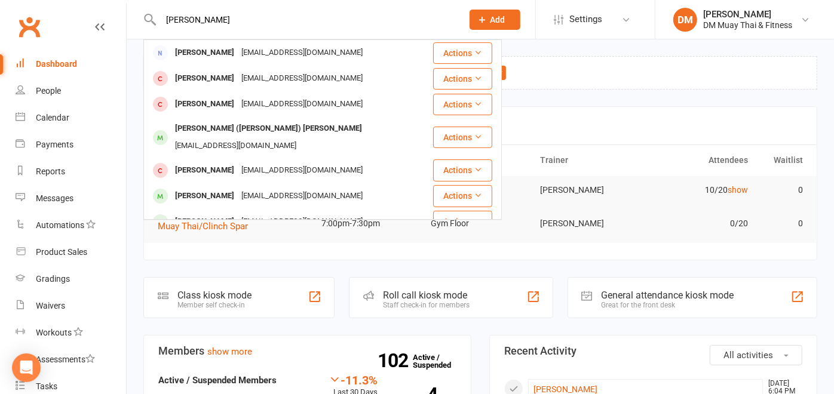
type input "jacob"
click at [60, 66] on div "Dashboard" at bounding box center [56, 64] width 41 height 10
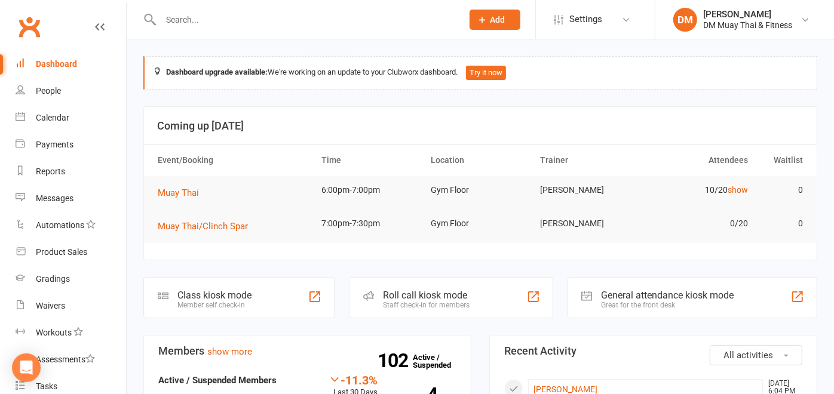
click at [485, 27] on button "Add" at bounding box center [494, 20] width 51 height 20
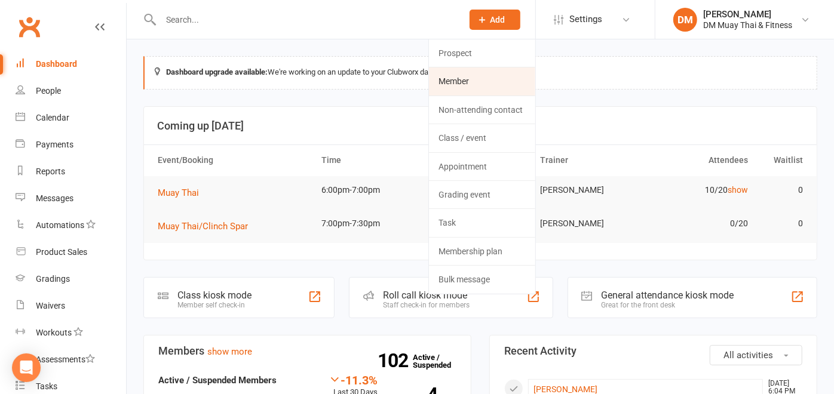
click at [467, 88] on link "Member" at bounding box center [482, 80] width 106 height 27
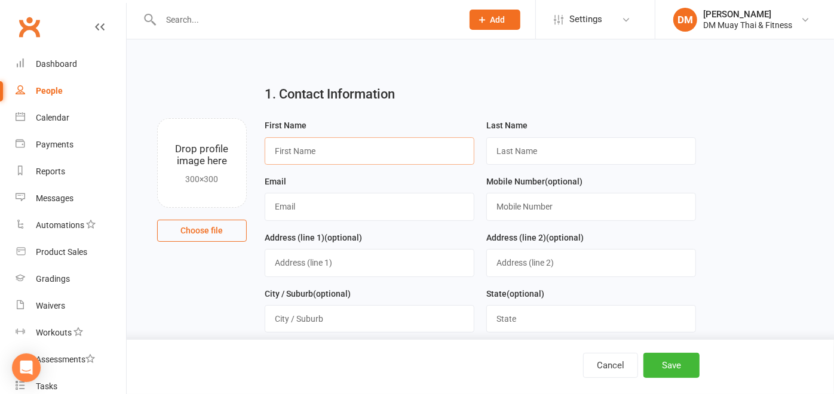
click at [349, 150] on input "text" at bounding box center [370, 150] width 210 height 27
type input "Jacob"
click at [500, 143] on input "text" at bounding box center [591, 150] width 210 height 27
type input "Ducat"
click at [298, 199] on input "text" at bounding box center [370, 206] width 210 height 27
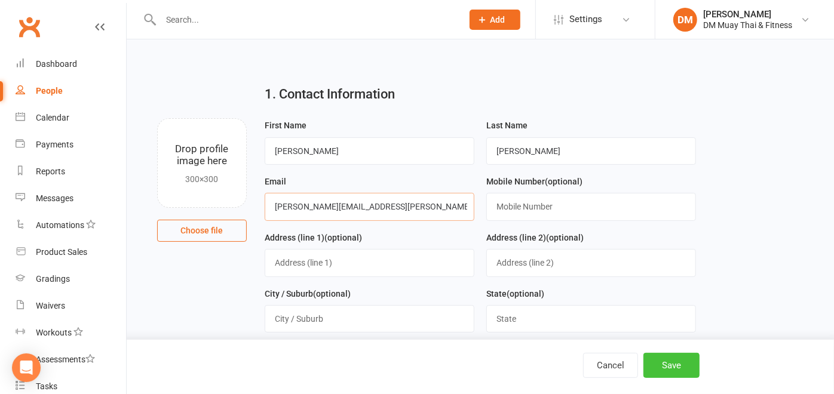
type input "jake.ducat@hotmail.com"
click at [672, 371] on button "Save" at bounding box center [671, 365] width 56 height 25
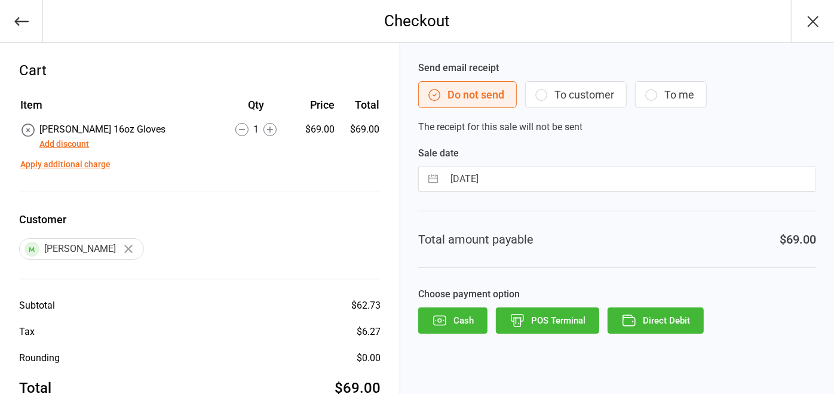
click at [62, 139] on button "Add discount" at bounding box center [64, 144] width 50 height 13
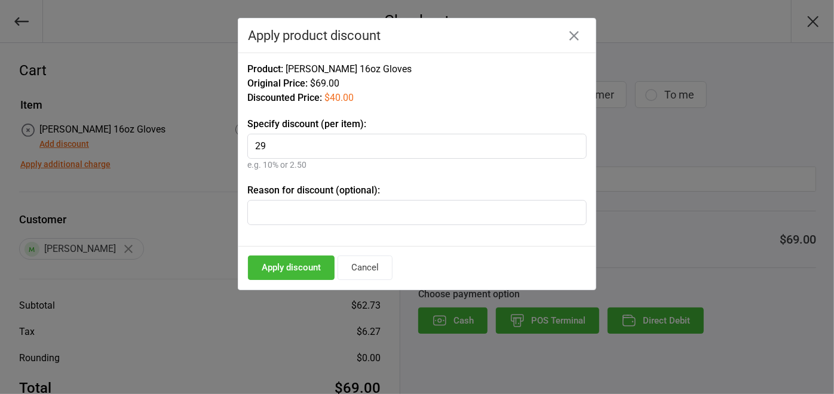
type input "29"
click at [258, 208] on input "text" at bounding box center [416, 212] width 339 height 25
type input "Staff"
click at [305, 264] on button "Apply discount" at bounding box center [291, 268] width 87 height 24
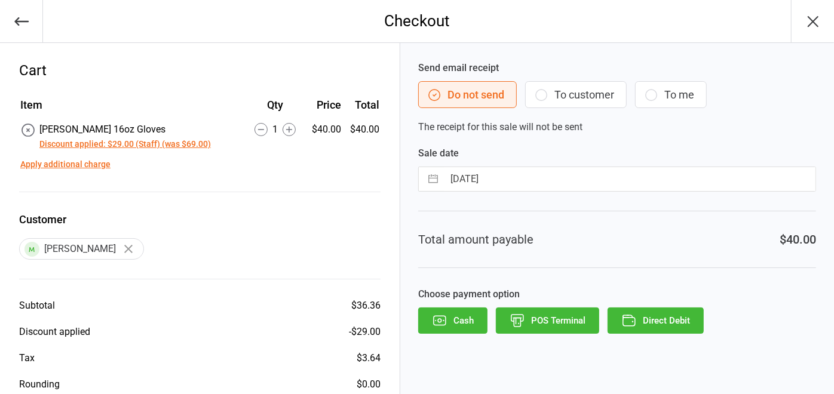
scroll to position [57, 0]
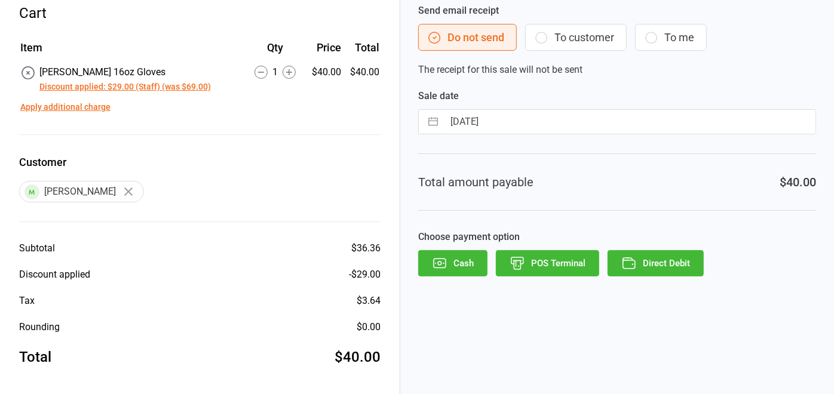
click at [527, 259] on button "POS Terminal" at bounding box center [547, 263] width 103 height 26
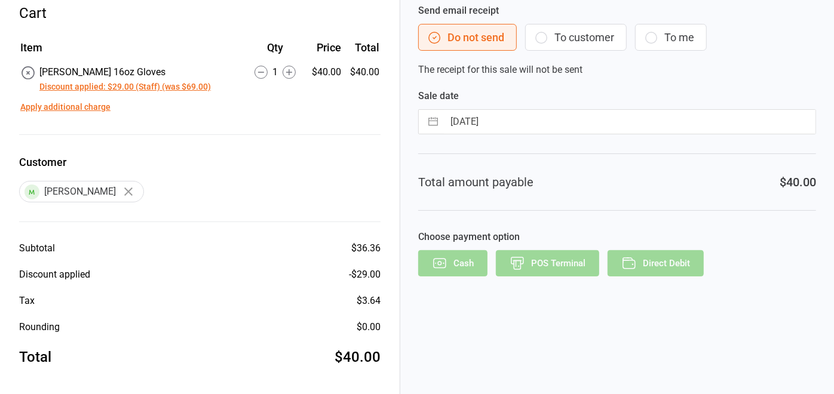
scroll to position [38, 0]
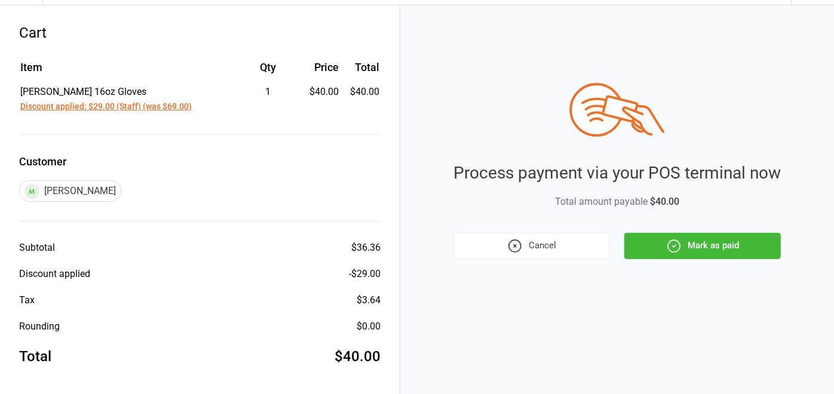
click at [701, 250] on button "Mark as paid" at bounding box center [702, 246] width 156 height 26
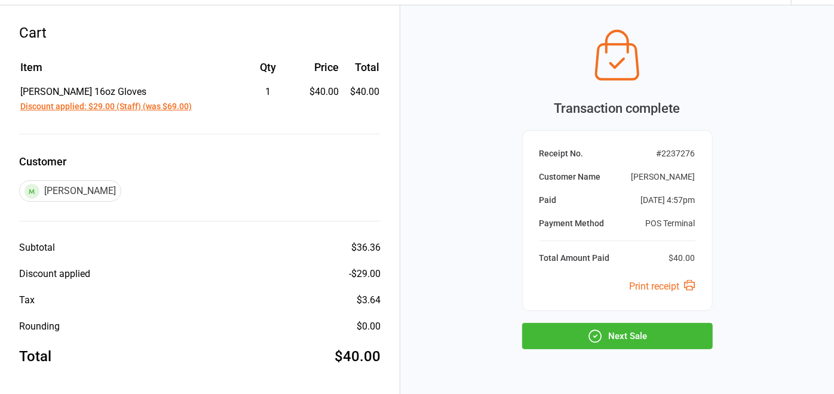
click at [638, 324] on button "Next Sale" at bounding box center [617, 336] width 191 height 26
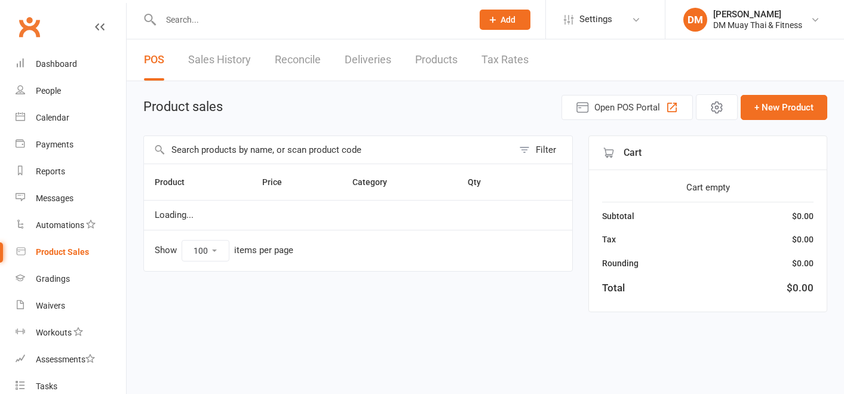
select select "100"
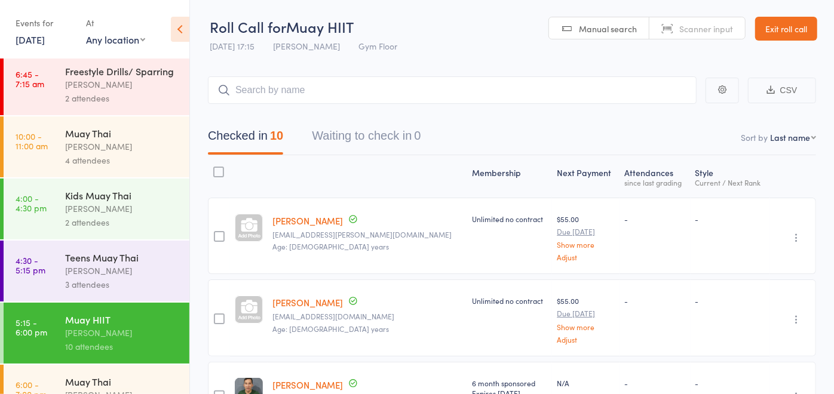
scroll to position [179, 0]
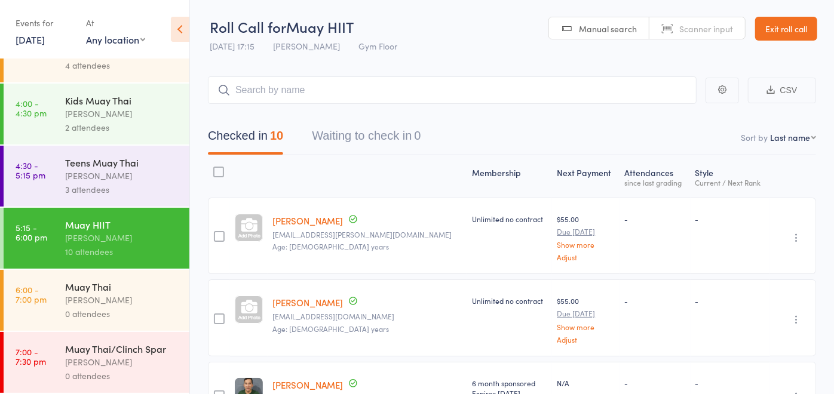
click at [120, 282] on div "Muay Thai" at bounding box center [122, 286] width 114 height 13
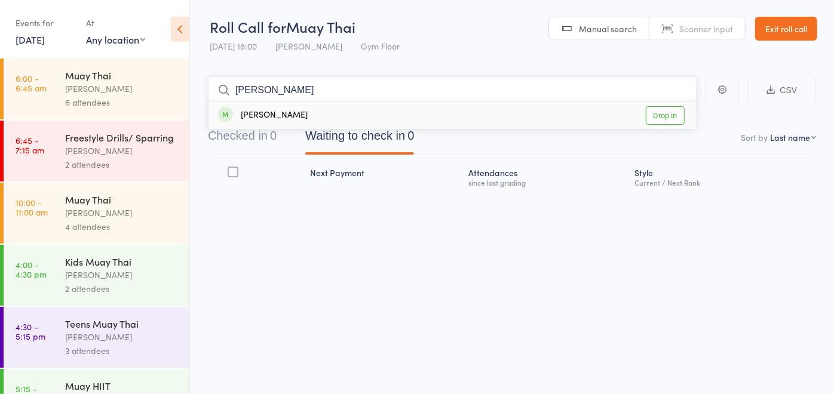
type input "[PERSON_NAME]"
click at [275, 119] on div "[PERSON_NAME]" at bounding box center [263, 116] width 90 height 14
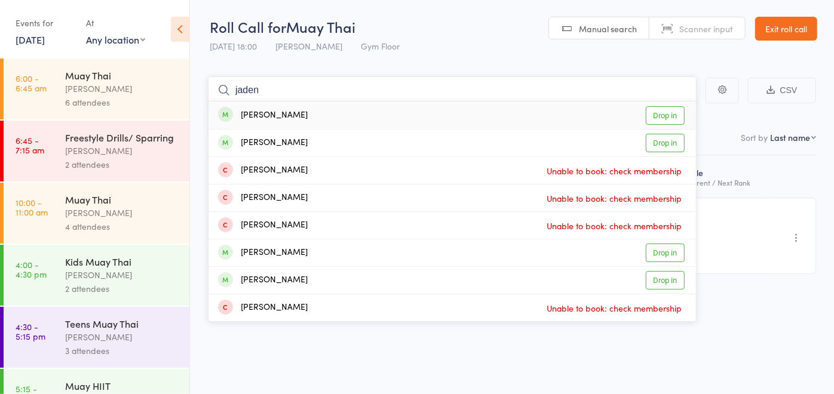
type input "jaden"
click at [275, 119] on div "[PERSON_NAME]" at bounding box center [263, 116] width 90 height 14
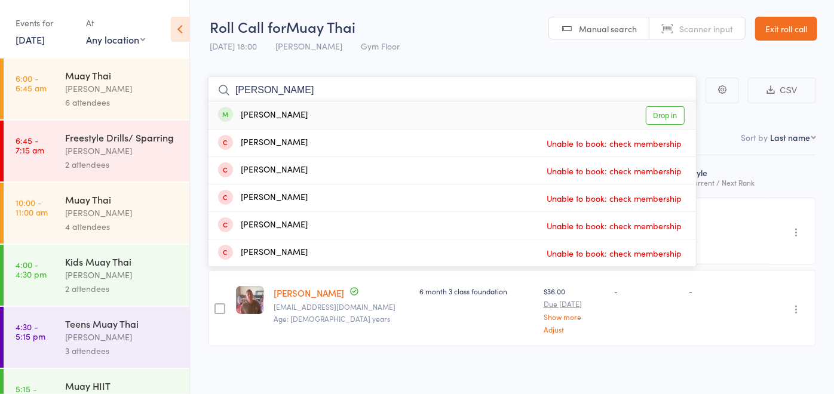
type input "[PERSON_NAME]"
click at [278, 114] on div "[PERSON_NAME]" at bounding box center [263, 116] width 90 height 14
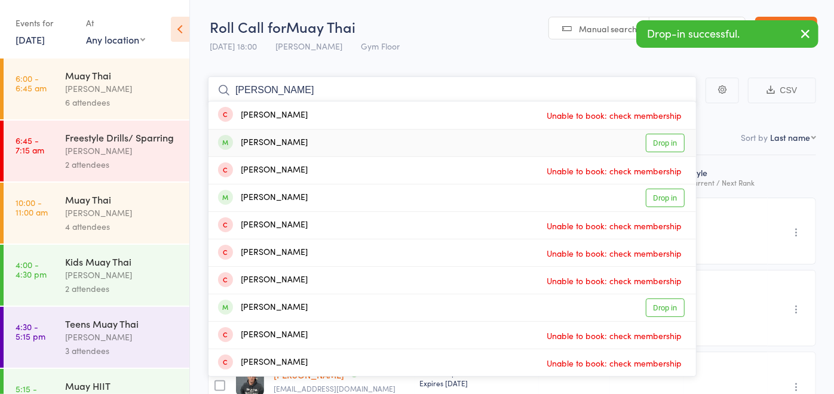
type input "[PERSON_NAME]"
click at [285, 139] on div "[PERSON_NAME]" at bounding box center [263, 143] width 90 height 14
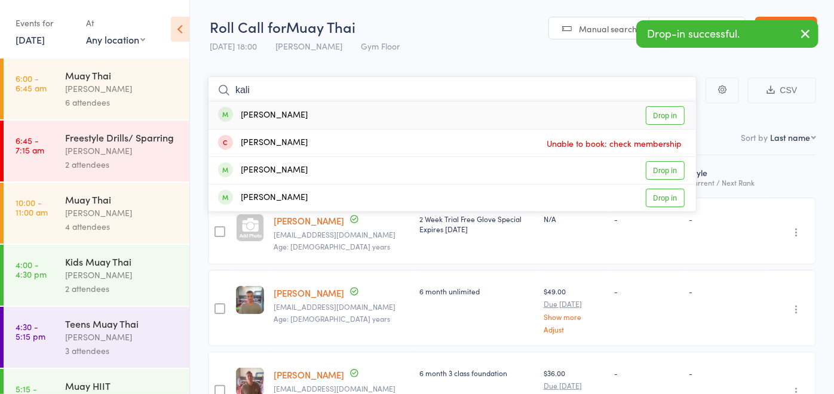
type input "kali"
click at [291, 105] on div "[PERSON_NAME] Drop in" at bounding box center [451, 115] width 487 height 27
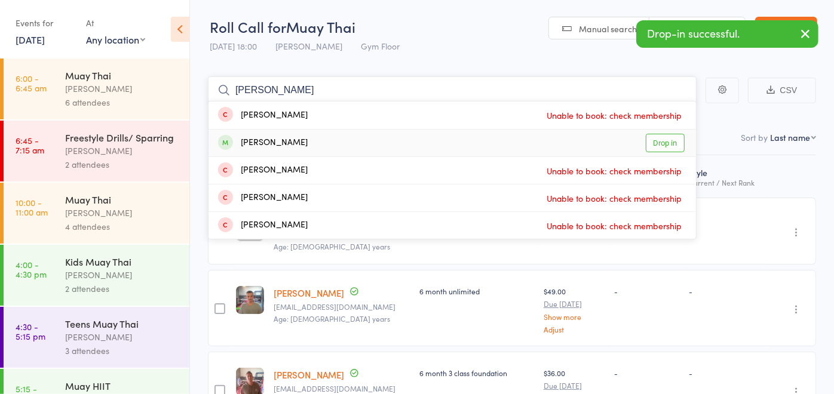
type input "[PERSON_NAME]"
click at [279, 145] on div "[PERSON_NAME]" at bounding box center [263, 143] width 90 height 14
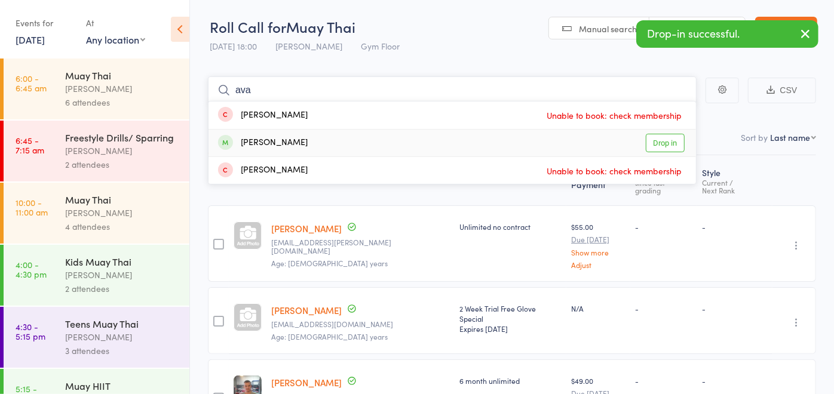
type input "ava"
click at [279, 142] on div "[PERSON_NAME]" at bounding box center [263, 143] width 90 height 14
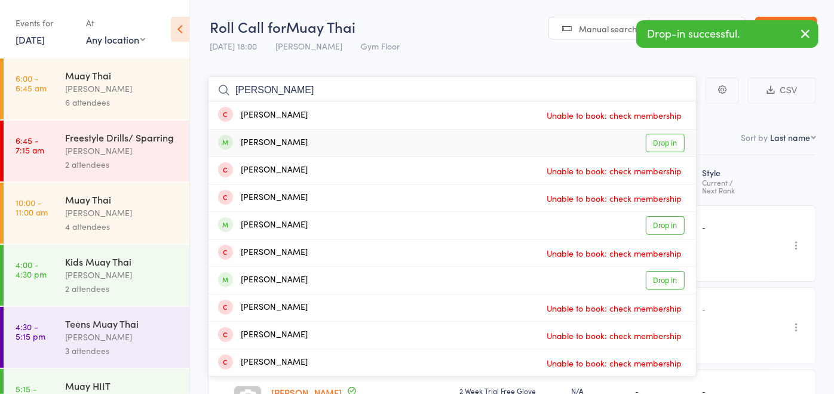
type input "[PERSON_NAME]"
click at [285, 138] on div "[PERSON_NAME] Drop in" at bounding box center [451, 143] width 487 height 27
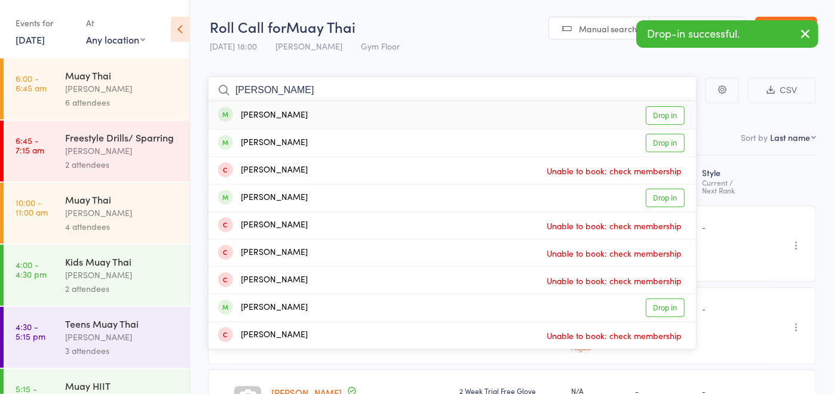
type input "[PERSON_NAME]"
click at [290, 119] on div "[PERSON_NAME] Drop in" at bounding box center [451, 115] width 487 height 27
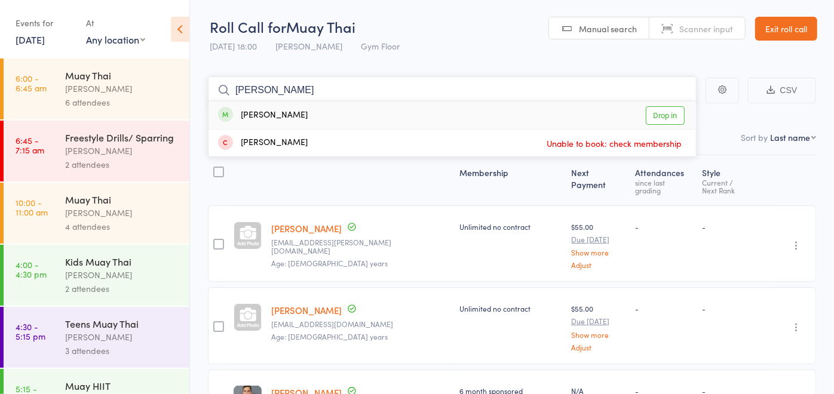
type input "[PERSON_NAME]"
click at [286, 118] on div "[PERSON_NAME]" at bounding box center [263, 116] width 90 height 14
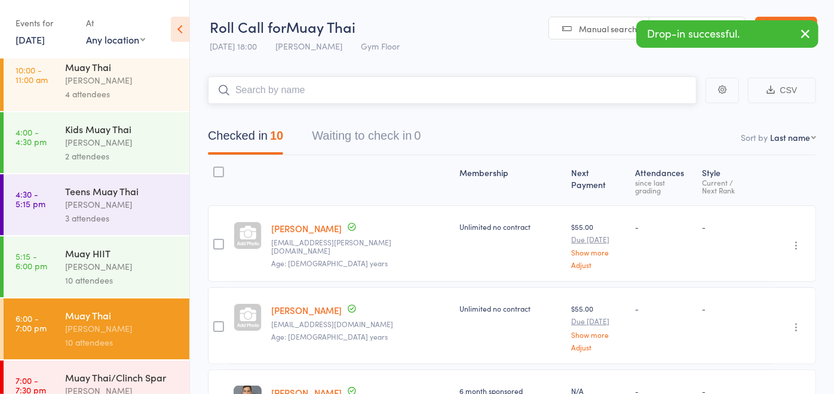
scroll to position [179, 0]
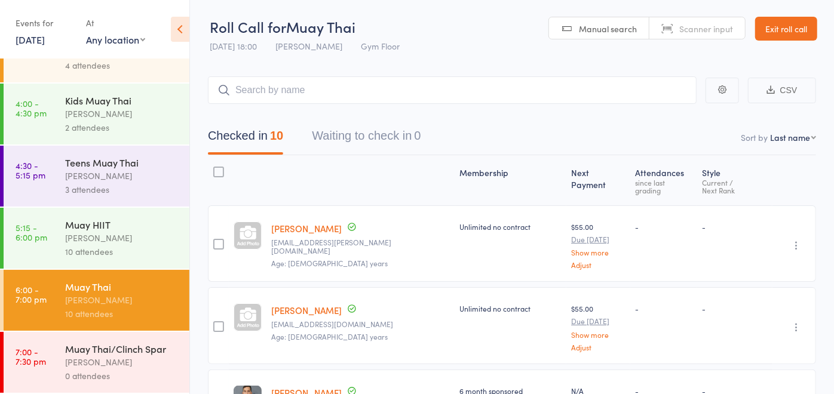
click at [75, 345] on div "Muay Thai/Clinch Spar" at bounding box center [122, 348] width 114 height 13
